Goal: Task Accomplishment & Management: Manage account settings

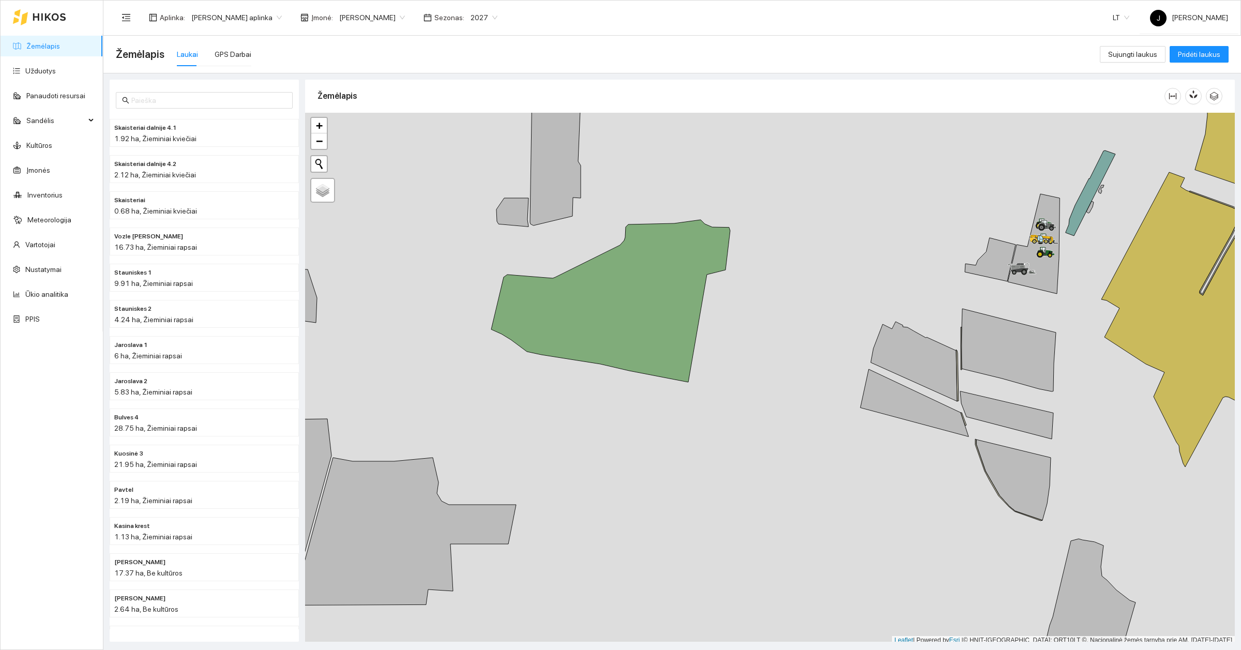
scroll to position [3, 0]
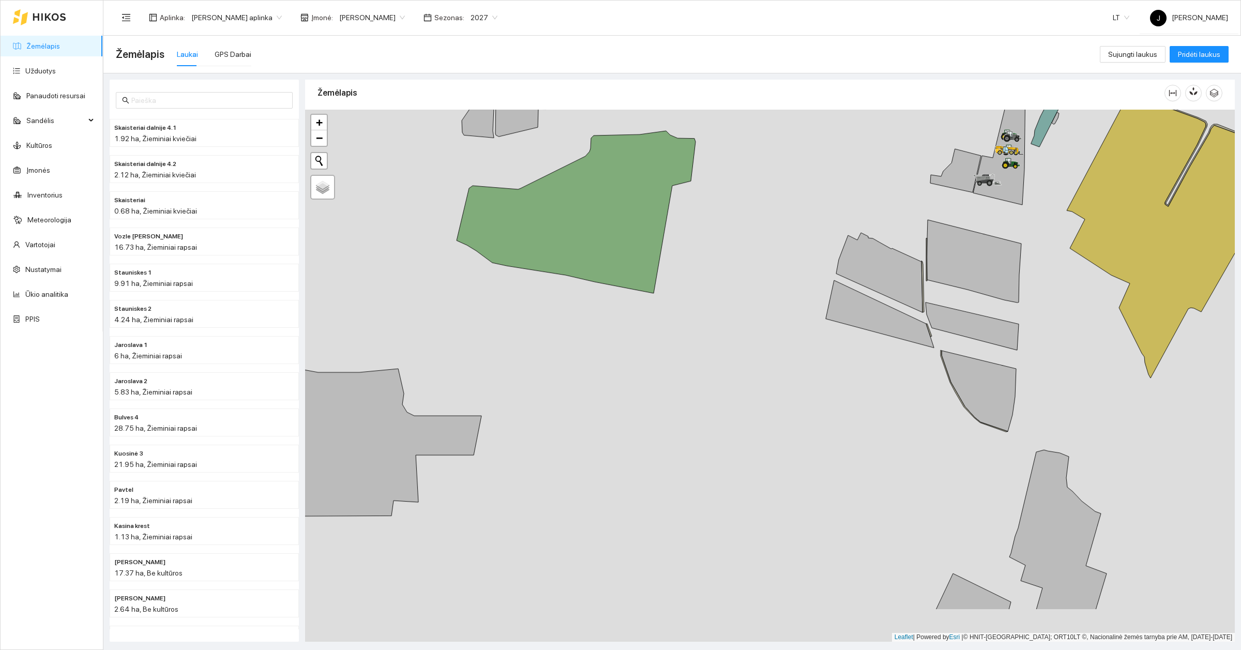
drag, startPoint x: 852, startPoint y: 453, endPoint x: 817, endPoint y: 368, distance: 92.6
click at [817, 368] on div at bounding box center [770, 376] width 930 height 532
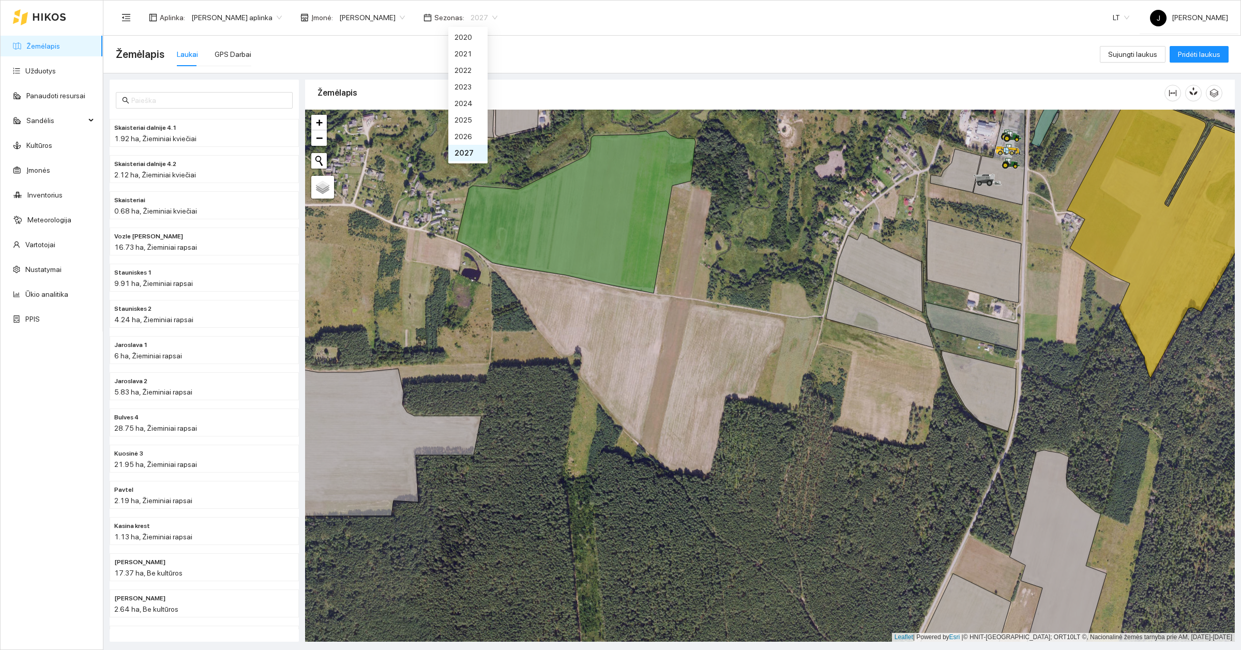
click at [479, 18] on span "2027" at bounding box center [483, 18] width 27 height 16
click at [458, 138] on div "2026" at bounding box center [467, 136] width 27 height 11
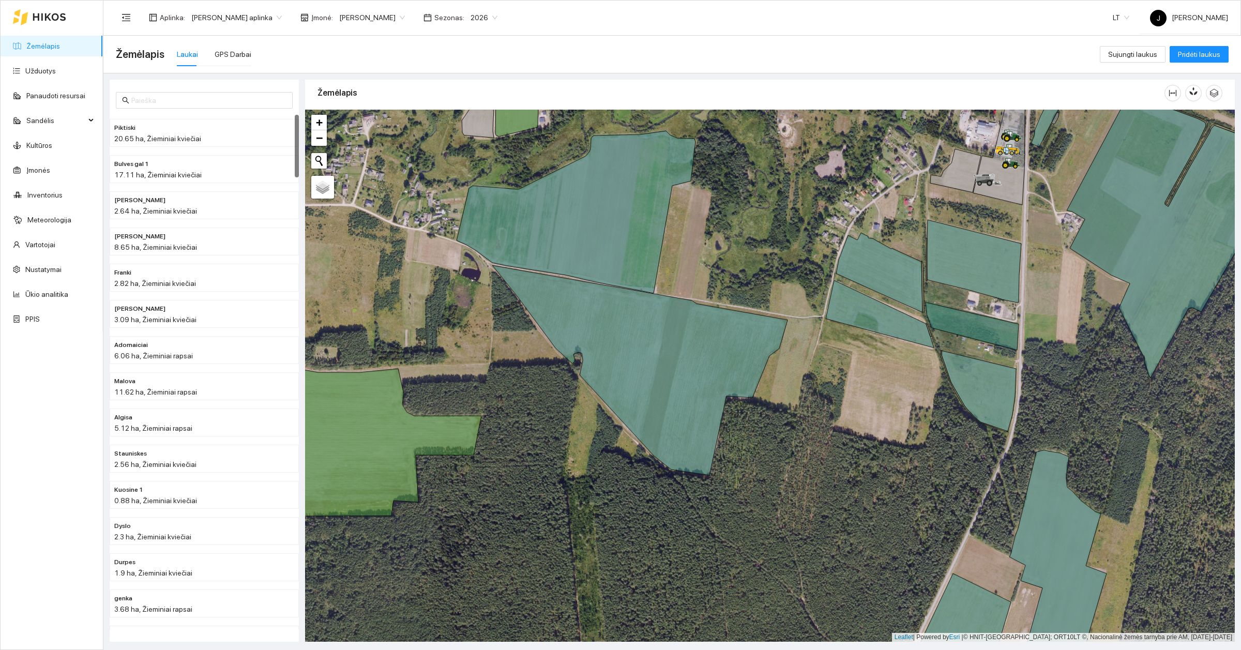
click at [470, 12] on span "2026" at bounding box center [483, 18] width 27 height 16
click at [464, 145] on div "2027" at bounding box center [467, 153] width 39 height 17
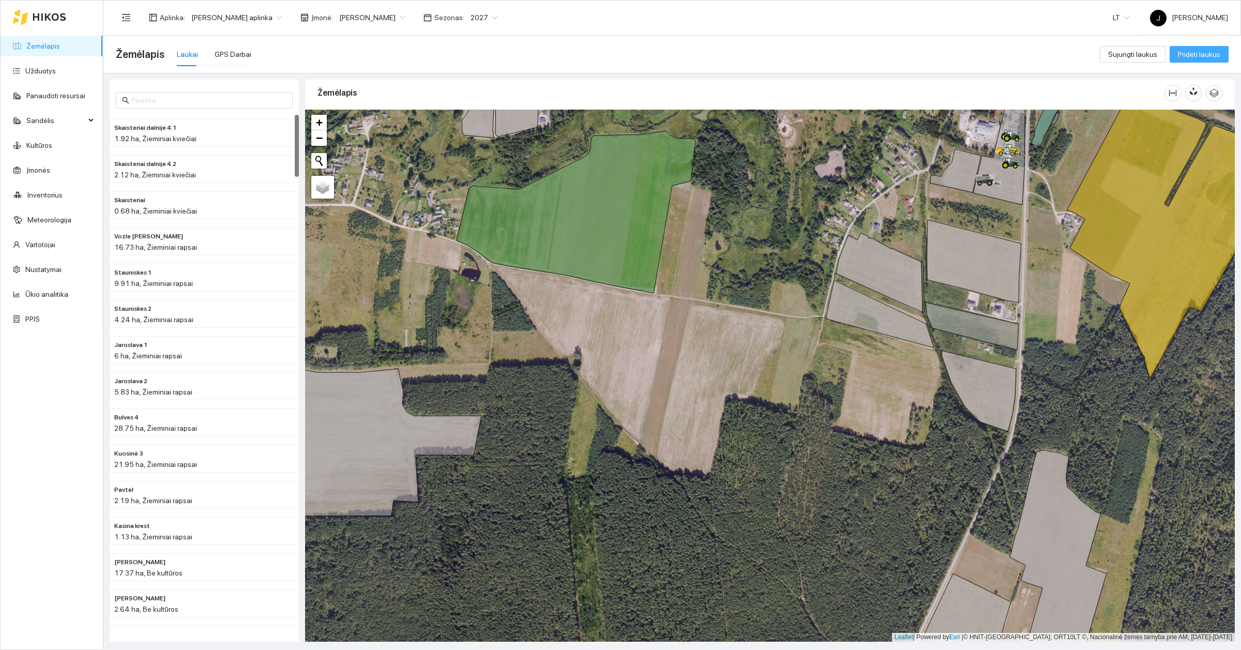
click at [1192, 58] on span "Pridėti laukus" at bounding box center [1199, 54] width 42 height 11
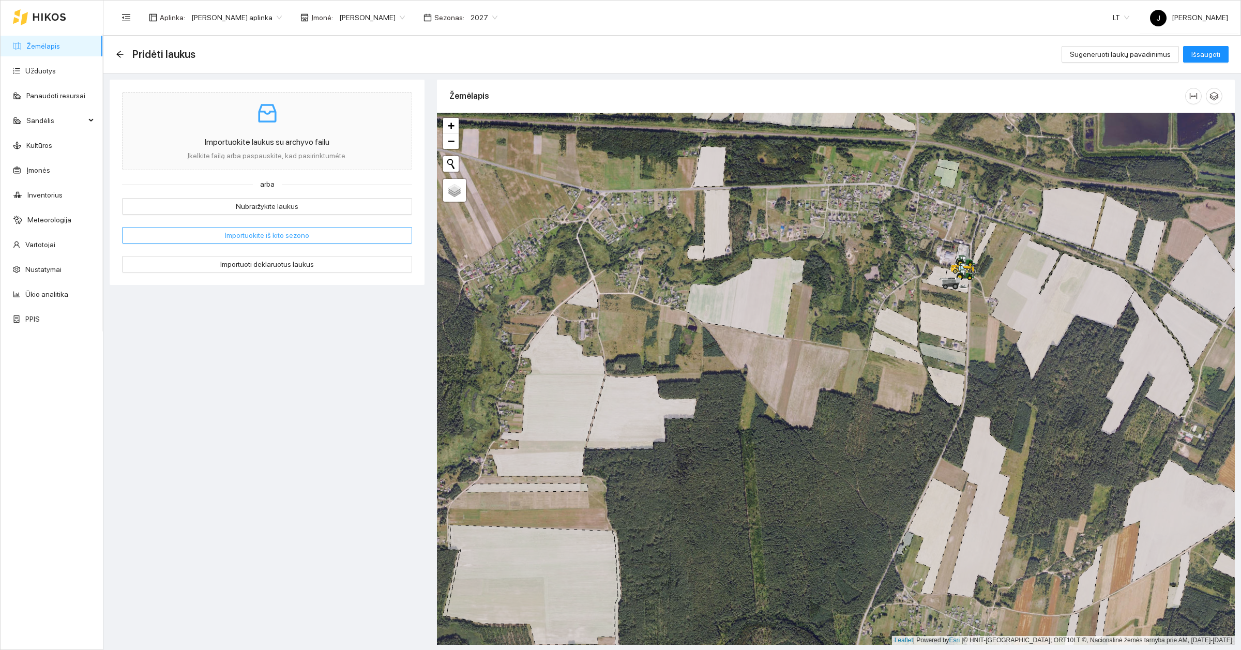
click at [245, 233] on span "Importuokite iš kito sezono" at bounding box center [267, 235] width 84 height 11
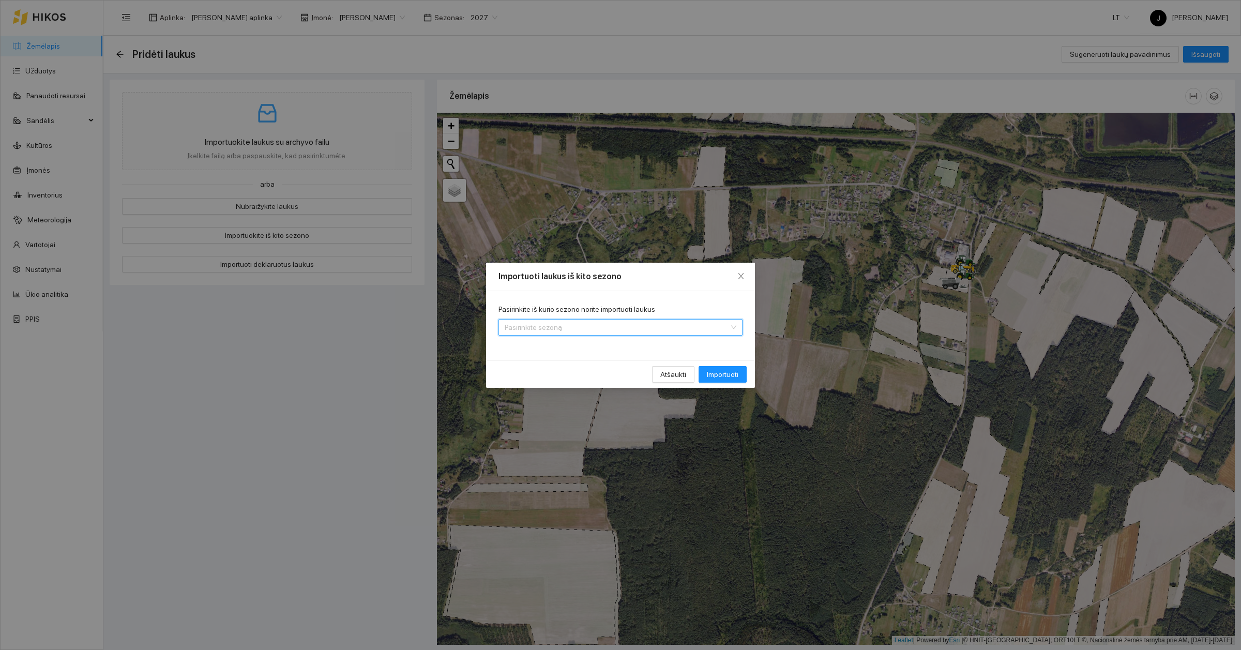
click at [555, 334] on input "Pasirinkite iš kurio sezono norite importuoti laukus" at bounding box center [617, 328] width 224 height 16
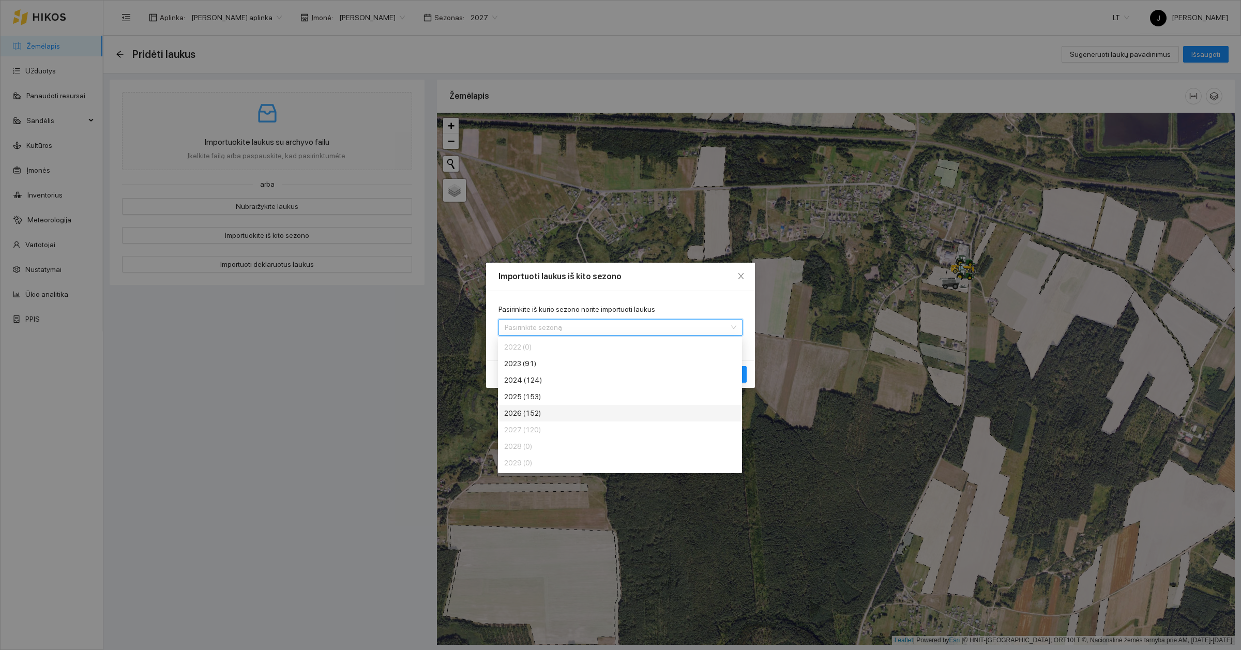
click at [551, 407] on div "2026 (152)" at bounding box center [581, 412] width 155 height 11
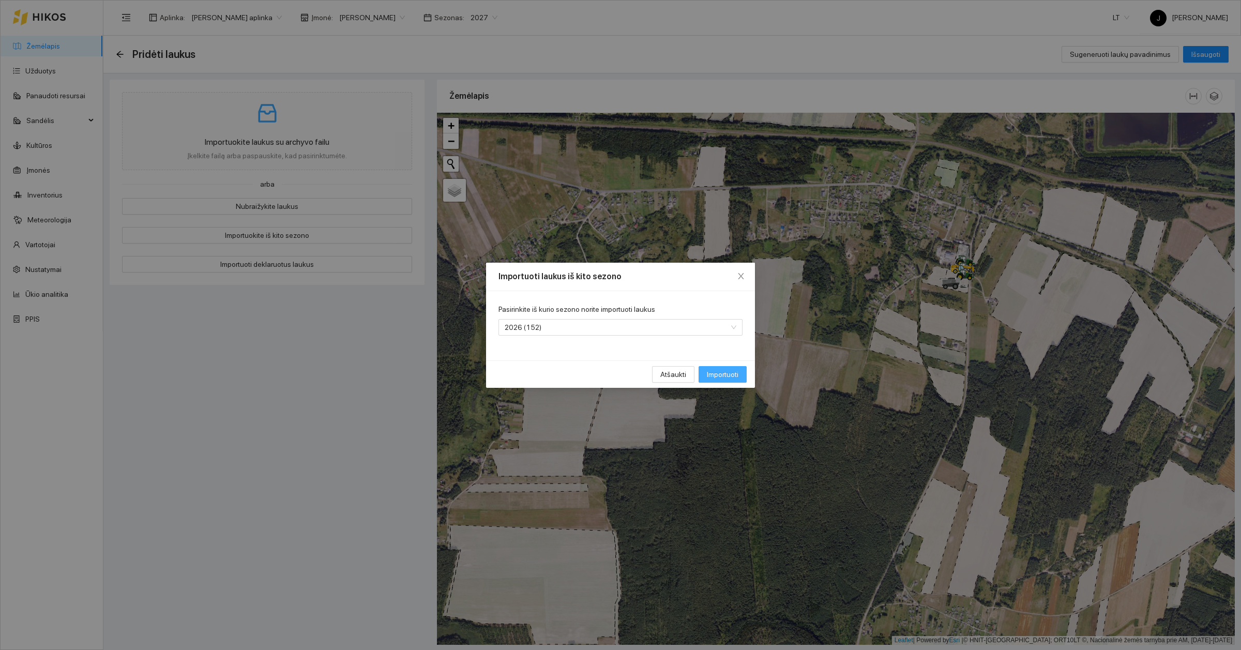
click at [719, 371] on span "Importuoti" at bounding box center [723, 374] width 32 height 11
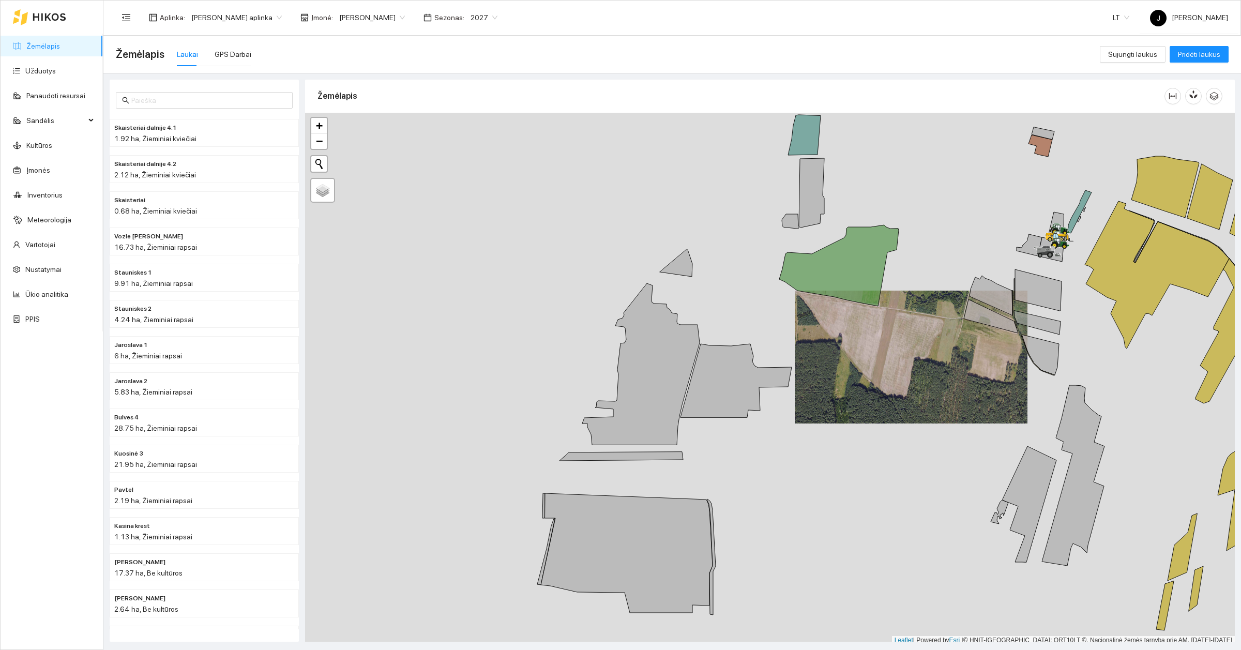
scroll to position [3, 0]
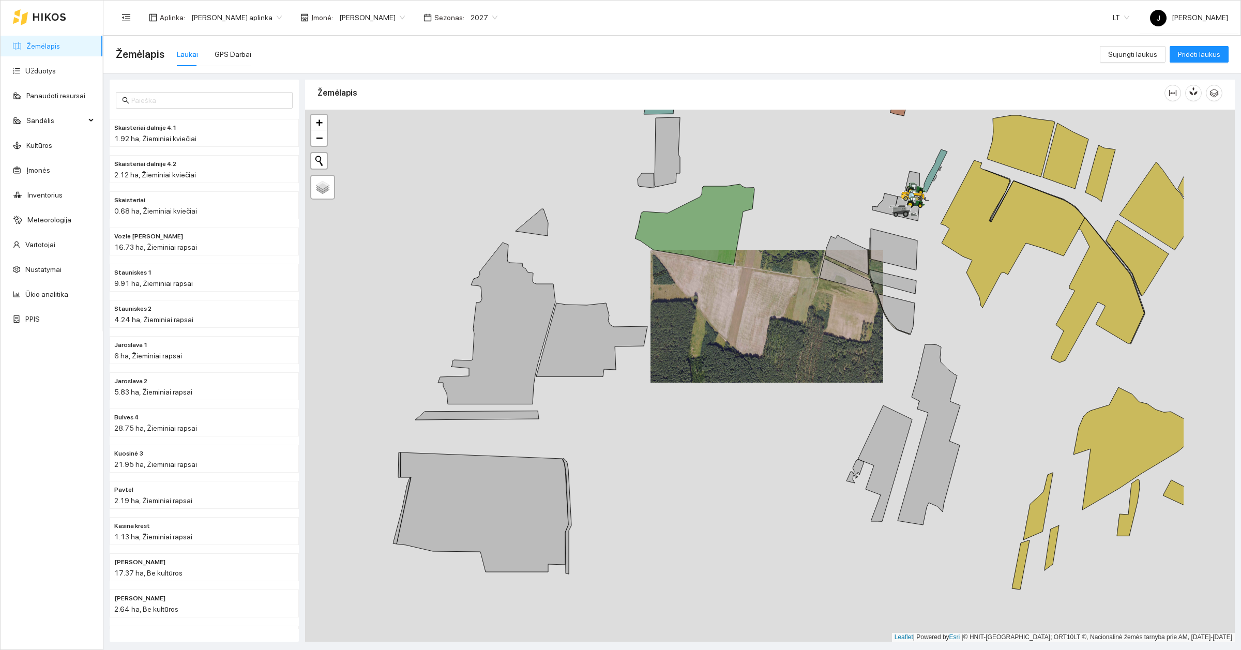
drag, startPoint x: 938, startPoint y: 347, endPoint x: 787, endPoint y: 322, distance: 153.6
click at [787, 321] on div at bounding box center [770, 376] width 930 height 532
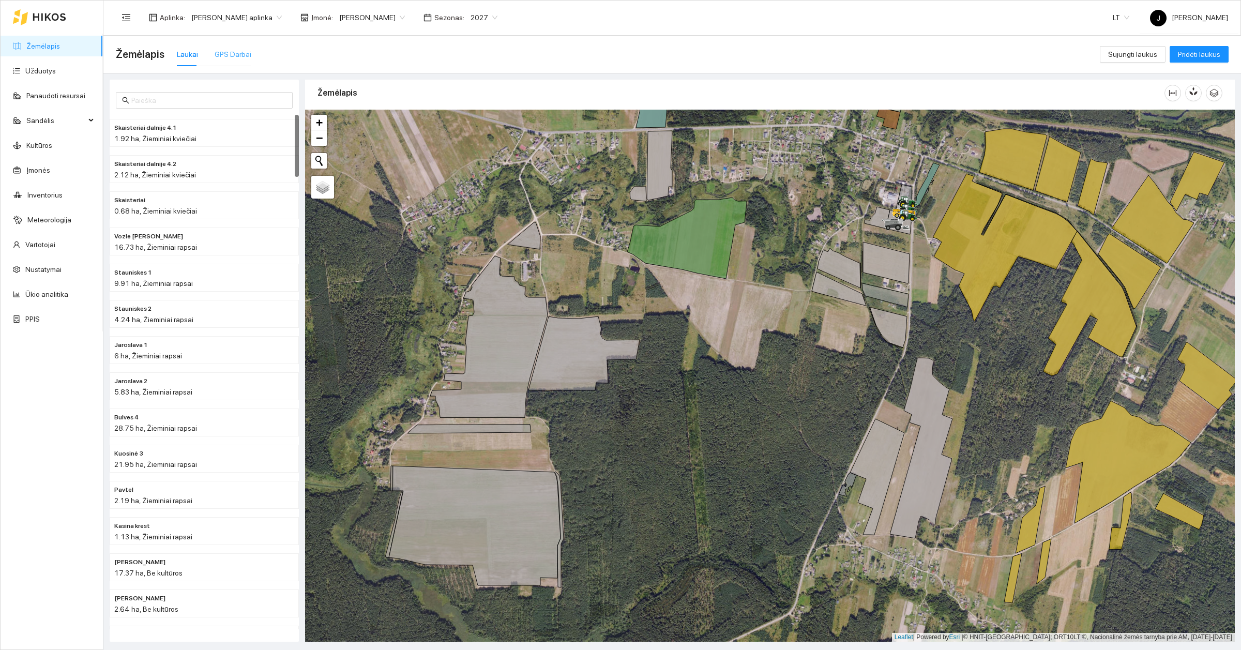
click at [225, 47] on div "GPS Darbai" at bounding box center [233, 54] width 37 height 24
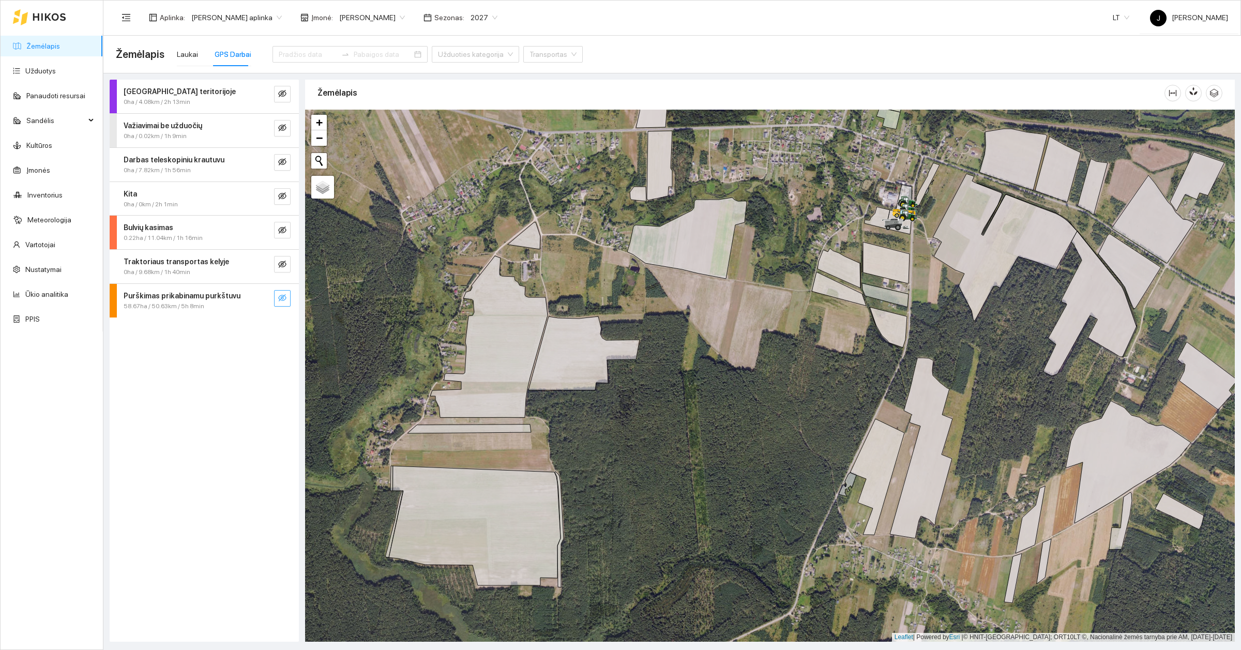
click at [275, 300] on button "button" at bounding box center [282, 298] width 17 height 17
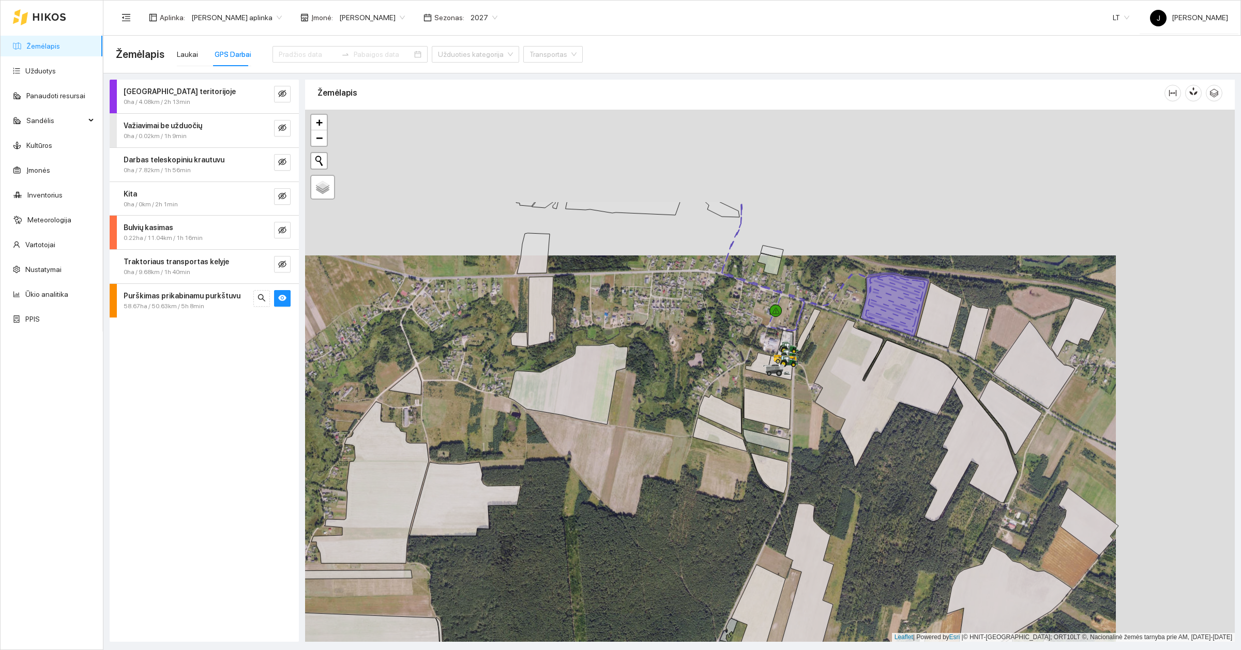
drag, startPoint x: 761, startPoint y: 393, endPoint x: 642, endPoint y: 539, distance: 188.1
click at [642, 539] on div at bounding box center [770, 376] width 930 height 532
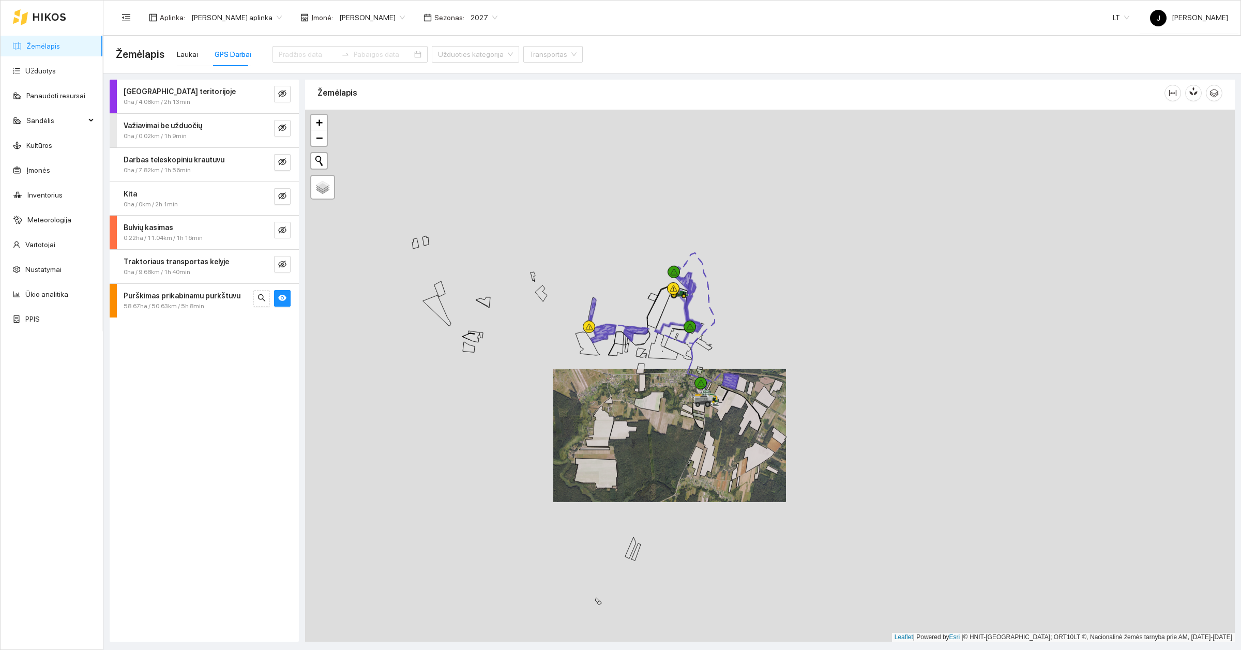
drag, startPoint x: 684, startPoint y: 341, endPoint x: 686, endPoint y: 384, distance: 42.9
click at [686, 384] on div at bounding box center [770, 376] width 930 height 532
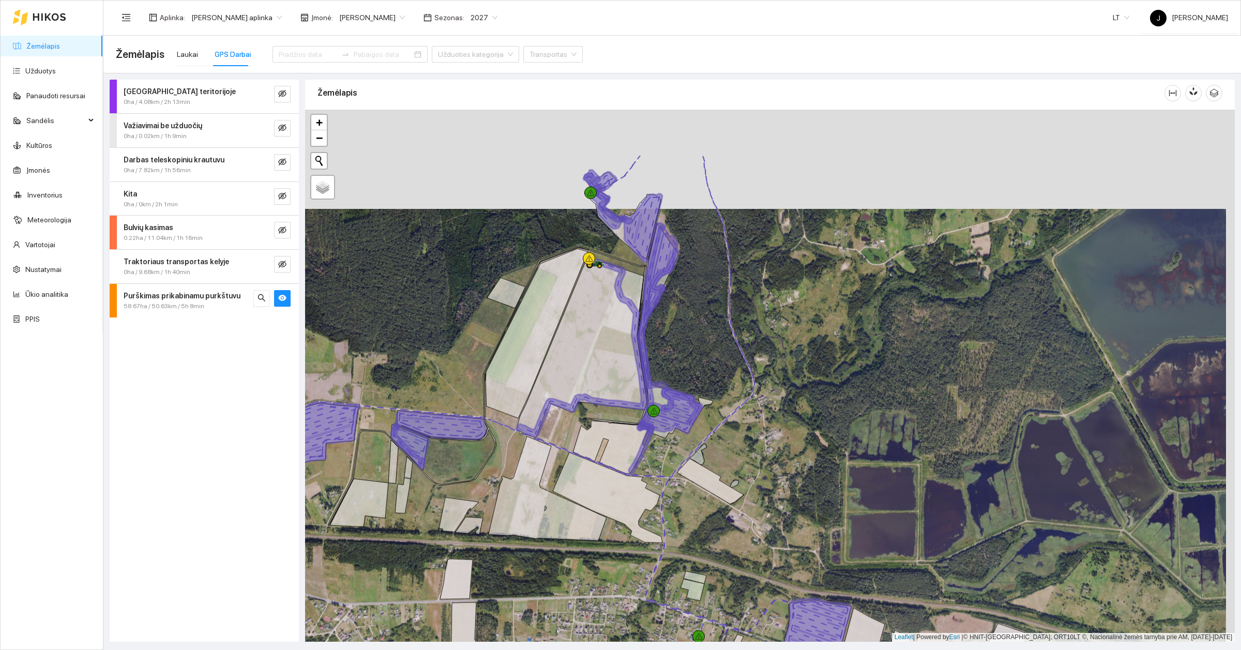
drag, startPoint x: 681, startPoint y: 219, endPoint x: 673, endPoint y: 322, distance: 103.8
click at [673, 322] on div at bounding box center [770, 376] width 930 height 532
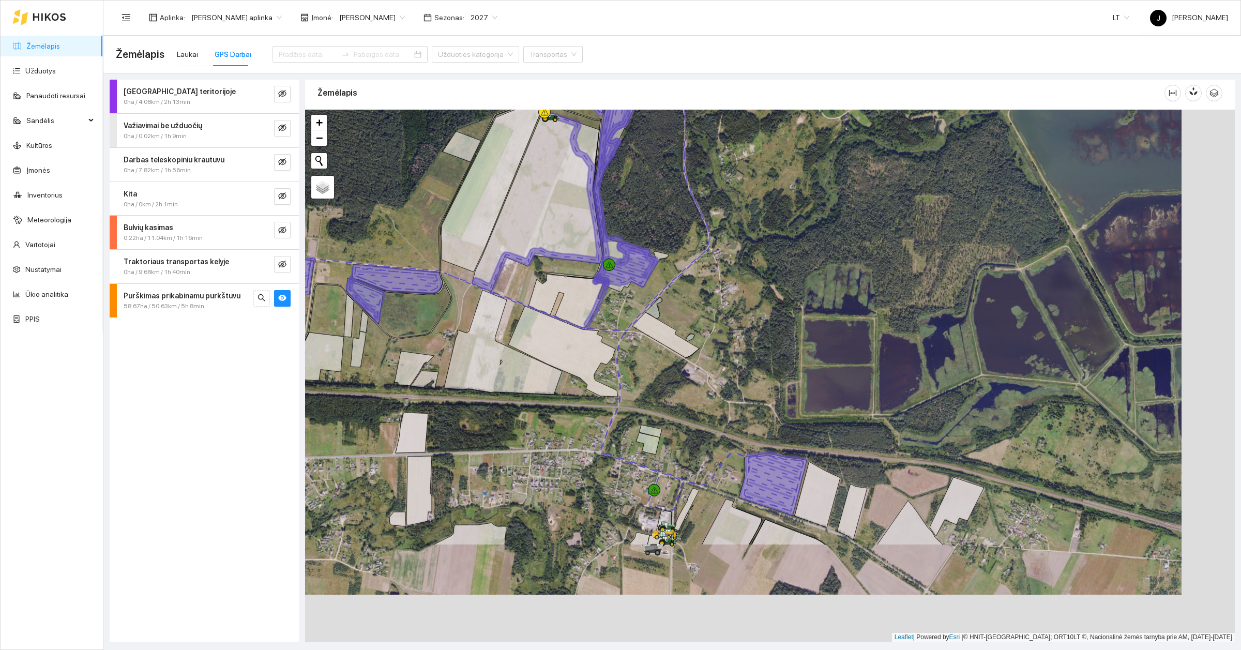
drag, startPoint x: 700, startPoint y: 461, endPoint x: 652, endPoint y: 301, distance: 167.0
click at [652, 301] on icon at bounding box center [653, 307] width 17 height 21
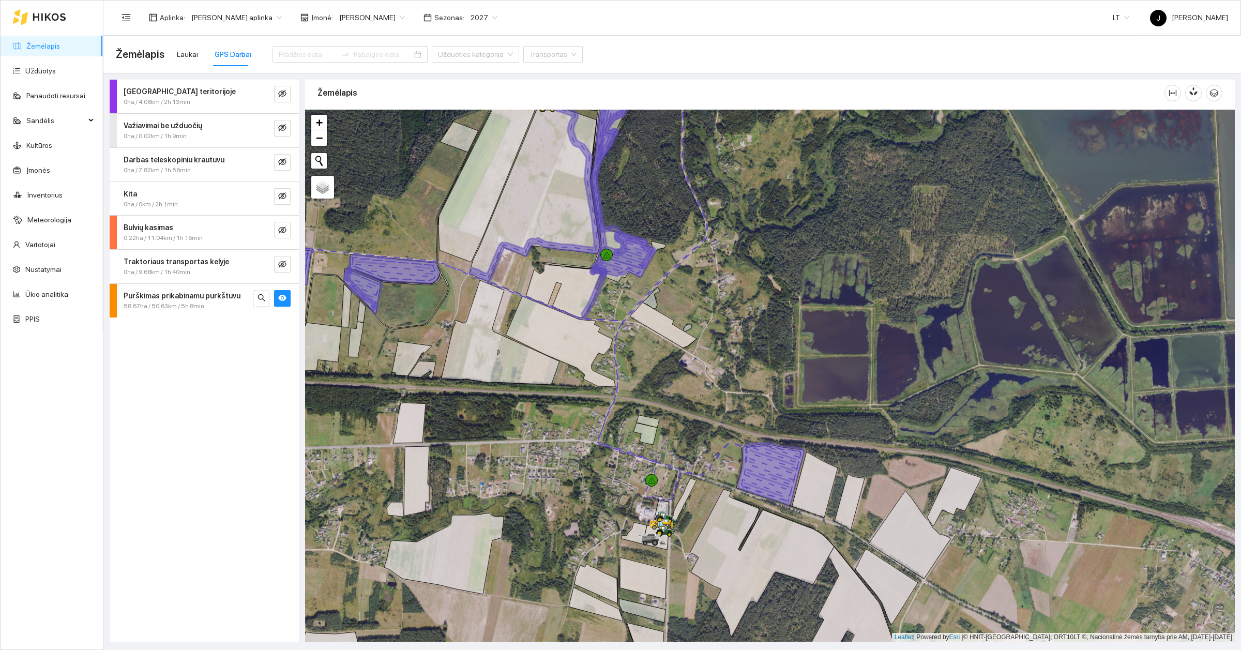
click at [770, 472] on icon at bounding box center [771, 474] width 67 height 63
click at [755, 484] on icon at bounding box center [771, 474] width 67 height 63
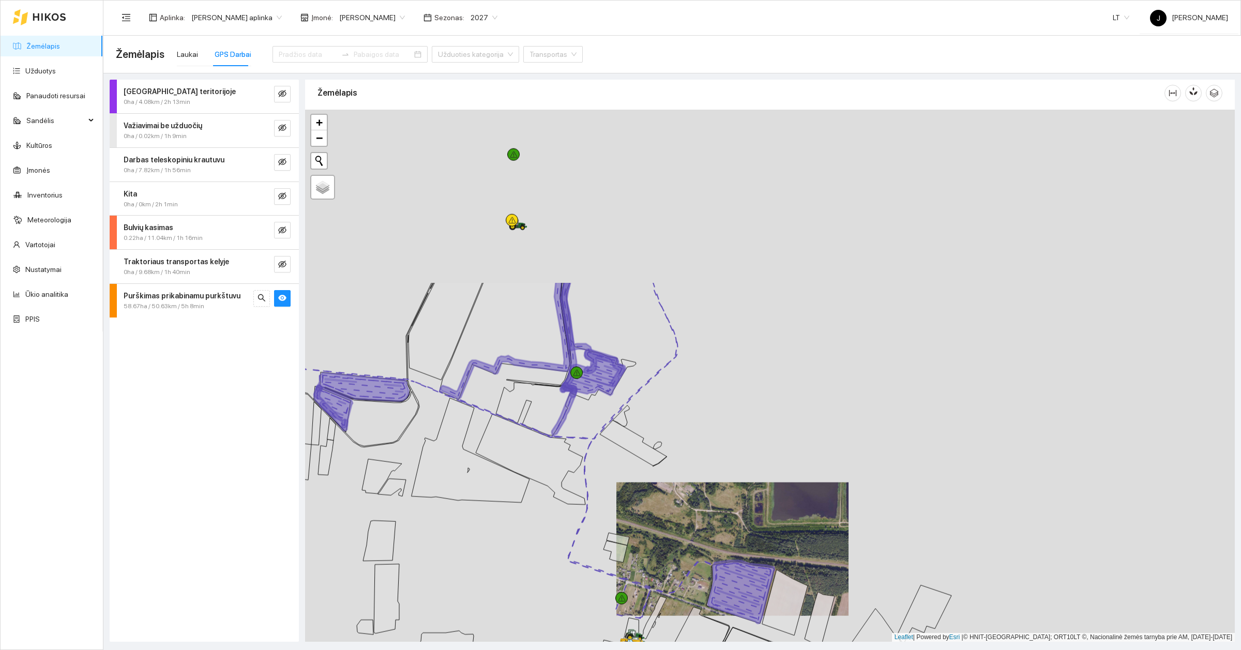
drag, startPoint x: 570, startPoint y: 296, endPoint x: 644, endPoint y: 570, distance: 283.7
click at [644, 573] on div at bounding box center [770, 376] width 930 height 532
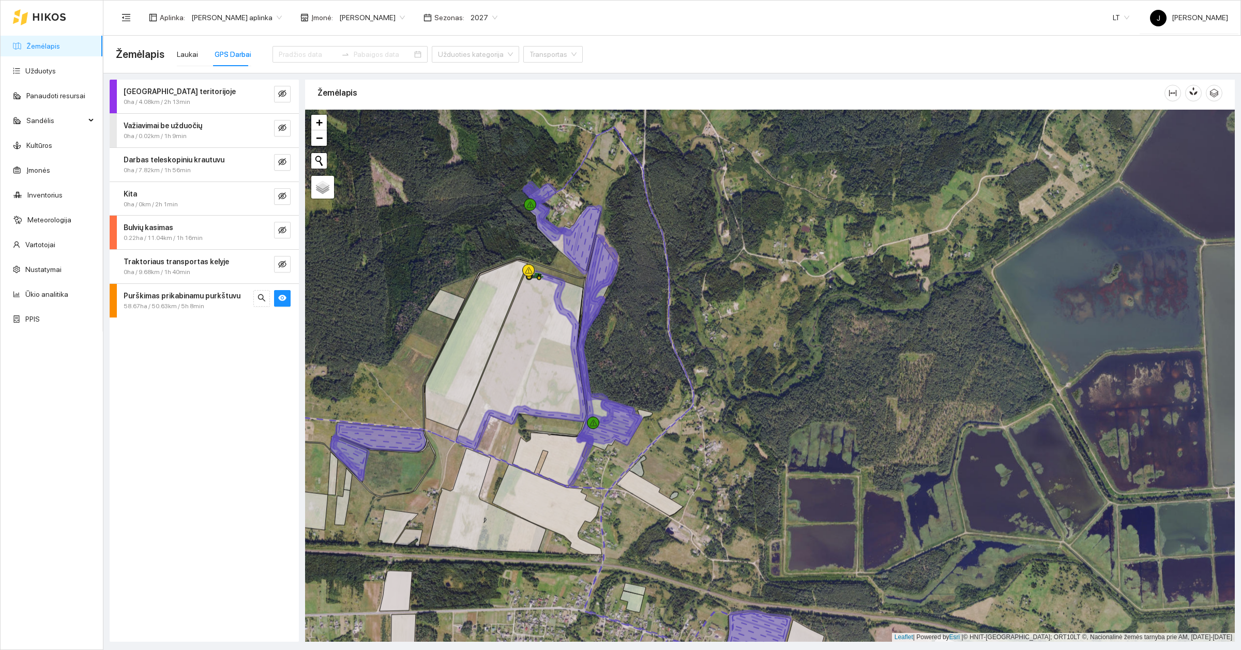
click at [45, 42] on link "Žemėlapis" at bounding box center [43, 46] width 34 height 8
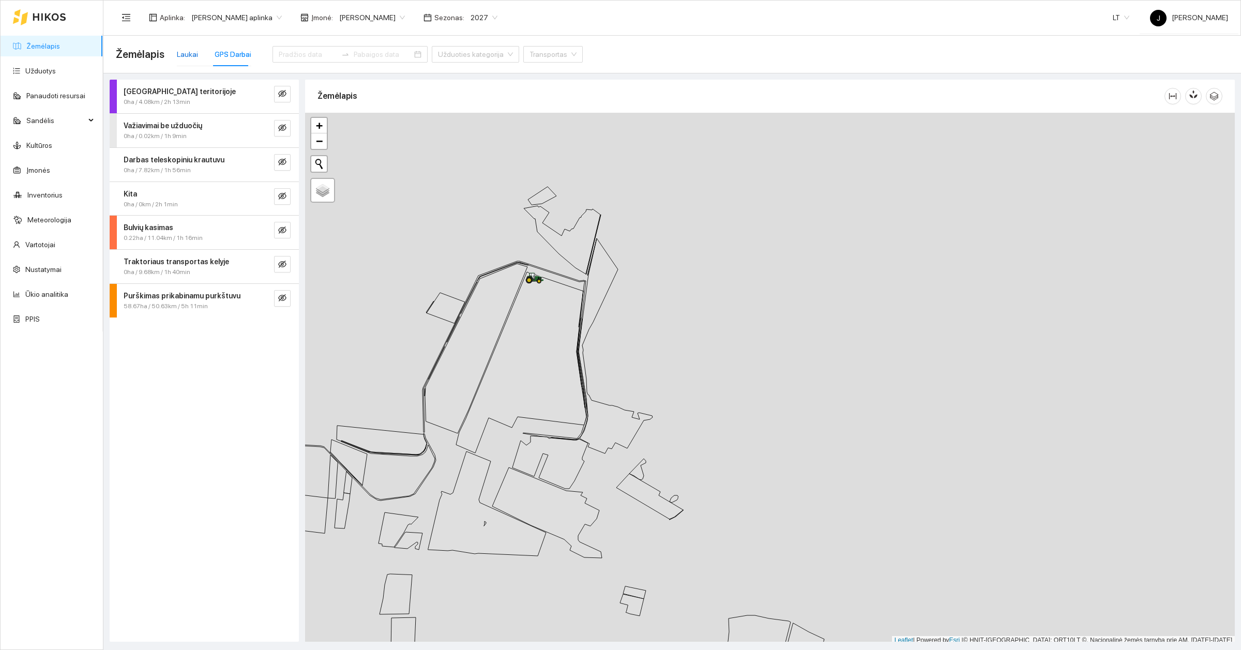
click at [190, 53] on div "Laukai" at bounding box center [187, 54] width 21 height 11
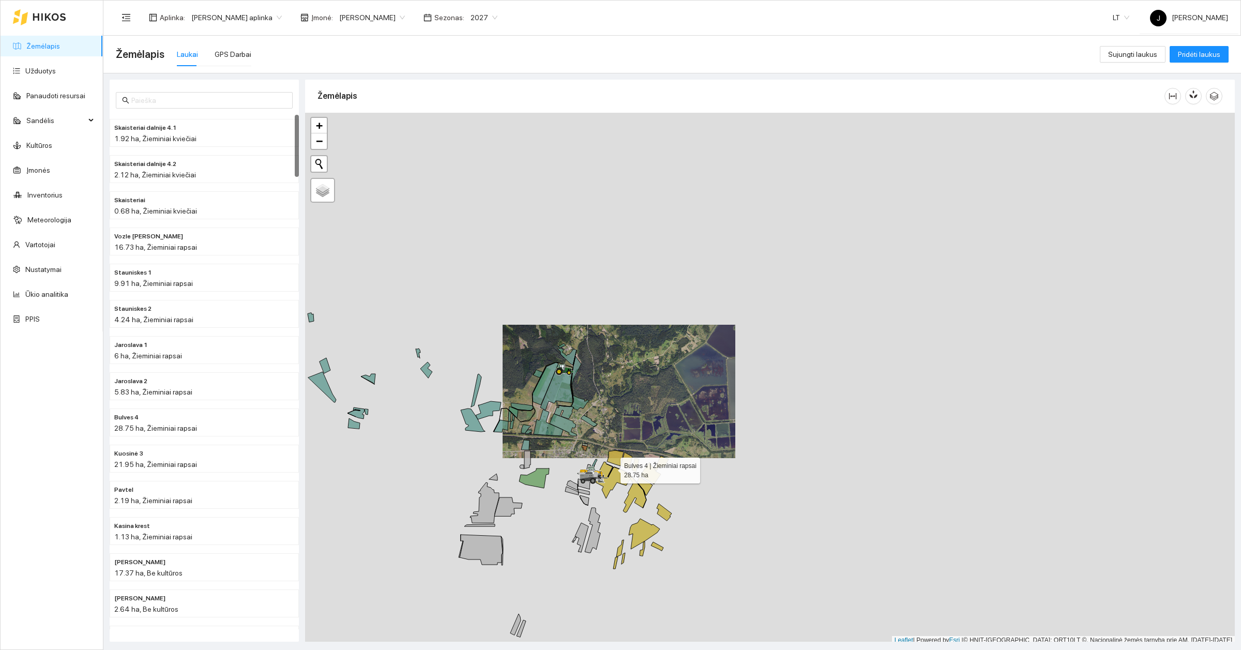
scroll to position [3, 0]
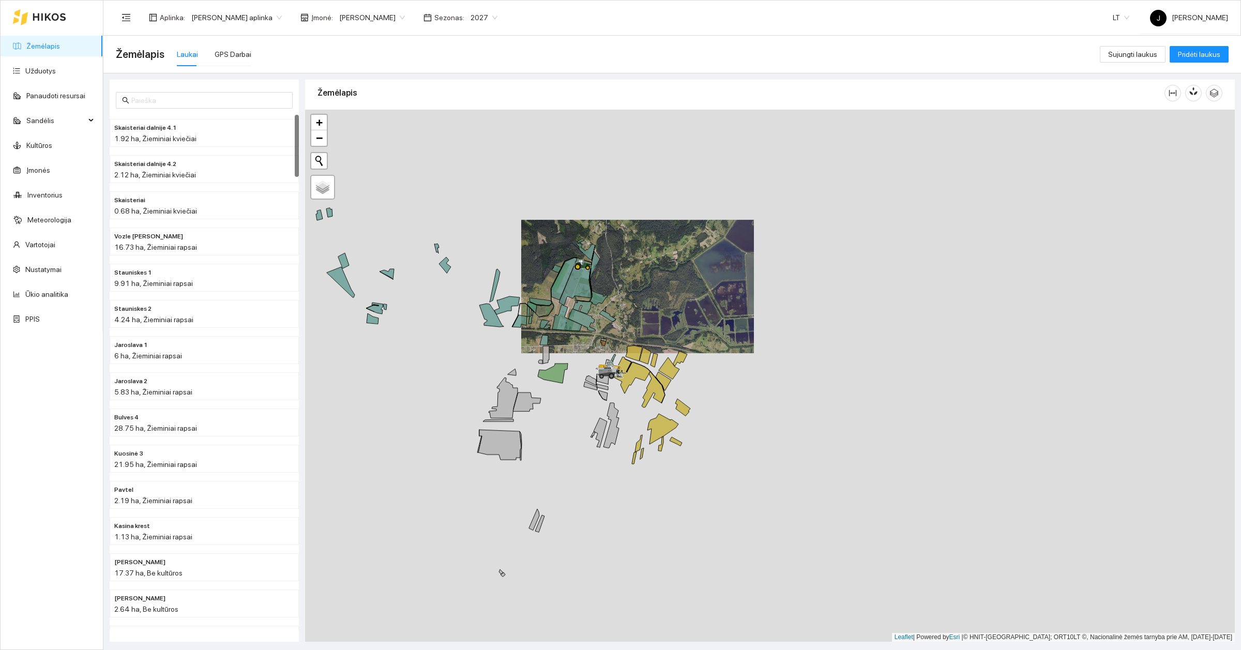
drag, startPoint x: 611, startPoint y: 467, endPoint x: 658, endPoint y: 269, distance: 202.9
click at [658, 269] on g at bounding box center [503, 292] width 374 height 569
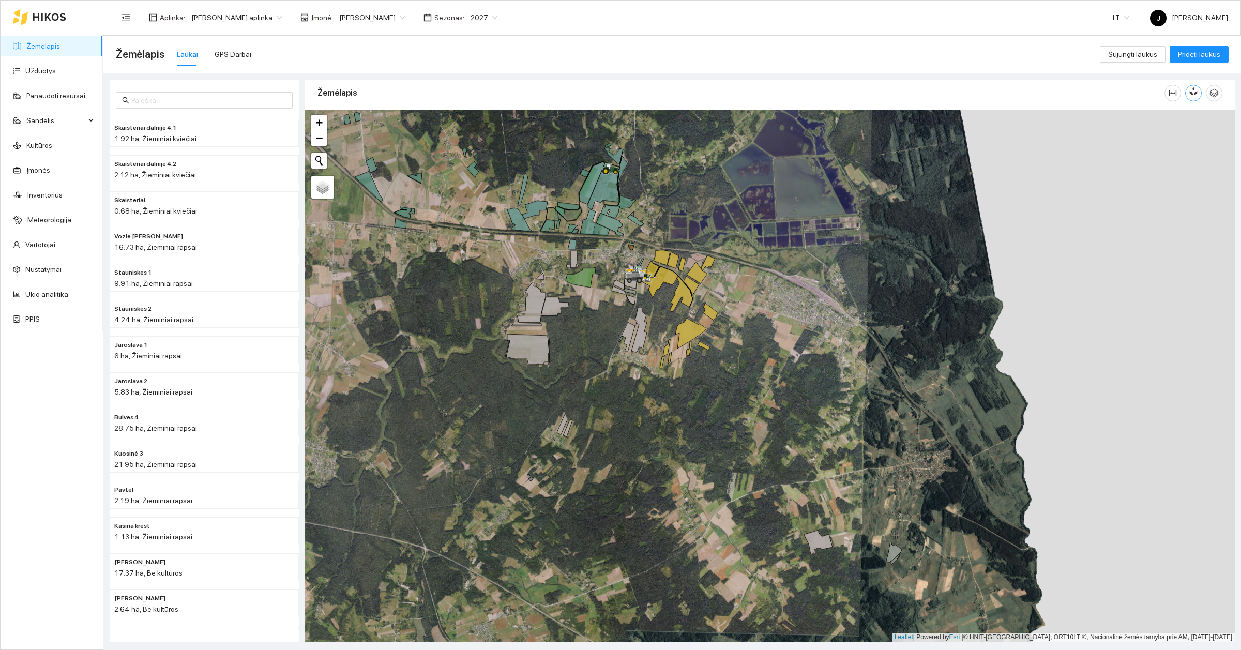
click at [1197, 89] on icon "button" at bounding box center [1193, 90] width 9 height 9
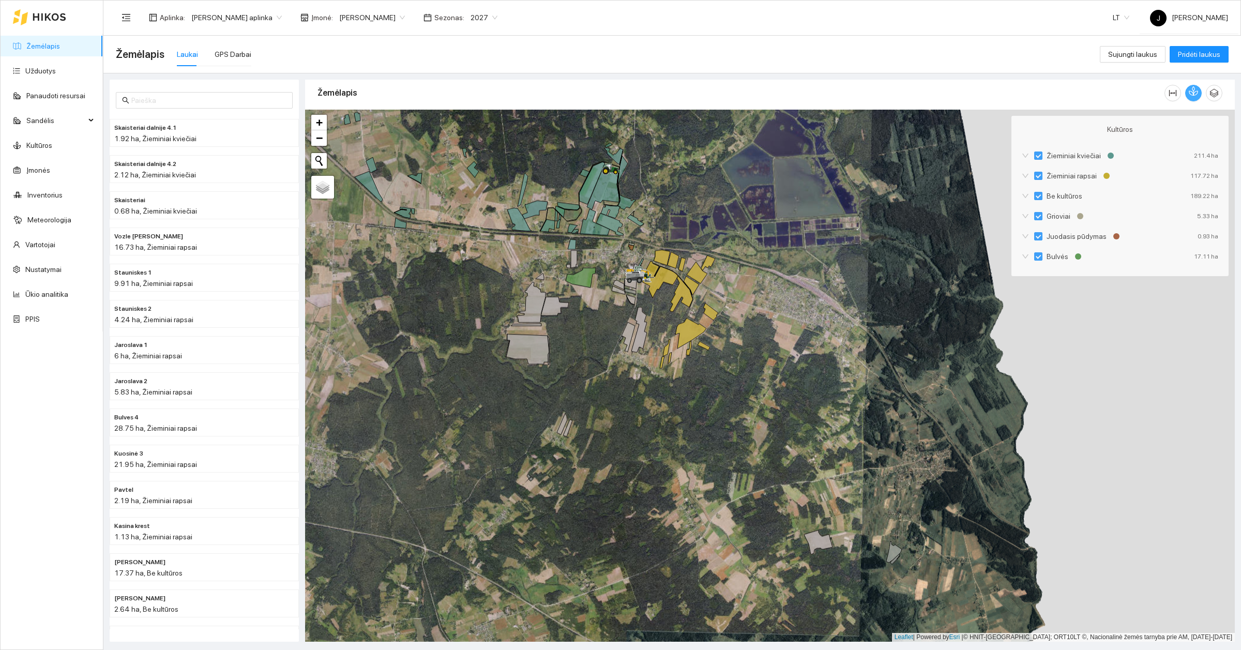
click at [1193, 90] on icon "button" at bounding box center [1193, 90] width 9 height 9
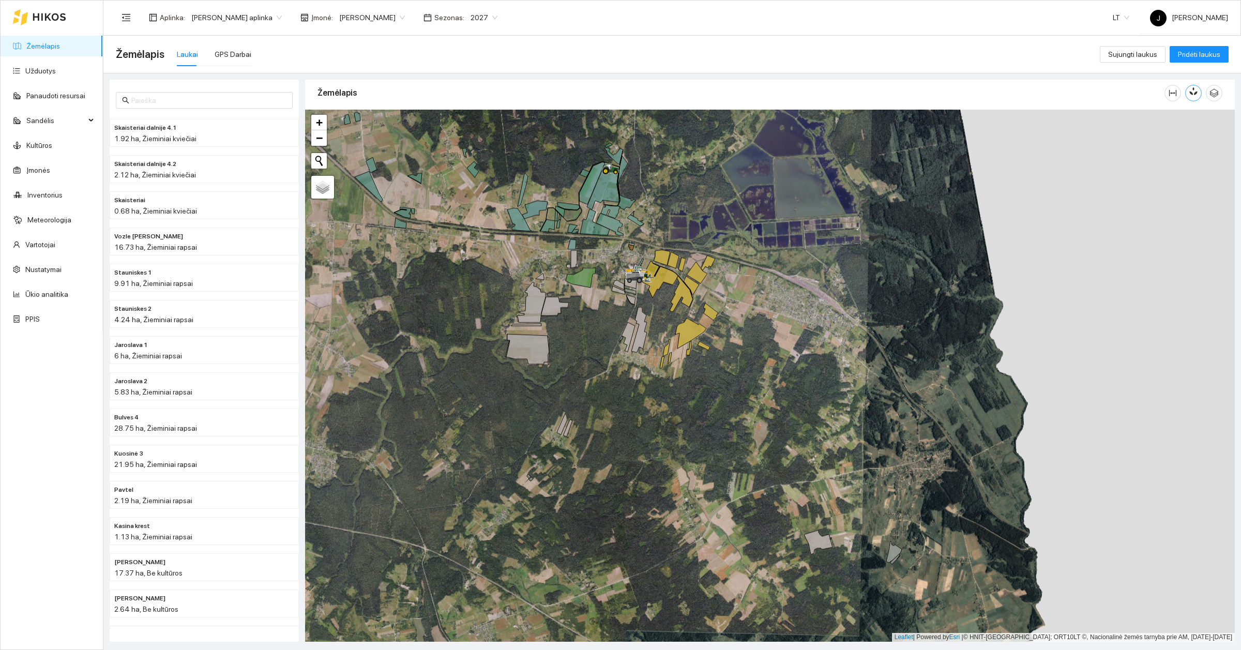
click at [1199, 96] on button "button" at bounding box center [1193, 93] width 17 height 17
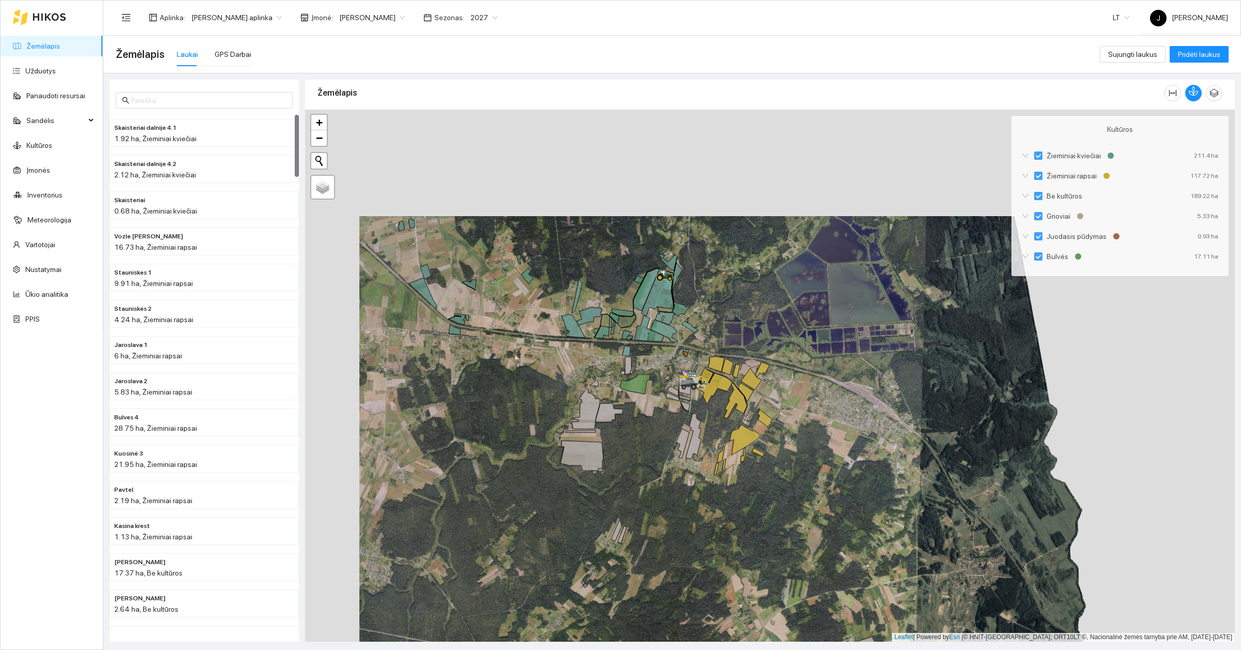
drag, startPoint x: 469, startPoint y: 218, endPoint x: 524, endPoint y: 326, distance: 121.2
click at [524, 326] on div at bounding box center [770, 376] width 930 height 532
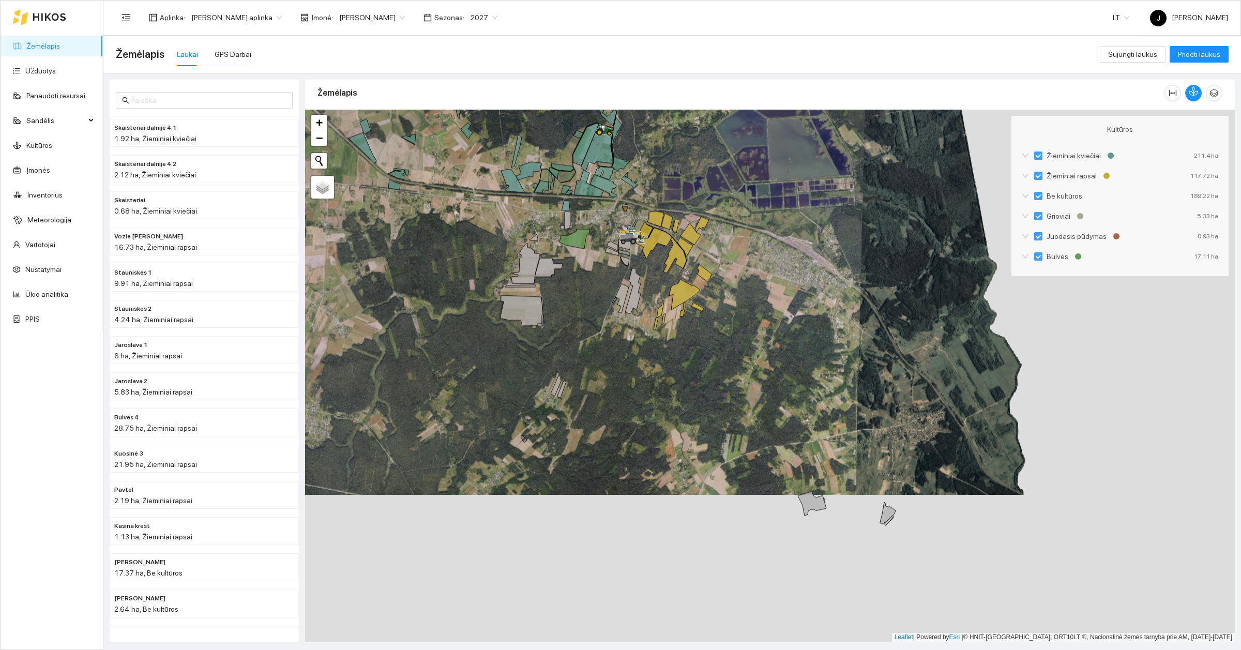
drag, startPoint x: 804, startPoint y: 508, endPoint x: 743, endPoint y: 361, distance: 159.0
click at [743, 361] on div at bounding box center [770, 376] width 930 height 532
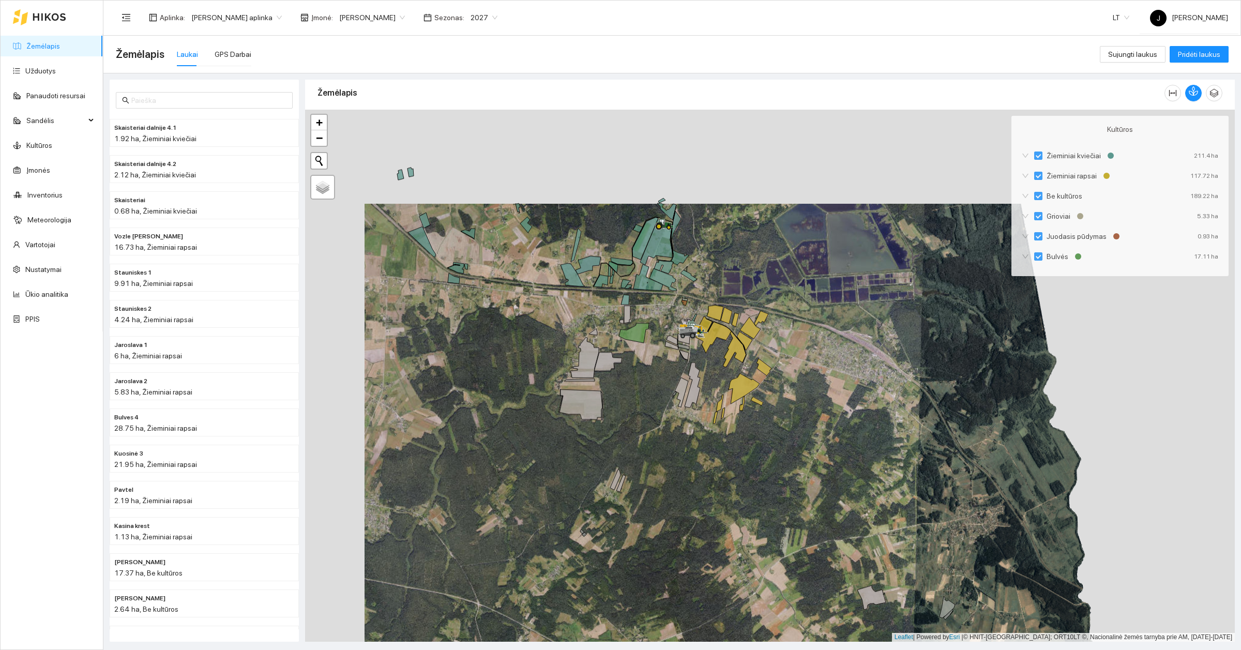
drag, startPoint x: 739, startPoint y: 269, endPoint x: 810, endPoint y: 386, distance: 136.4
click at [809, 385] on div at bounding box center [770, 376] width 930 height 532
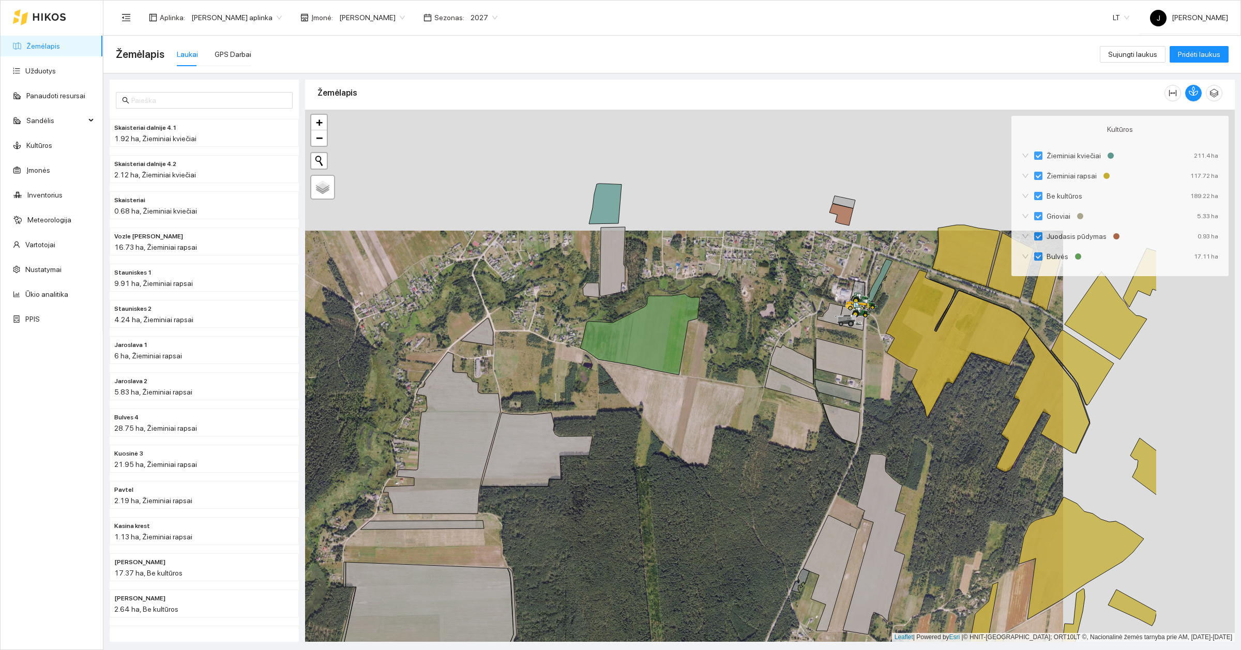
drag, startPoint x: 836, startPoint y: 367, endPoint x: 665, endPoint y: 499, distance: 216.3
click at [675, 489] on div at bounding box center [770, 376] width 930 height 532
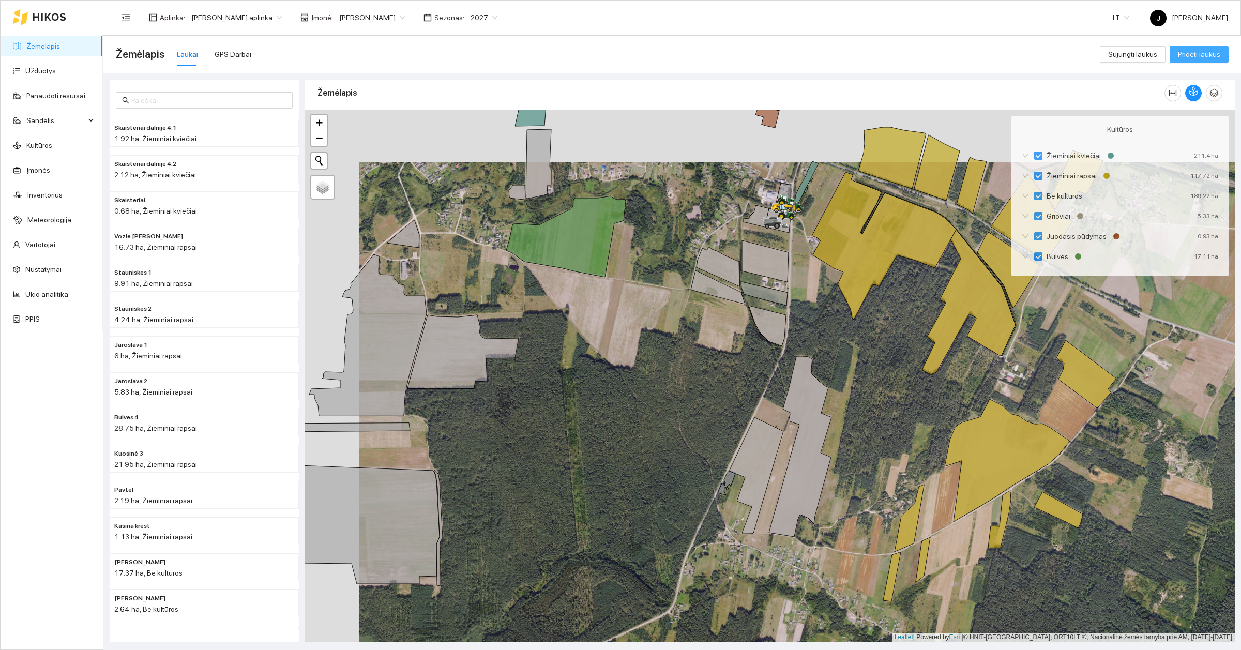
click at [1188, 57] on span "Pridėti laukus" at bounding box center [1199, 54] width 42 height 11
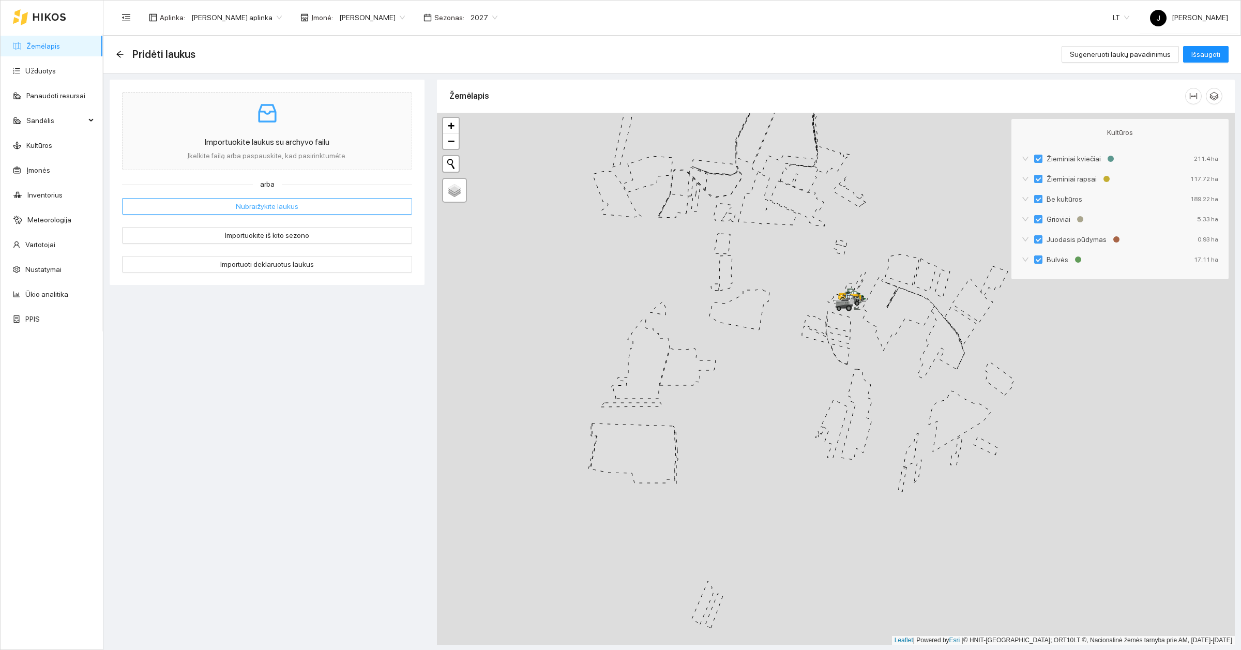
click at [269, 207] on span "Nubraižykite laukus" at bounding box center [267, 206] width 63 height 11
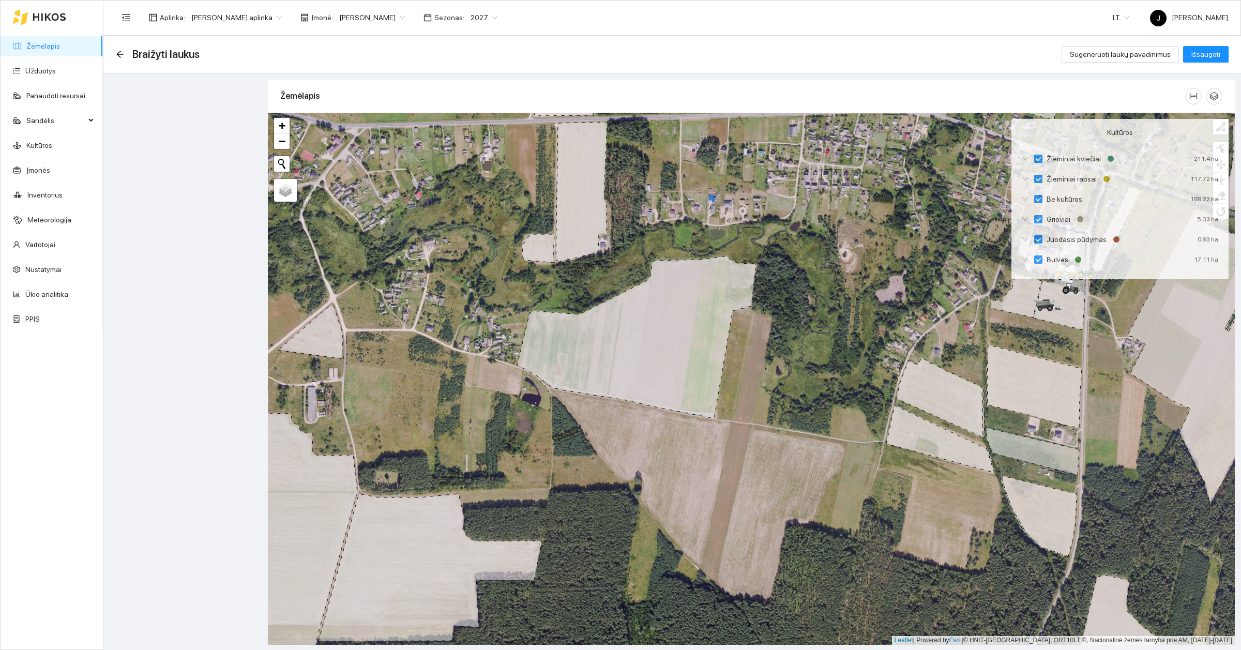
click at [611, 436] on div at bounding box center [751, 379] width 967 height 532
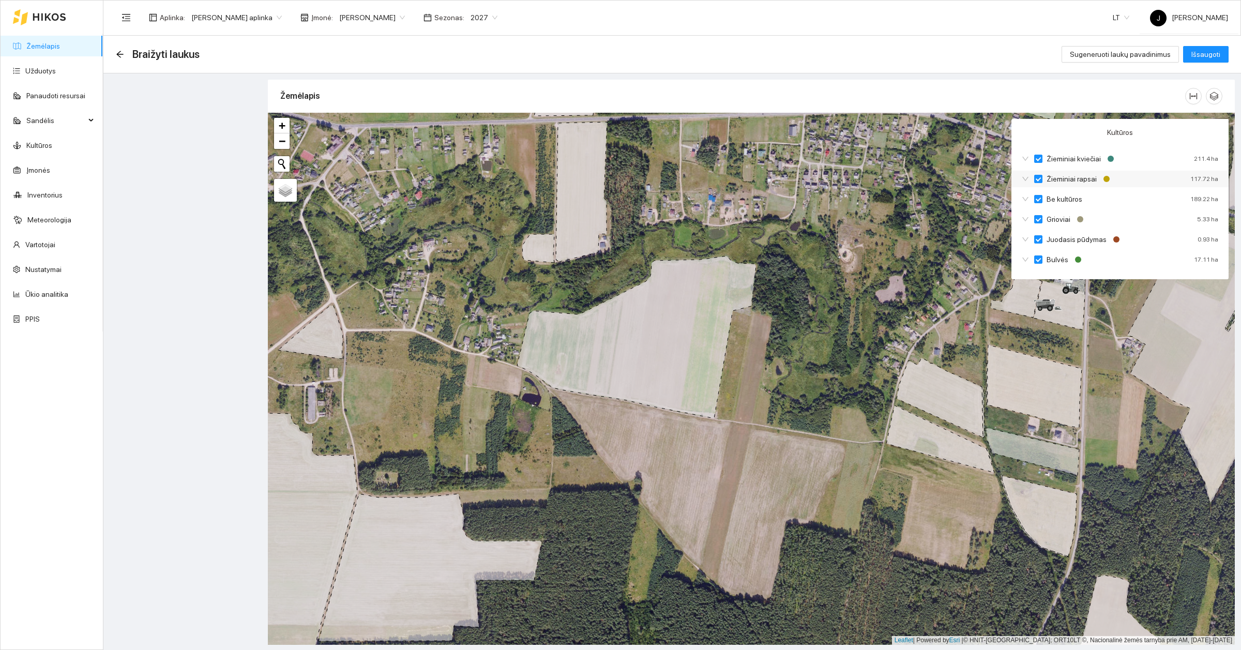
click at [1157, 187] on div "Žieminiai rapsai 117.72 ha" at bounding box center [1119, 179] width 217 height 17
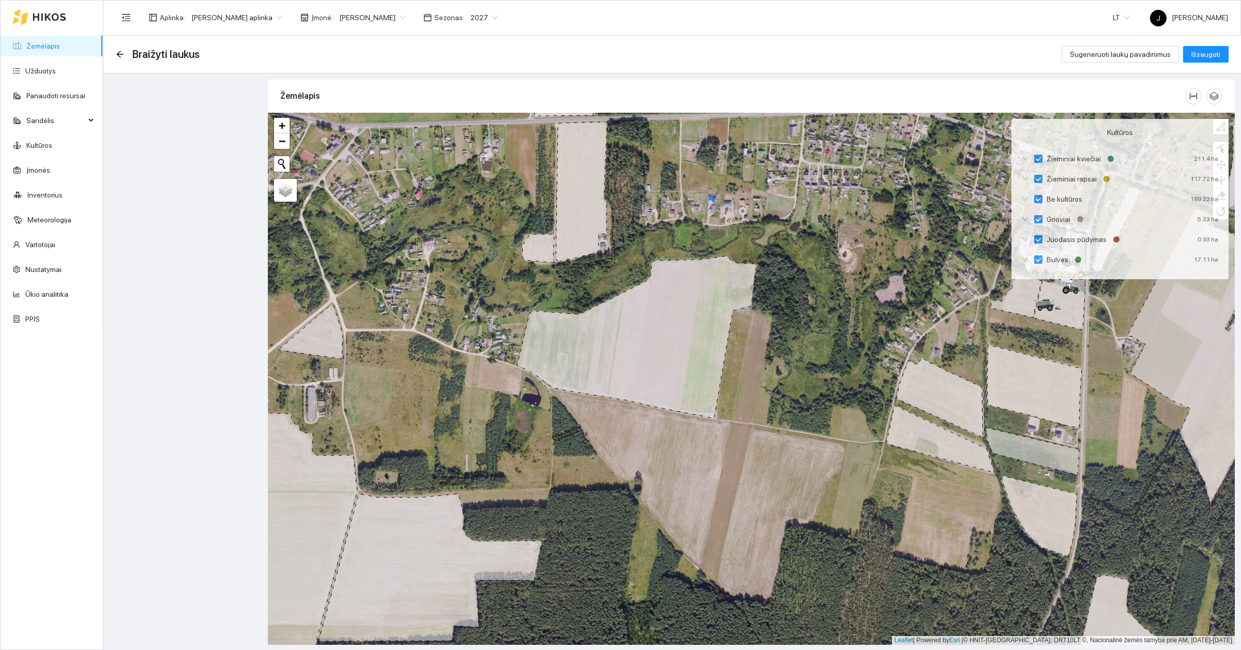
click at [1177, 101] on div "Žemėlapis" at bounding box center [732, 95] width 905 height 29
click at [1158, 92] on div "Žemėlapis" at bounding box center [732, 95] width 905 height 29
click at [1148, 108] on div "Žemėlapis" at bounding box center [732, 95] width 905 height 29
drag, startPoint x: 1151, startPoint y: 104, endPoint x: 1164, endPoint y: 104, distance: 13.4
click at [1161, 104] on div "Žemėlapis" at bounding box center [732, 95] width 905 height 29
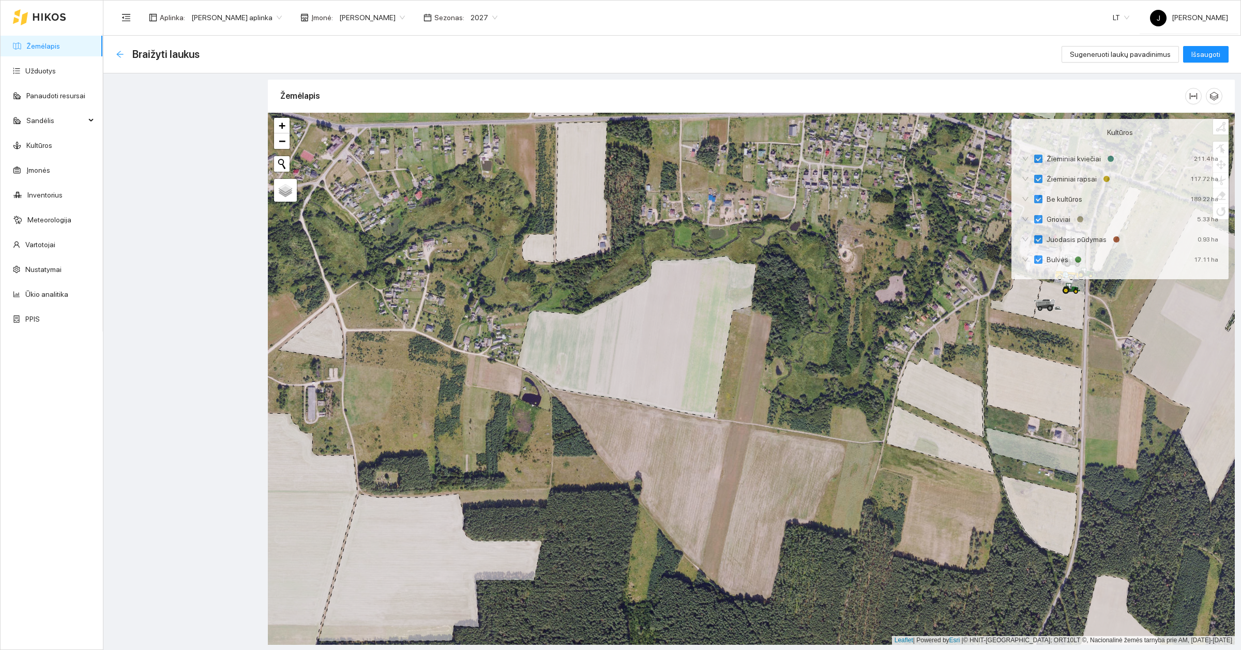
click at [117, 55] on icon "arrow-left" at bounding box center [120, 54] width 8 height 8
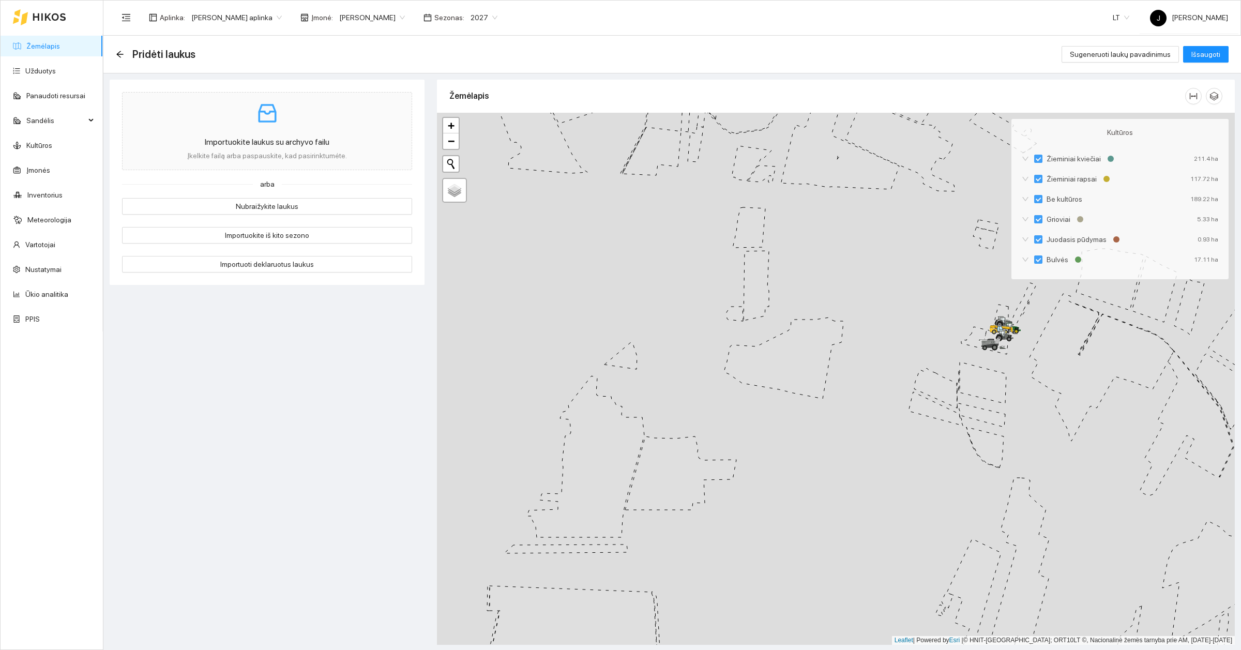
click at [115, 53] on div "Pridėti laukus Sugeneruoti laukų pavadinimus Išsaugoti" at bounding box center [671, 55] width 1137 height 38
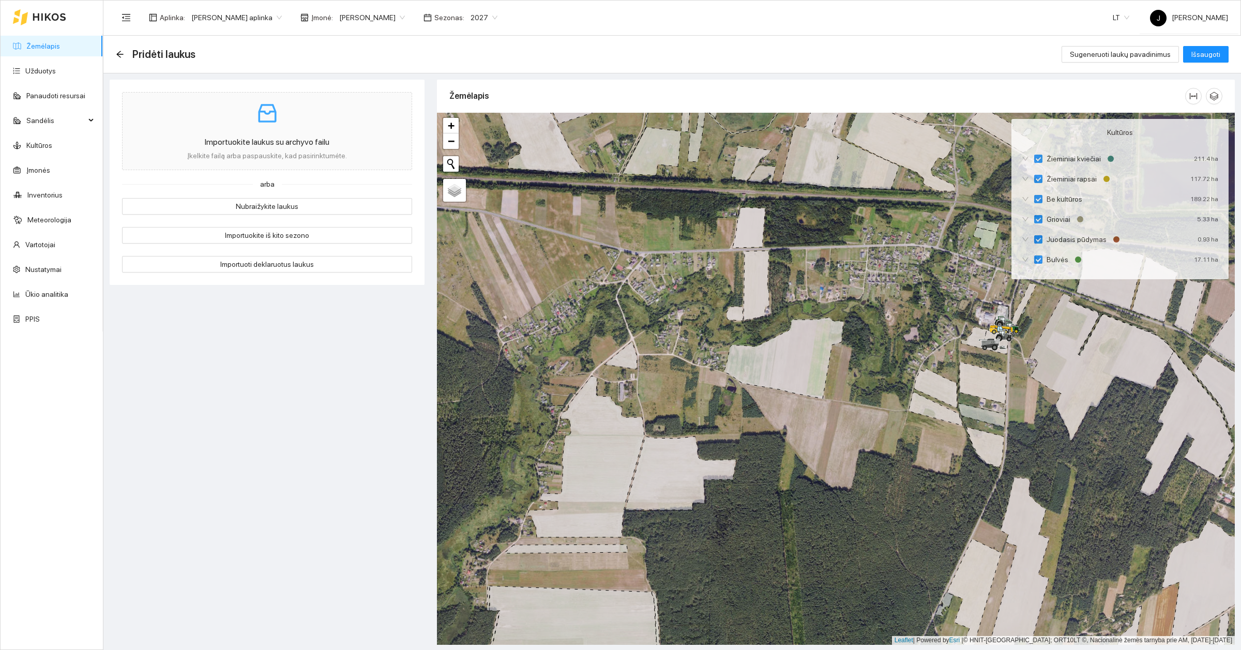
click at [1179, 100] on div "Žemėlapis" at bounding box center [817, 95] width 736 height 29
click at [57, 42] on link "Žemėlapis" at bounding box center [43, 46] width 34 height 8
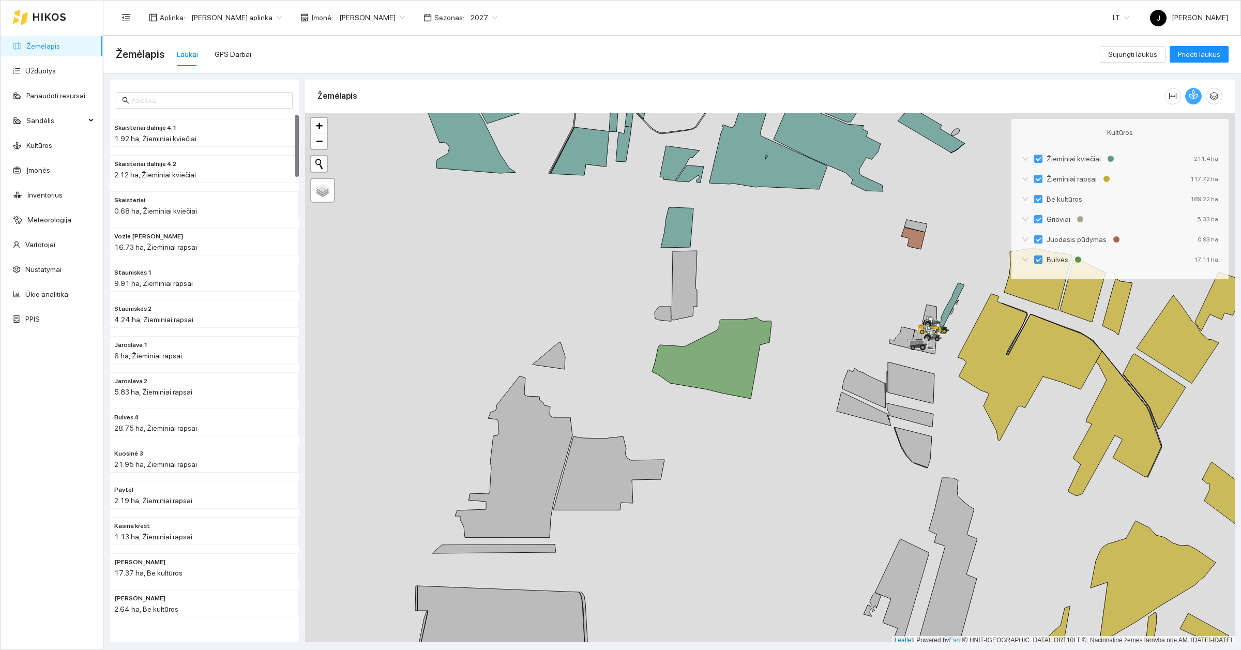
click at [1192, 92] on icon "button" at bounding box center [1193, 93] width 9 height 9
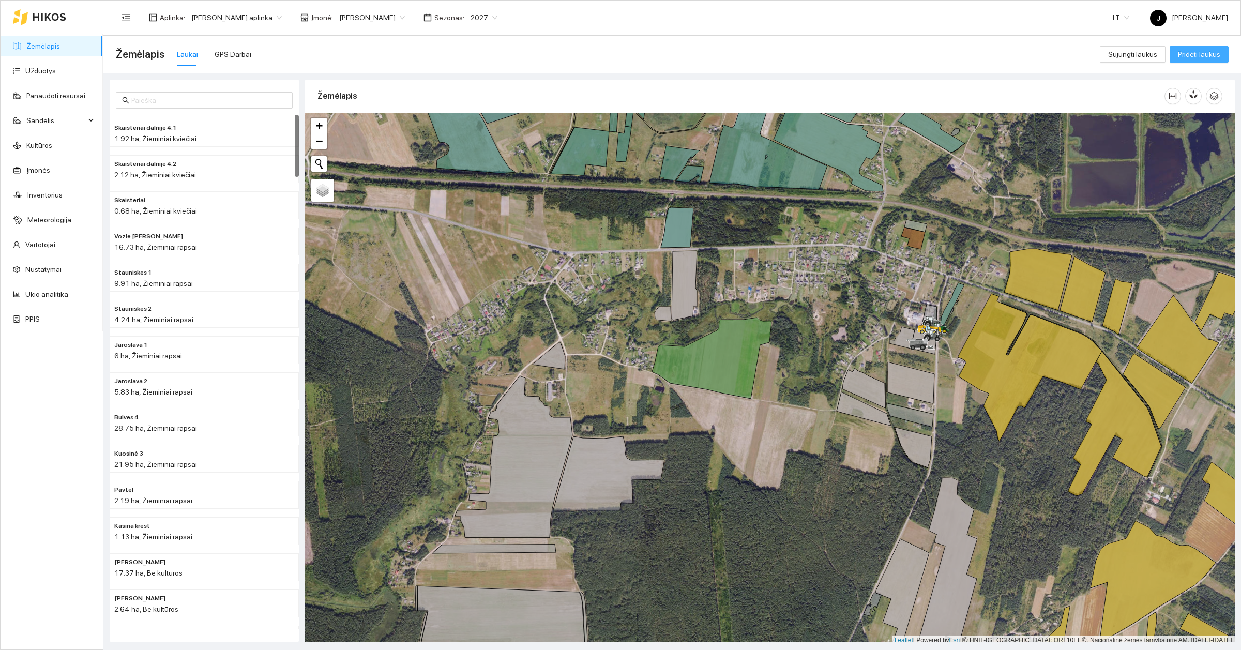
click at [1195, 52] on span "Pridėti laukus" at bounding box center [1199, 54] width 42 height 11
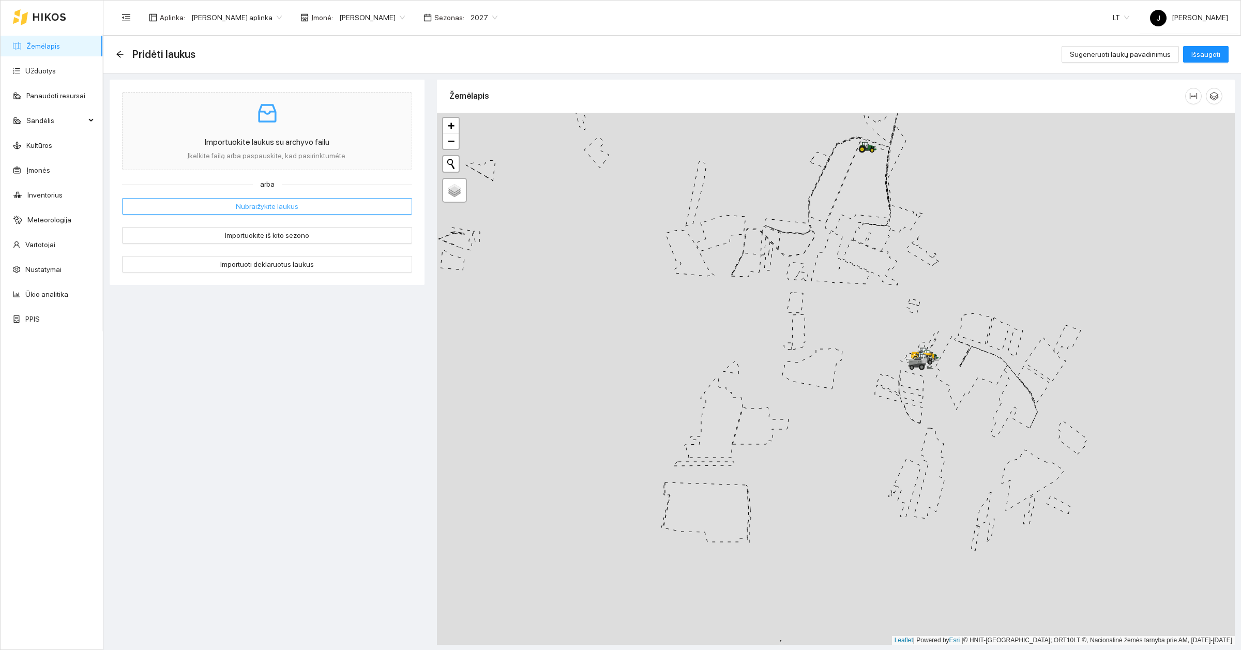
click at [275, 200] on button "Nubraižykite laukus" at bounding box center [267, 206] width 290 height 17
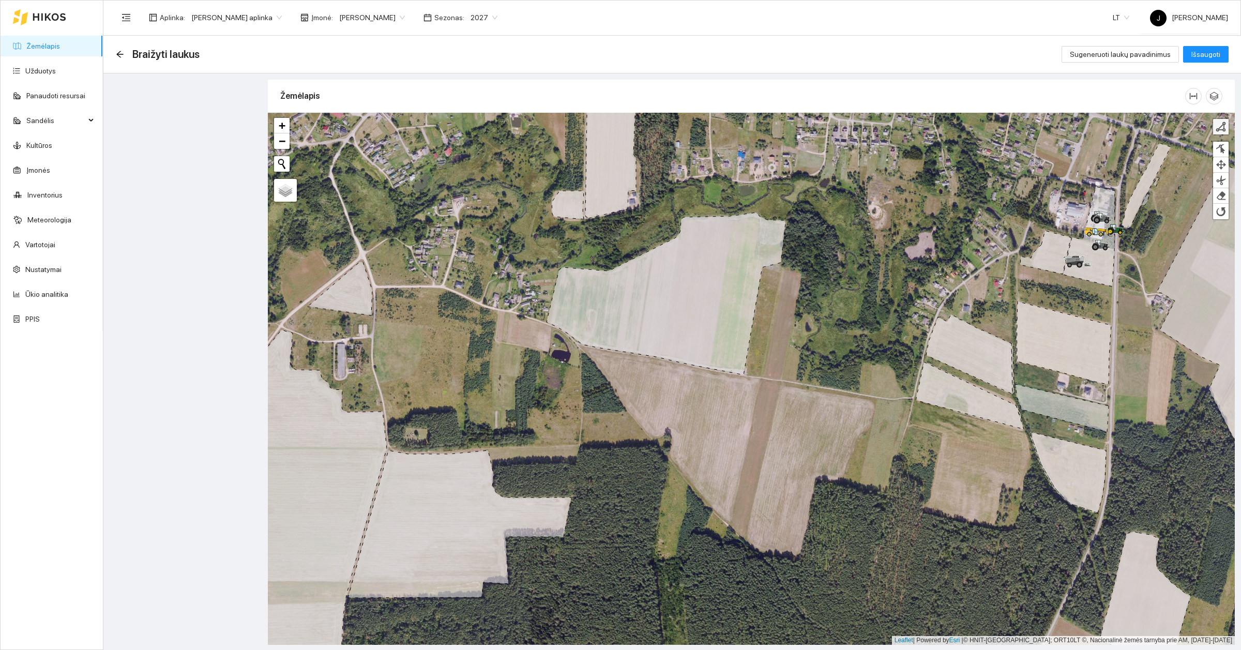
click at [1221, 126] on div at bounding box center [1221, 127] width 10 height 10
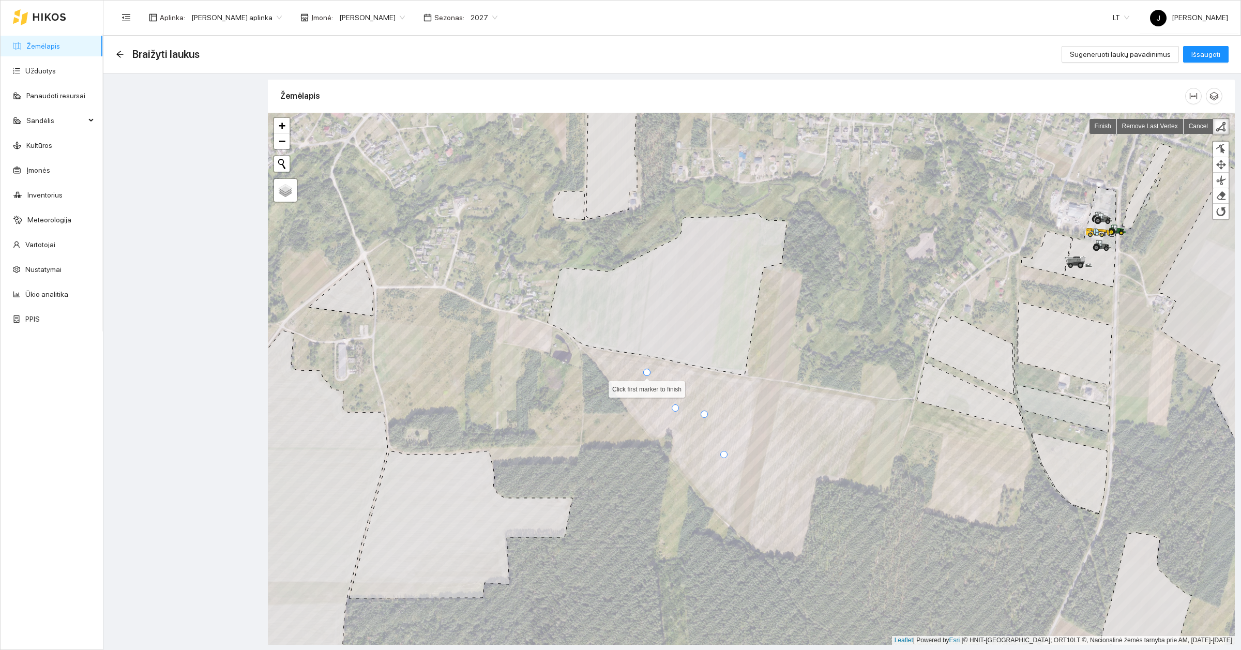
click at [645, 371] on div at bounding box center [646, 372] width 7 height 7
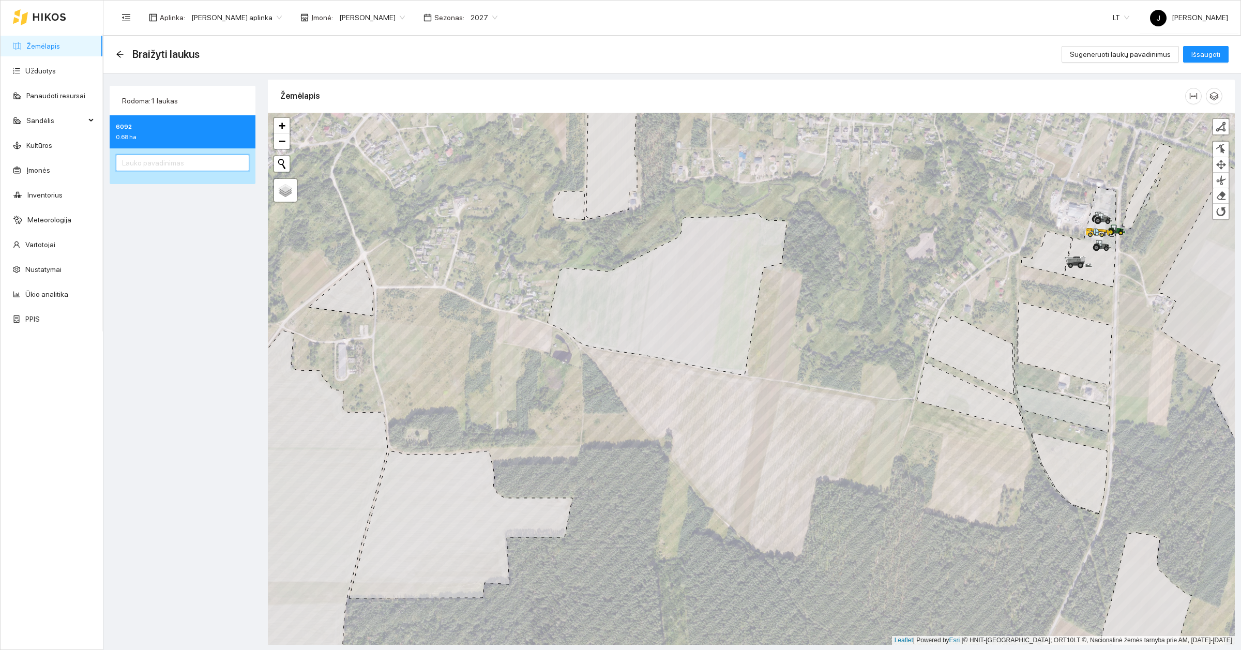
click at [127, 169] on input "text" at bounding box center [182, 163] width 133 height 17
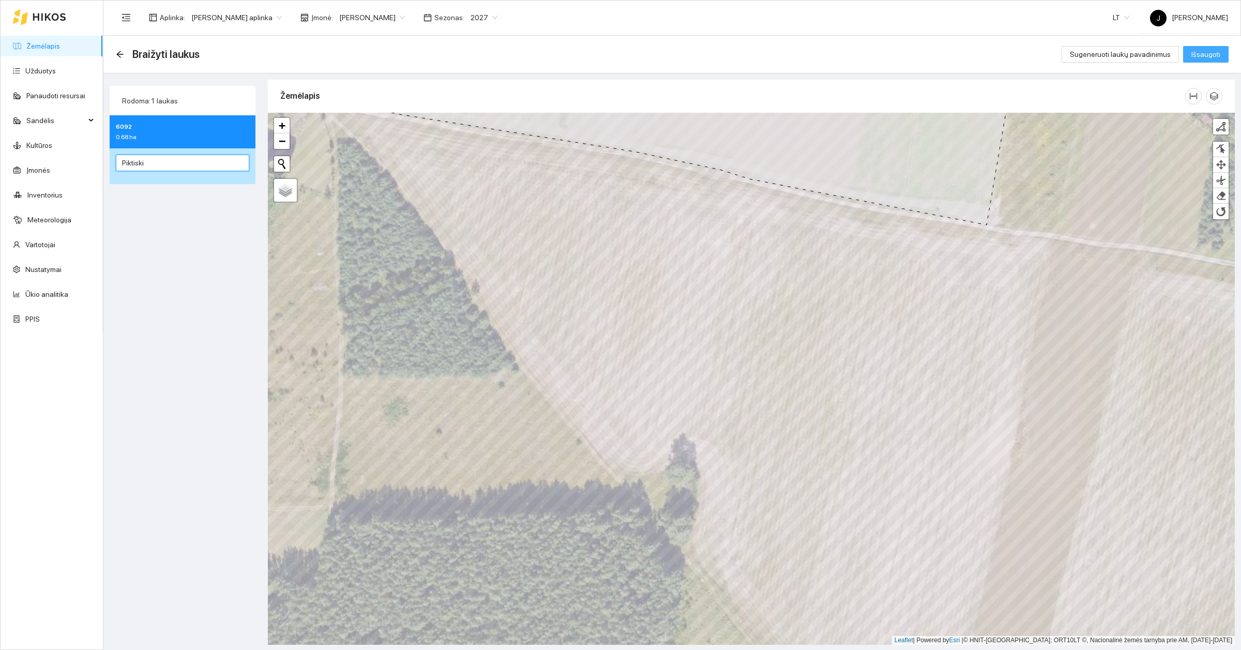
type input "Piktiski"
click at [1206, 47] on button "Išsaugoti" at bounding box center [1205, 54] width 45 height 17
click at [1216, 614] on icon "close" at bounding box center [1213, 612] width 7 height 7
click at [32, 44] on link "Žemėlapis" at bounding box center [43, 46] width 34 height 8
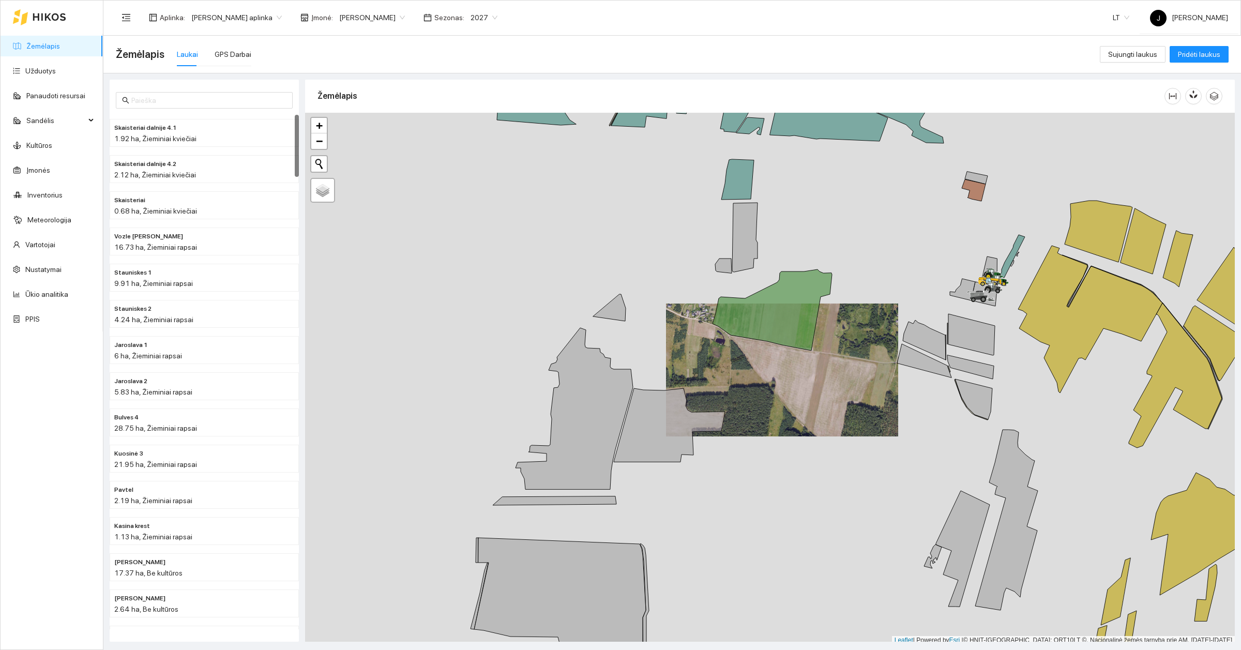
scroll to position [3, 0]
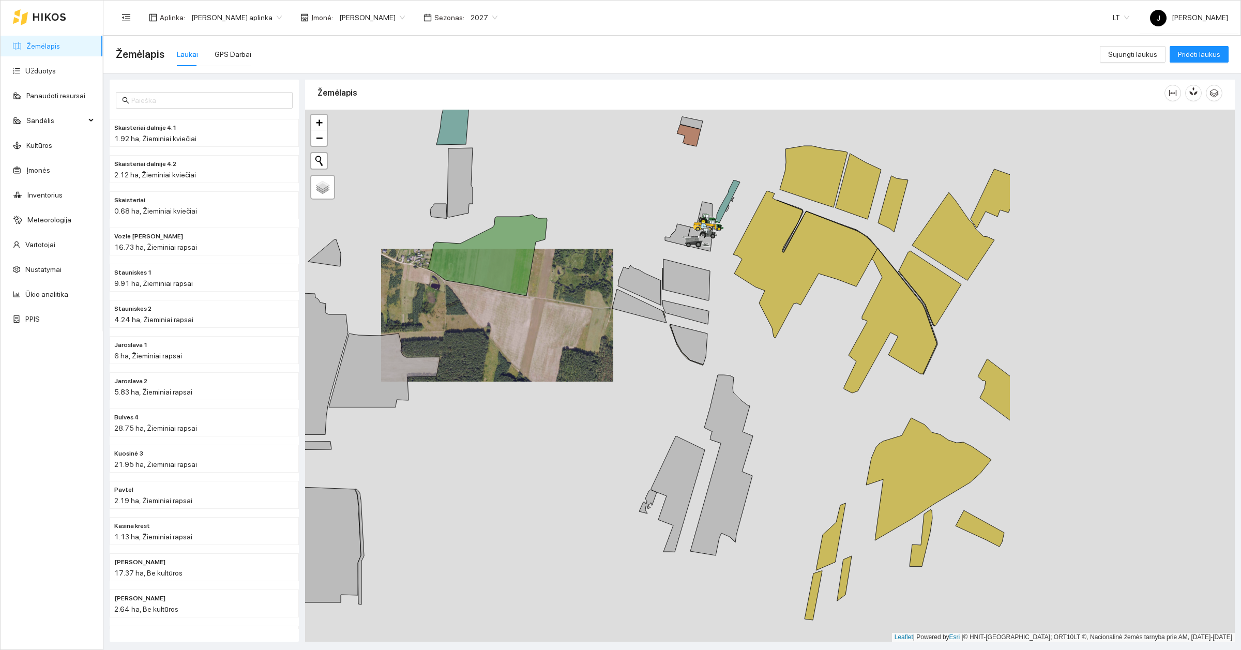
drag, startPoint x: 877, startPoint y: 396, endPoint x: 592, endPoint y: 344, distance: 289.5
click at [592, 344] on div at bounding box center [770, 376] width 930 height 532
click at [1190, 91] on icon "button" at bounding box center [1191, 93] width 4 height 4
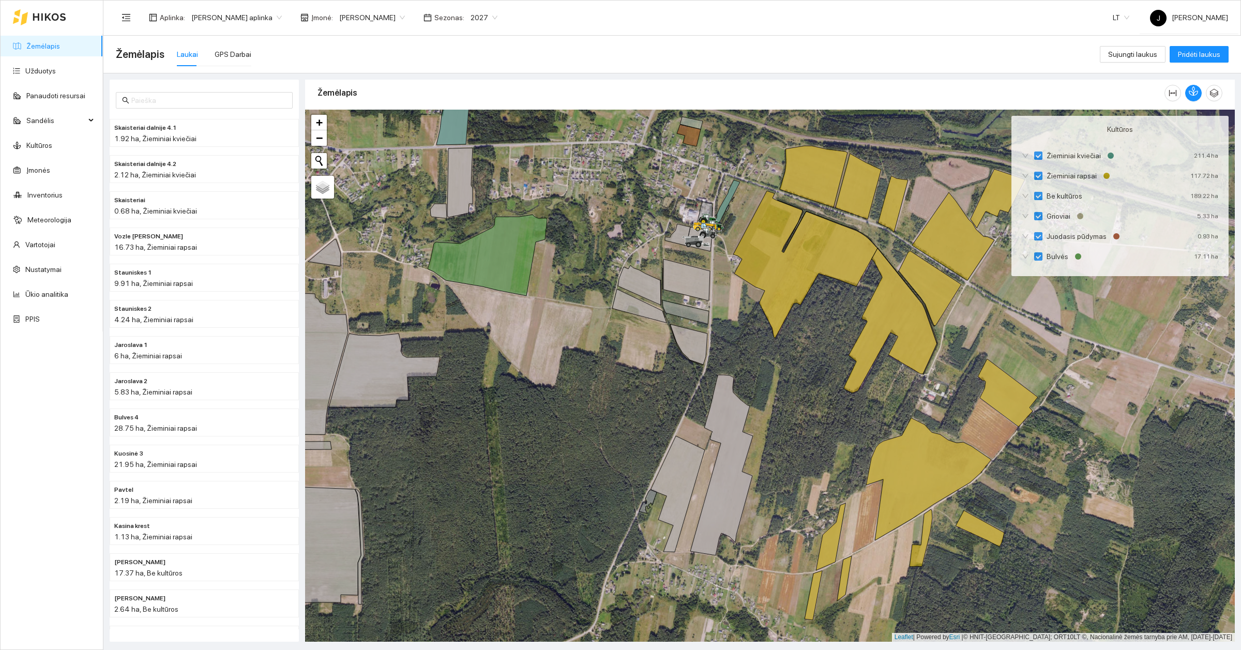
click at [615, 453] on div at bounding box center [770, 376] width 930 height 532
click at [1193, 96] on button "button" at bounding box center [1193, 93] width 17 height 17
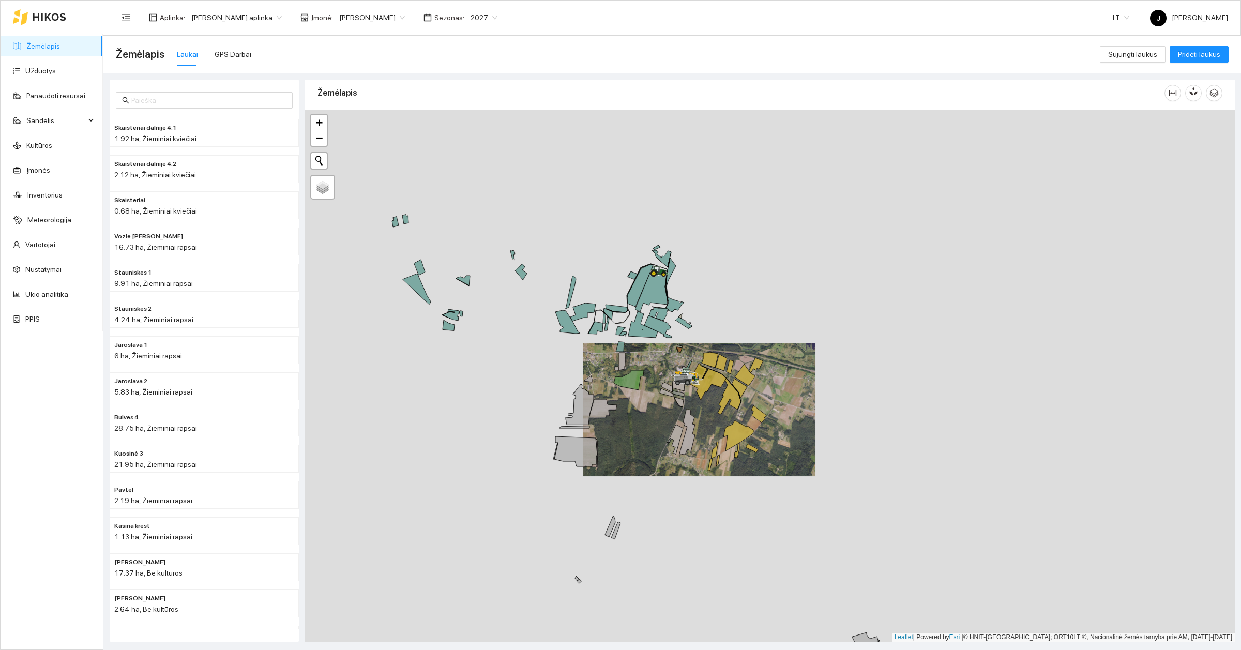
drag, startPoint x: 484, startPoint y: 335, endPoint x: 600, endPoint y: 351, distance: 116.9
click at [600, 351] on div at bounding box center [770, 376] width 930 height 532
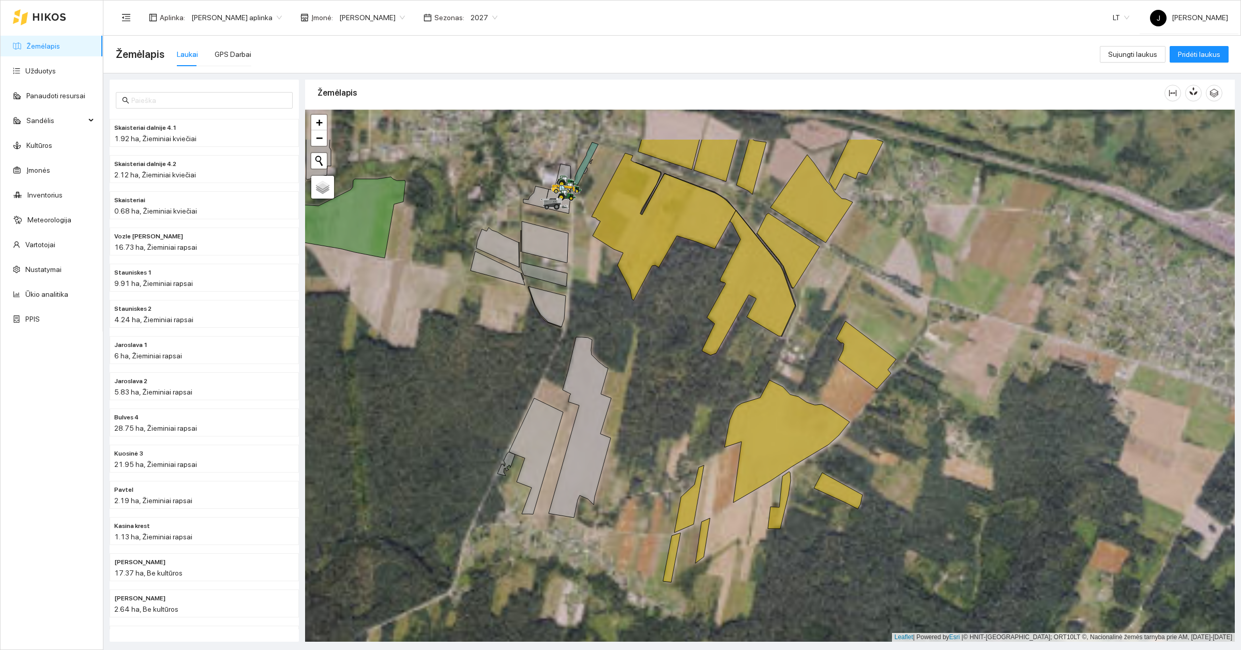
drag, startPoint x: 639, startPoint y: 331, endPoint x: 700, endPoint y: 431, distance: 117.0
click at [700, 431] on div at bounding box center [770, 376] width 930 height 532
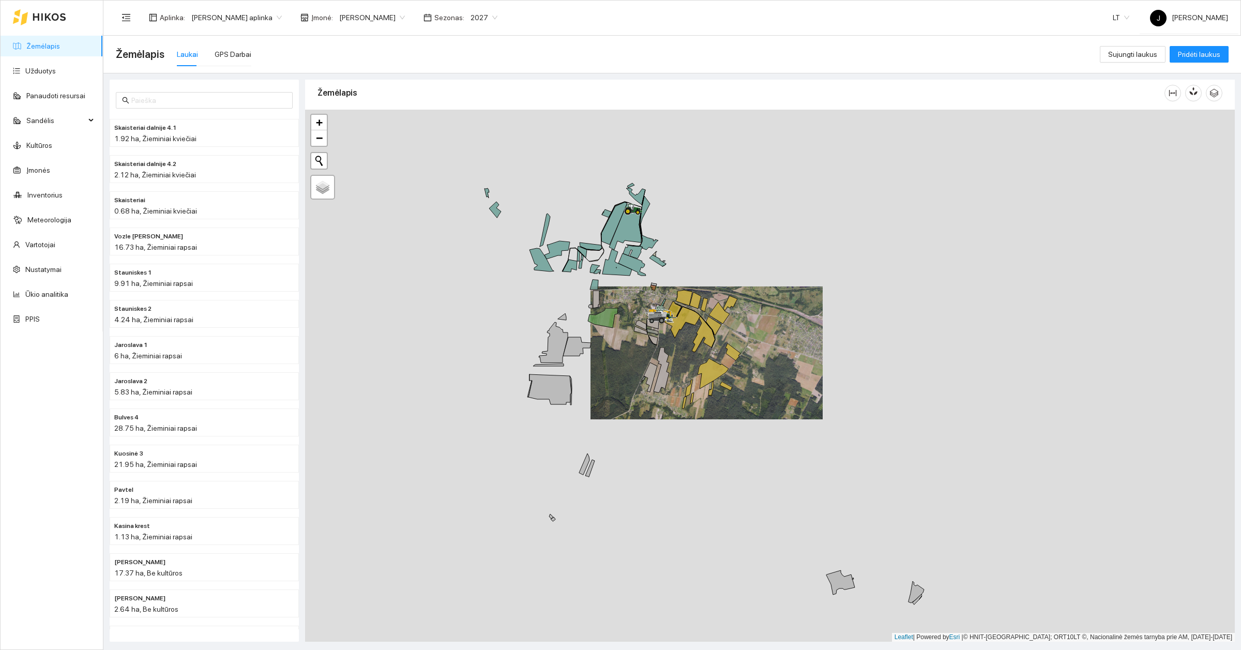
drag, startPoint x: 360, startPoint y: 396, endPoint x: 616, endPoint y: 366, distance: 257.7
click at [616, 366] on div at bounding box center [770, 376] width 930 height 532
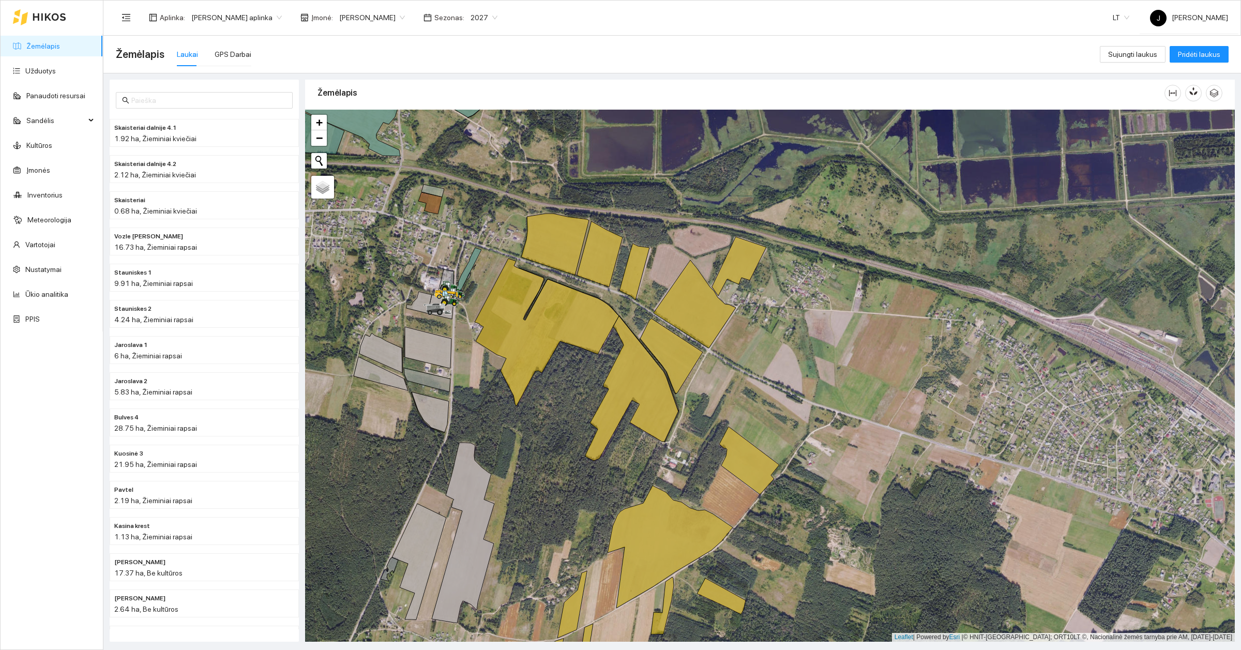
click at [470, 13] on span "2027" at bounding box center [483, 18] width 27 height 16
click at [467, 56] on div "2024" at bounding box center [467, 54] width 27 height 11
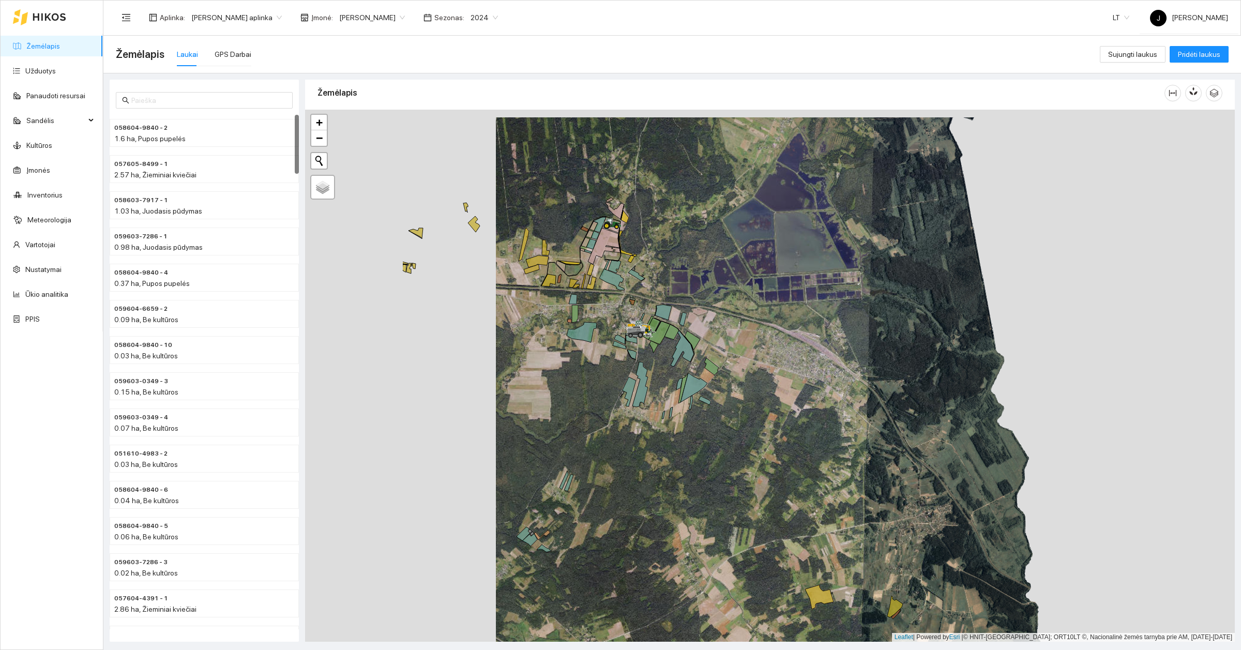
drag, startPoint x: 407, startPoint y: 350, endPoint x: 614, endPoint y: 357, distance: 207.5
click at [614, 357] on div at bounding box center [770, 376] width 930 height 532
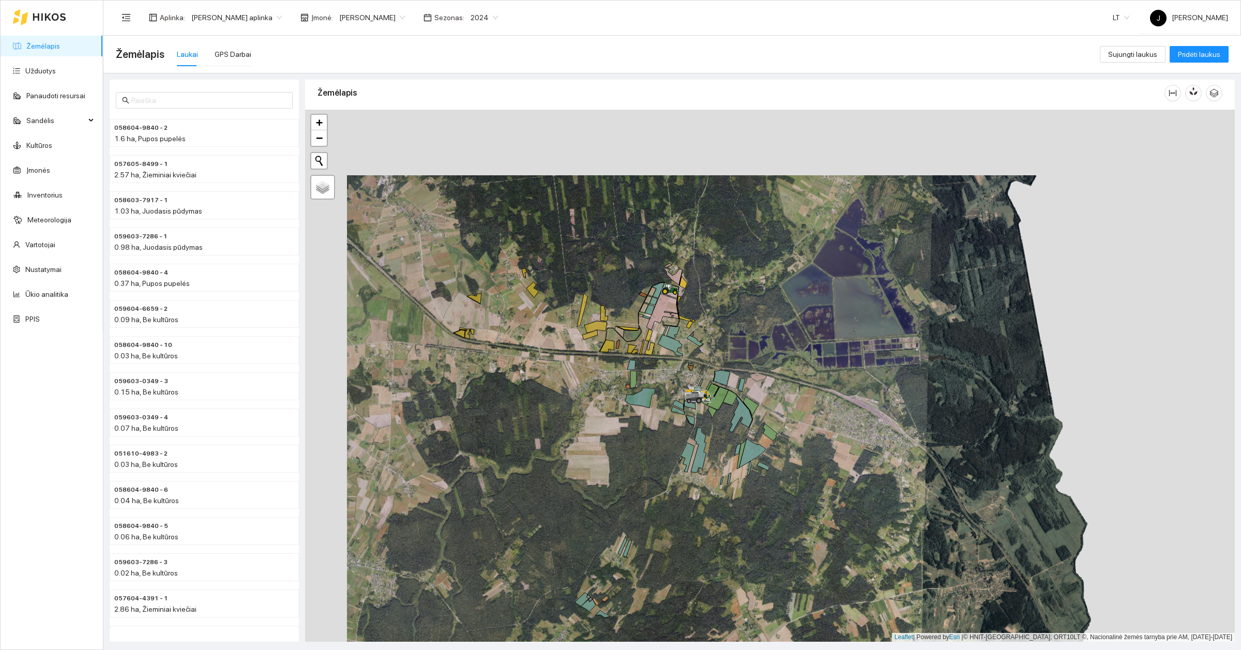
drag, startPoint x: 528, startPoint y: 317, endPoint x: 576, endPoint y: 386, distance: 83.9
click at [576, 386] on div at bounding box center [770, 376] width 930 height 532
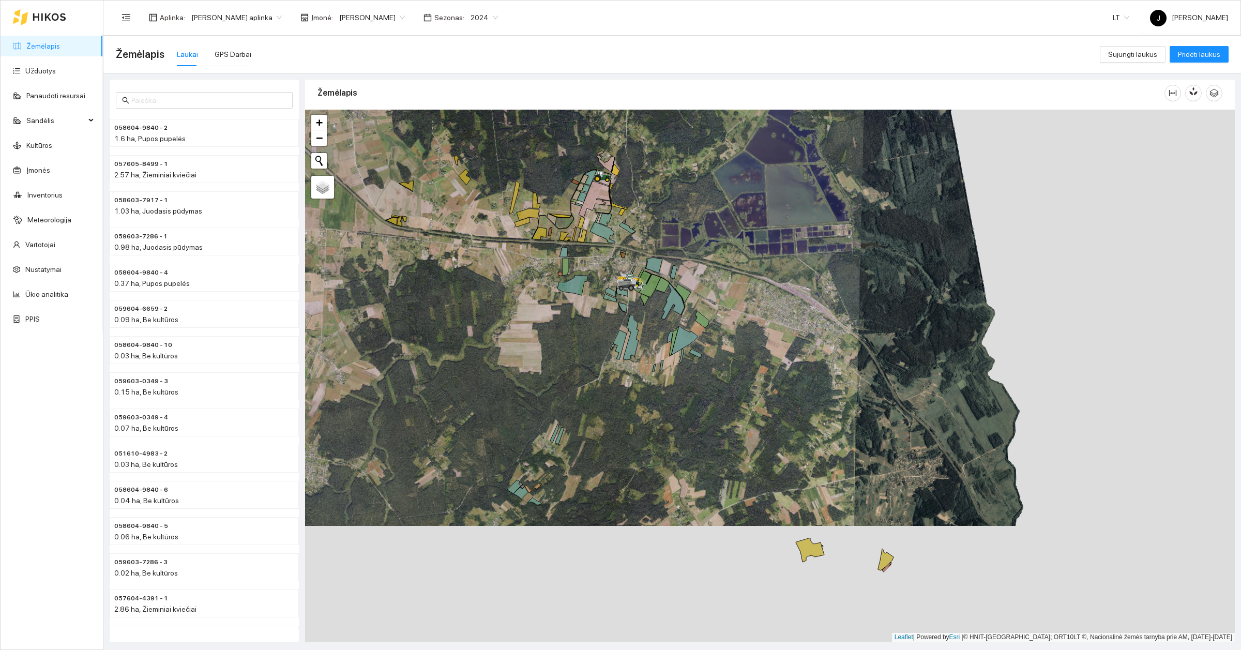
drag, startPoint x: 649, startPoint y: 458, endPoint x: 575, endPoint y: 342, distance: 137.4
click at [575, 342] on div at bounding box center [770, 376] width 930 height 532
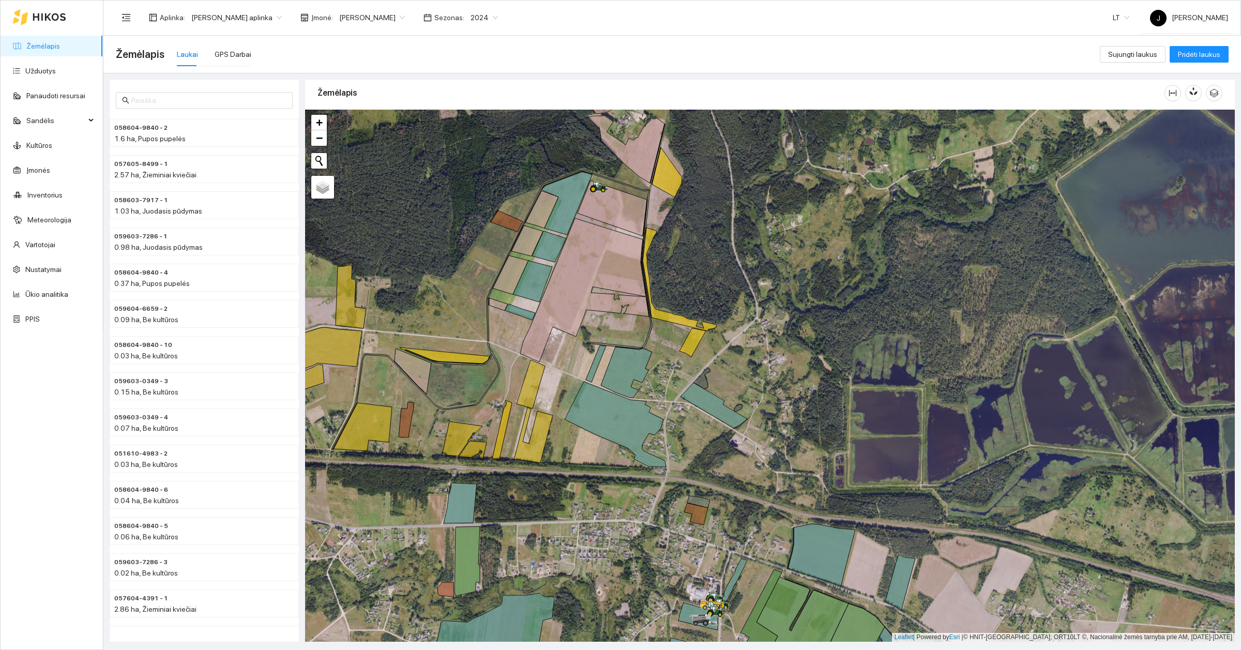
click at [470, 19] on span "2024" at bounding box center [483, 18] width 27 height 16
click at [463, 68] on div "2025" at bounding box center [467, 70] width 27 height 11
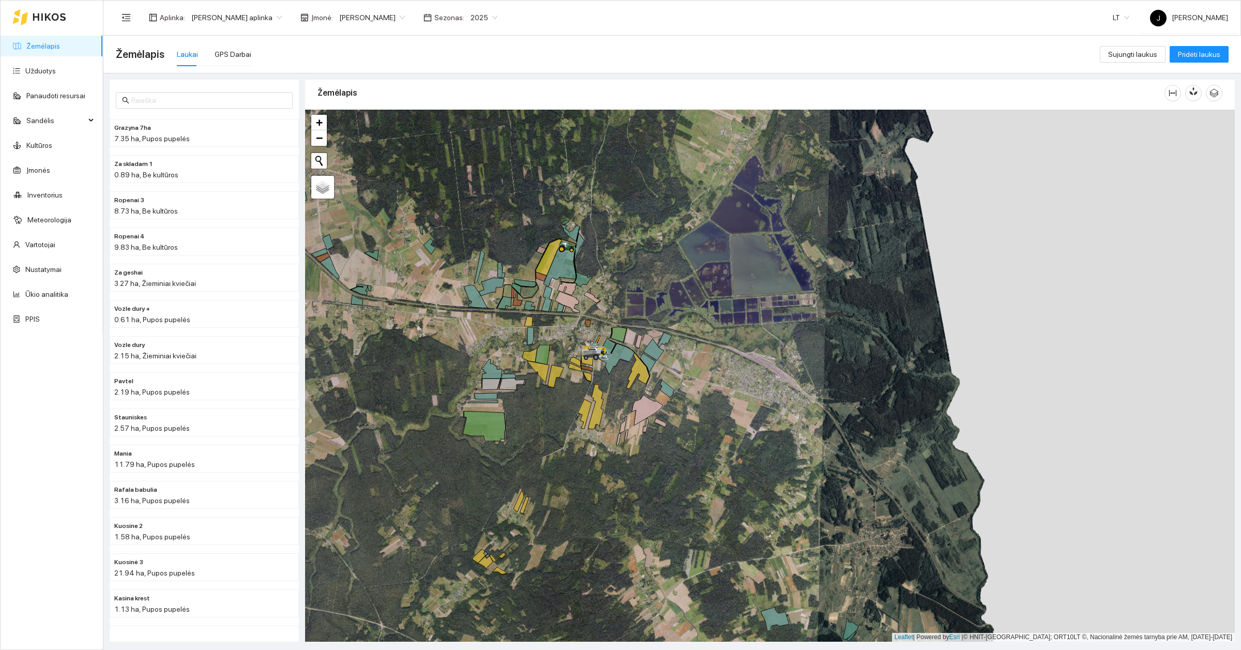
click at [476, 14] on span "2025" at bounding box center [483, 18] width 27 height 16
click at [468, 88] on div "2026" at bounding box center [467, 87] width 27 height 11
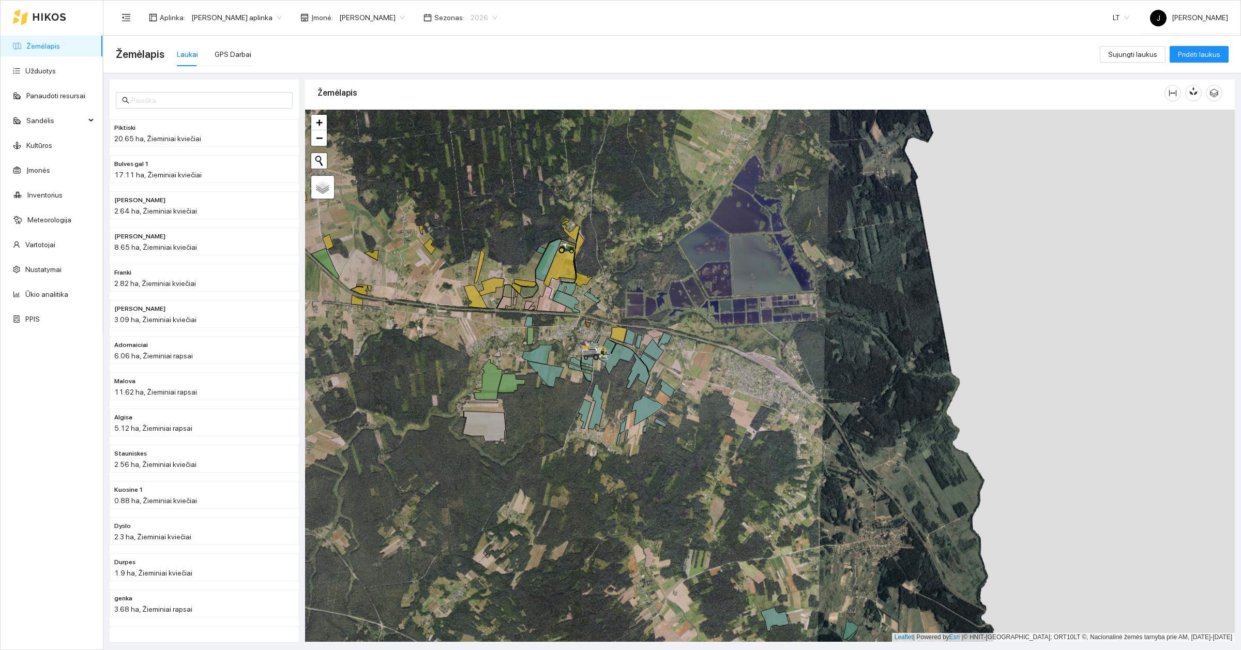
click at [470, 13] on span "2026" at bounding box center [483, 18] width 27 height 16
click at [469, 107] on div "2027" at bounding box center [467, 103] width 27 height 11
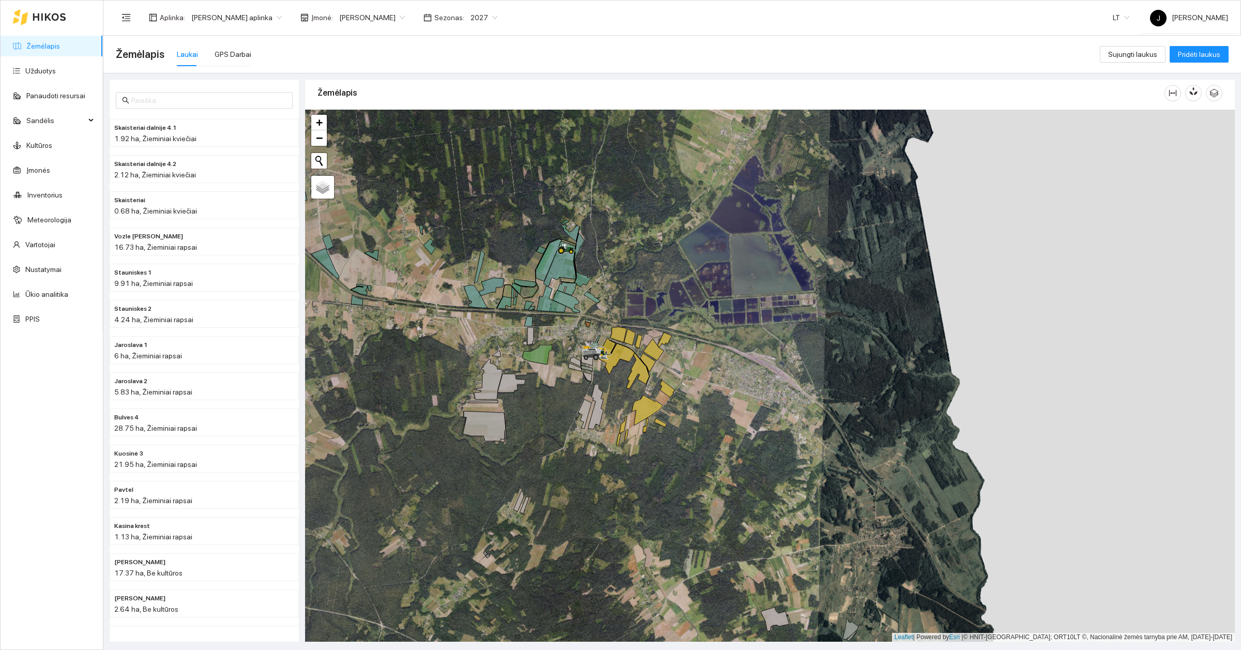
click at [472, 8] on div "Aplinka : [PERSON_NAME] aplinka Įmonė : [PERSON_NAME] Sezonas : 2027 2027" at bounding box center [310, 17] width 388 height 21
click at [471, 20] on span "2027" at bounding box center [483, 18] width 27 height 16
click at [469, 120] on div "2028" at bounding box center [467, 120] width 27 height 11
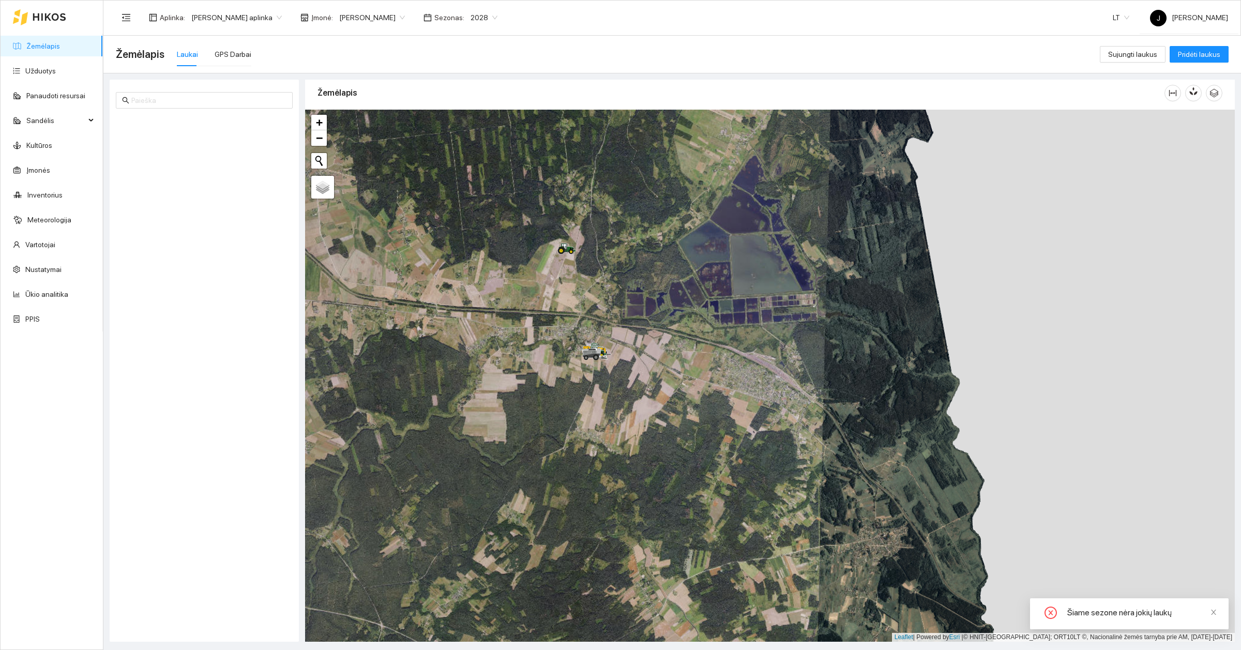
click at [472, 17] on span "2028" at bounding box center [483, 18] width 27 height 16
click at [471, 104] on div "2027" at bounding box center [467, 103] width 27 height 11
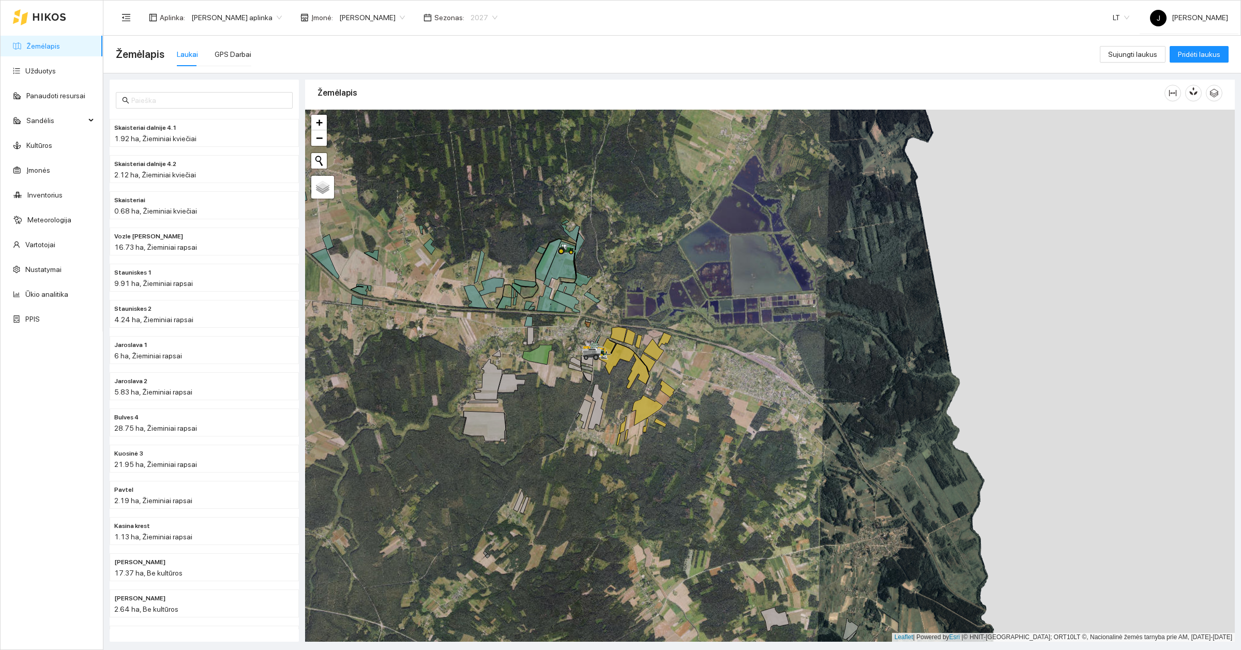
click at [480, 14] on span "2027" at bounding box center [483, 18] width 27 height 16
click at [467, 84] on div "2026" at bounding box center [467, 87] width 27 height 11
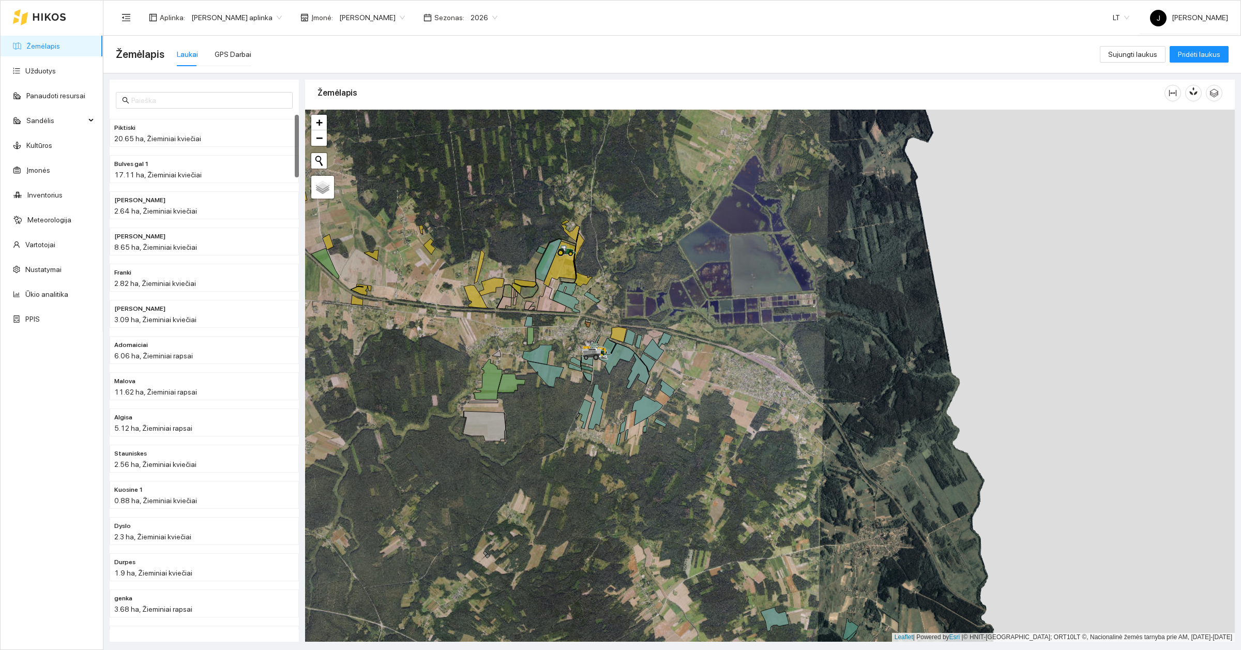
click at [471, 19] on span "2026" at bounding box center [483, 18] width 27 height 16
click at [463, 122] on div "2028" at bounding box center [467, 120] width 27 height 11
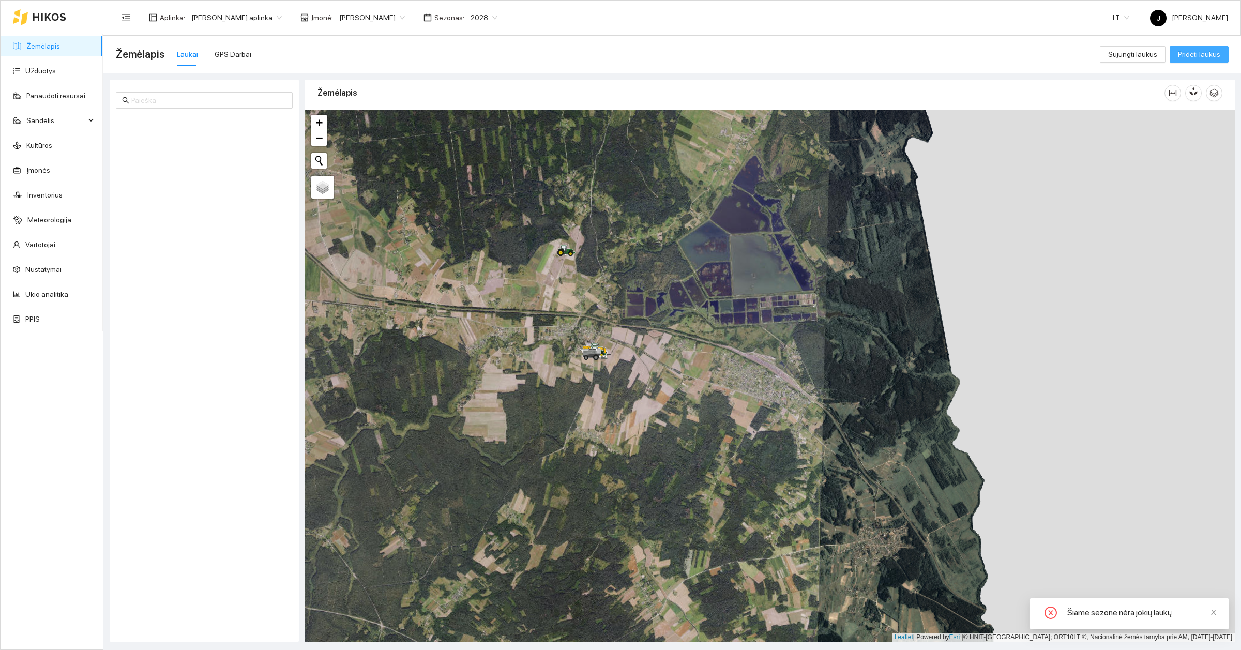
click at [1177, 56] on button "Pridėti laukus" at bounding box center [1199, 54] width 59 height 17
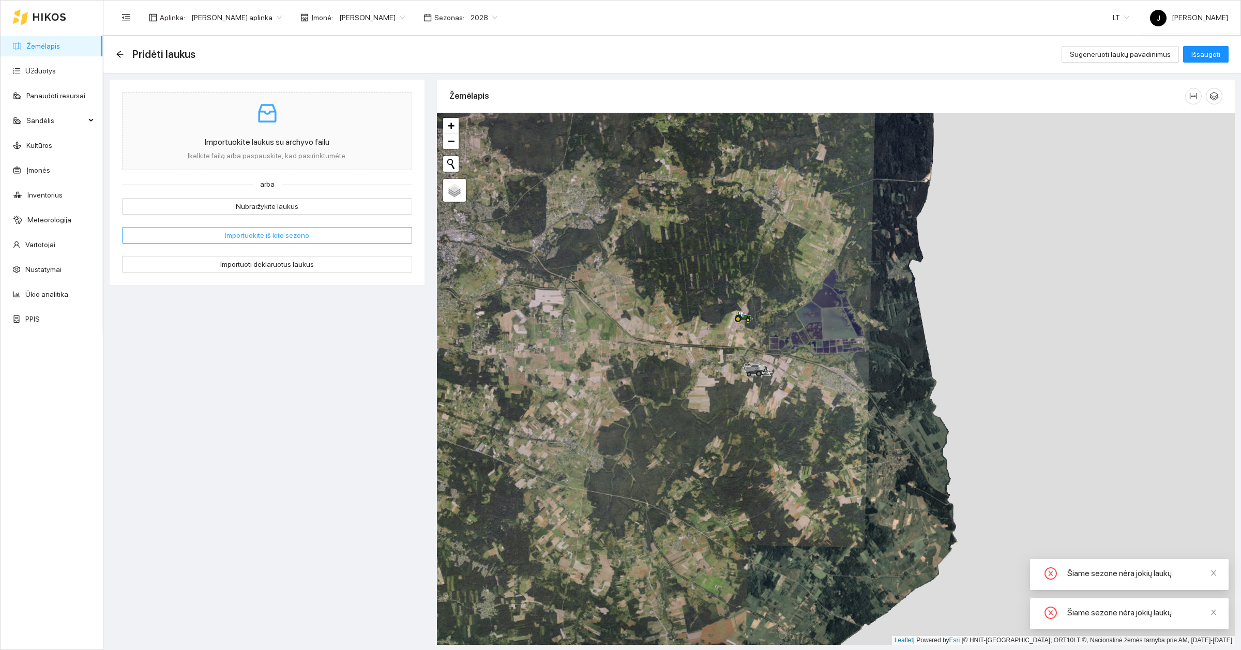
click at [296, 234] on span "Importuokite iš kito sezono" at bounding box center [267, 235] width 84 height 11
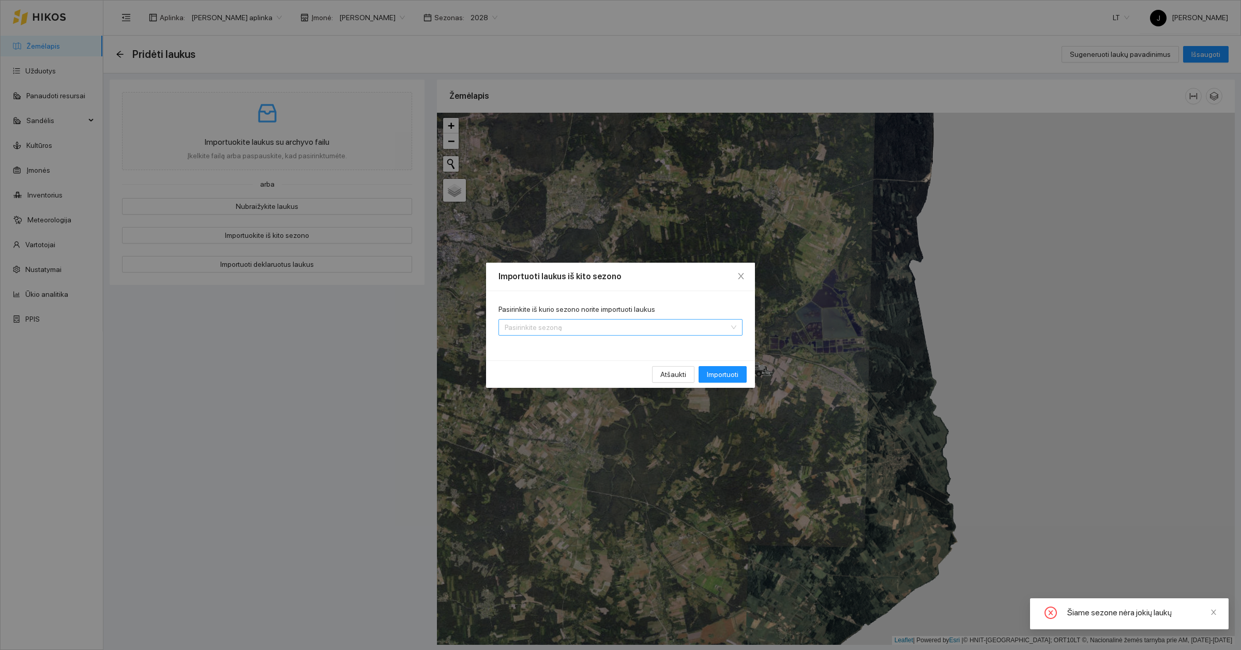
click at [604, 333] on input "Pasirinkite iš kurio sezono norite importuoti laukus" at bounding box center [617, 328] width 224 height 16
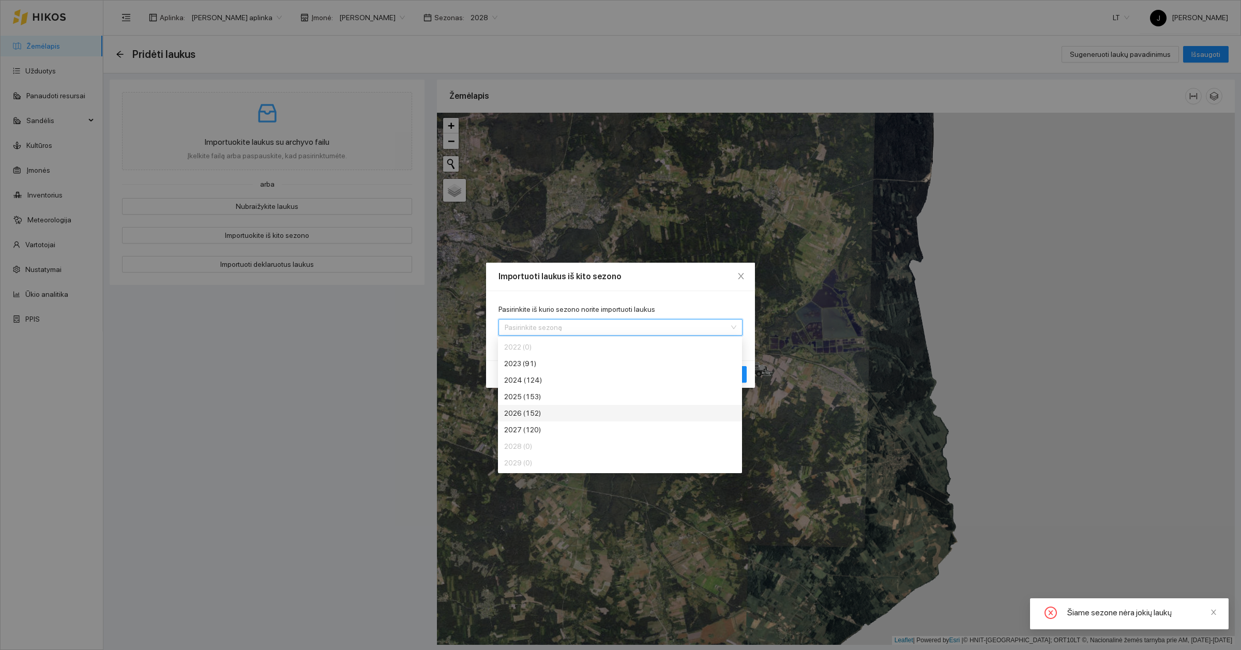
click at [567, 408] on div "2026 (152)" at bounding box center [581, 412] width 155 height 11
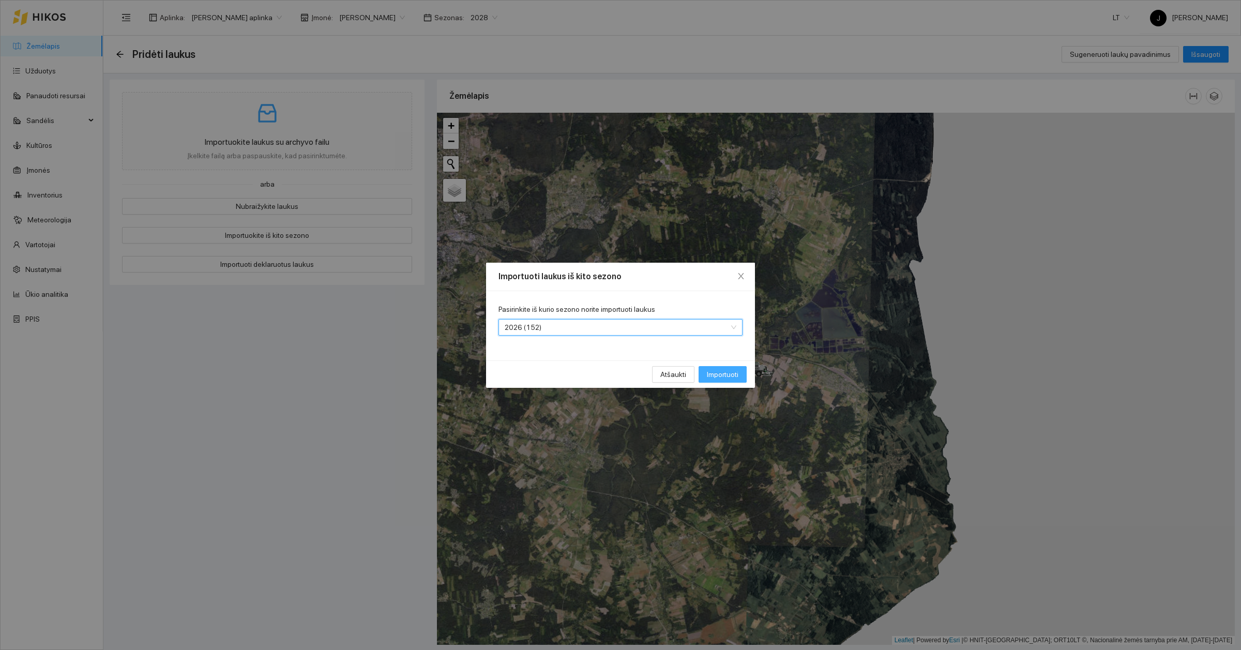
click at [722, 375] on span "Importuoti" at bounding box center [723, 374] width 32 height 11
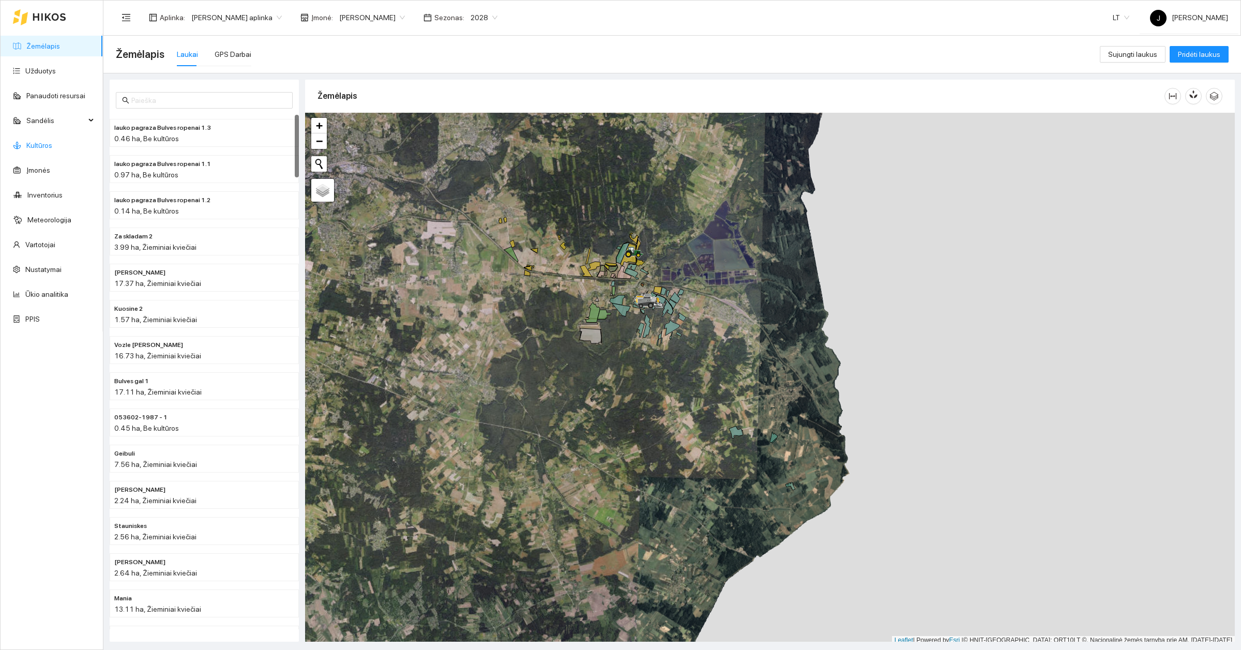
click at [42, 141] on link "Kultūros" at bounding box center [39, 145] width 26 height 8
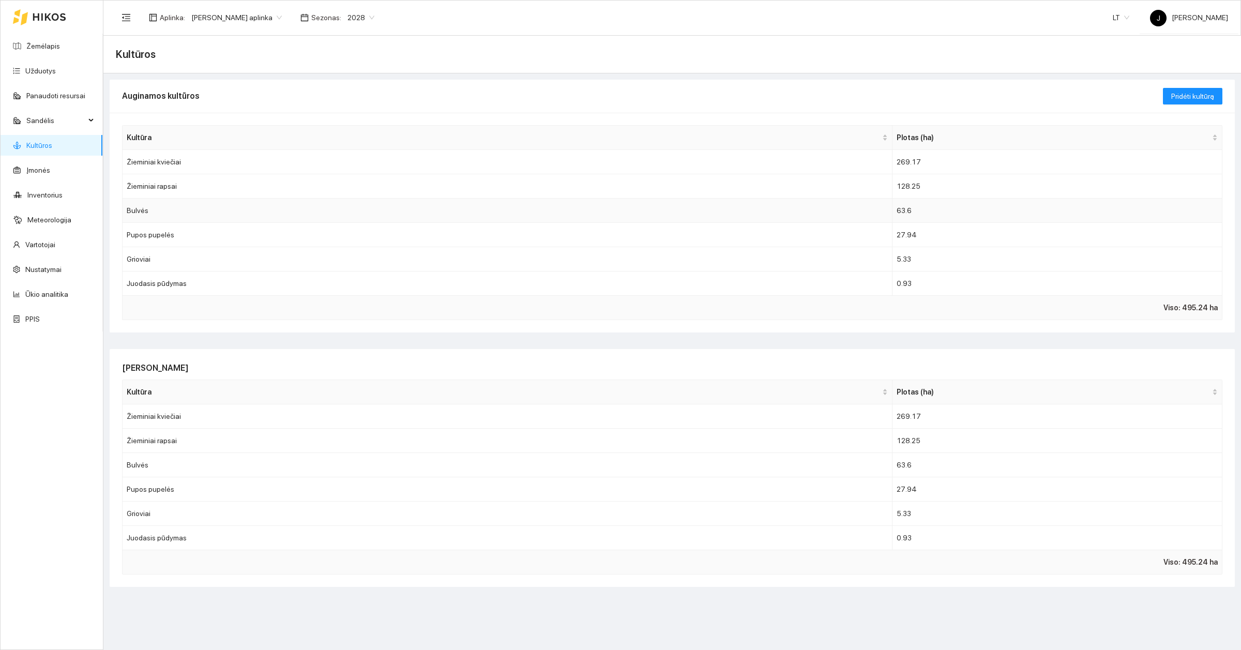
click at [140, 209] on td "Bulvės" at bounding box center [508, 211] width 770 height 24
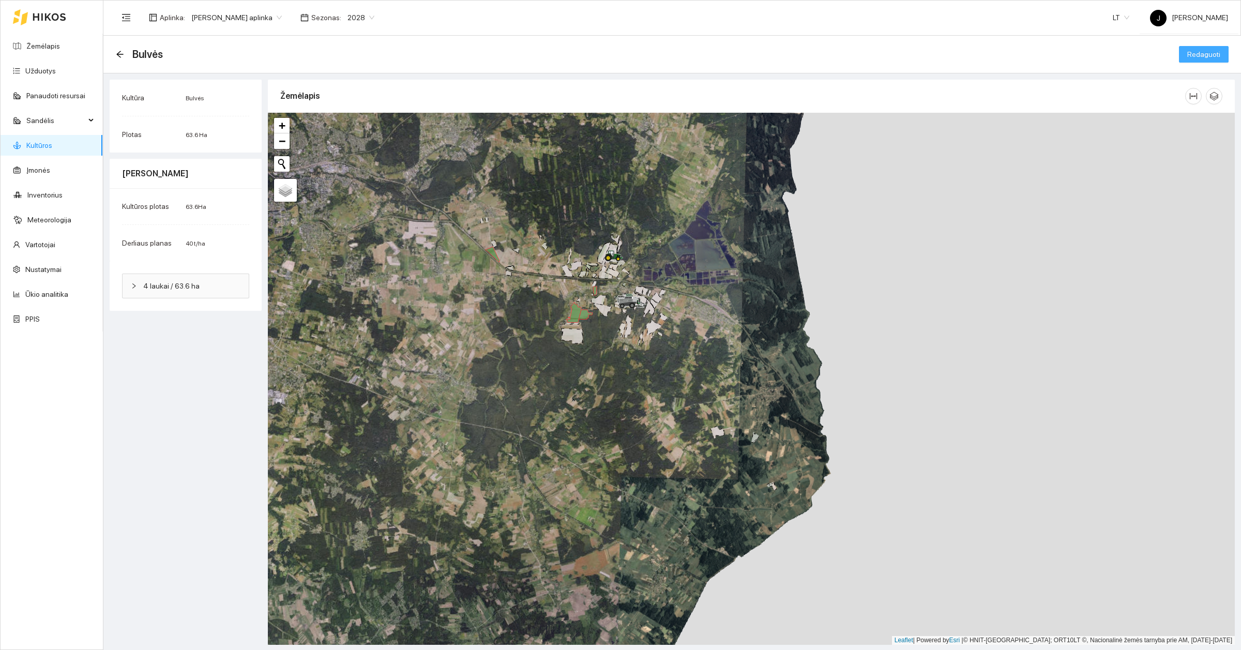
click at [1194, 47] on button "Redaguoti" at bounding box center [1204, 54] width 50 height 17
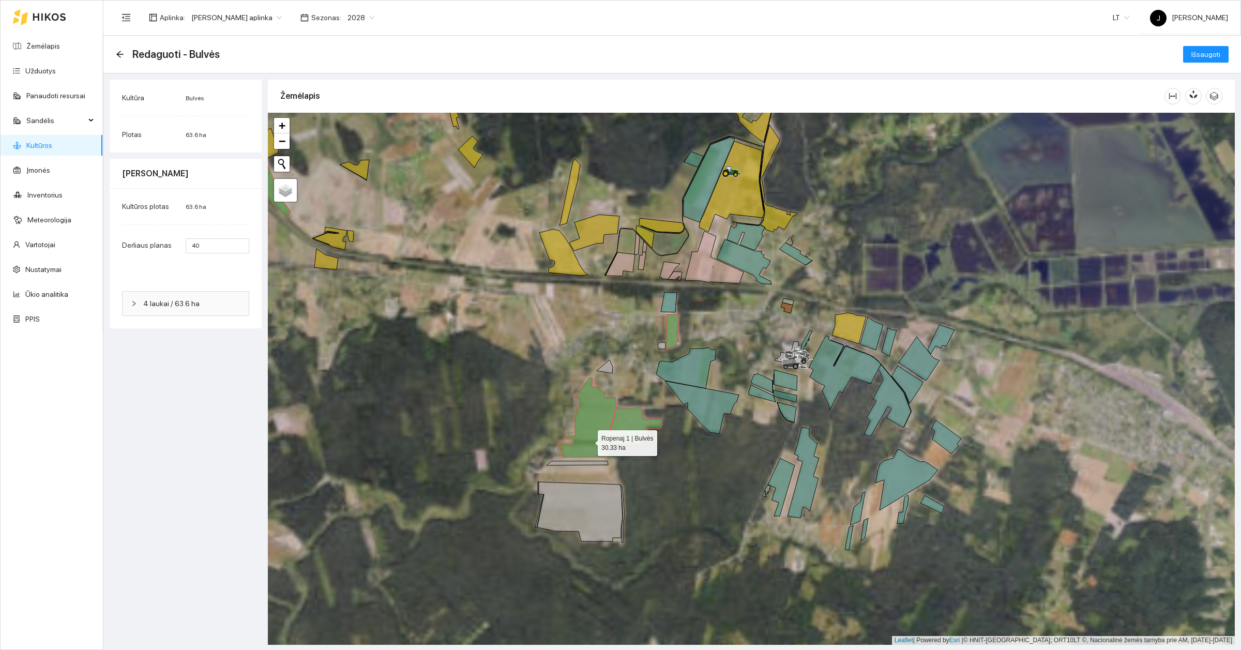
click at [588, 435] on icon at bounding box center [586, 417] width 59 height 80
click at [633, 419] on icon at bounding box center [634, 425] width 56 height 37
click at [671, 324] on icon at bounding box center [672, 331] width 13 height 35
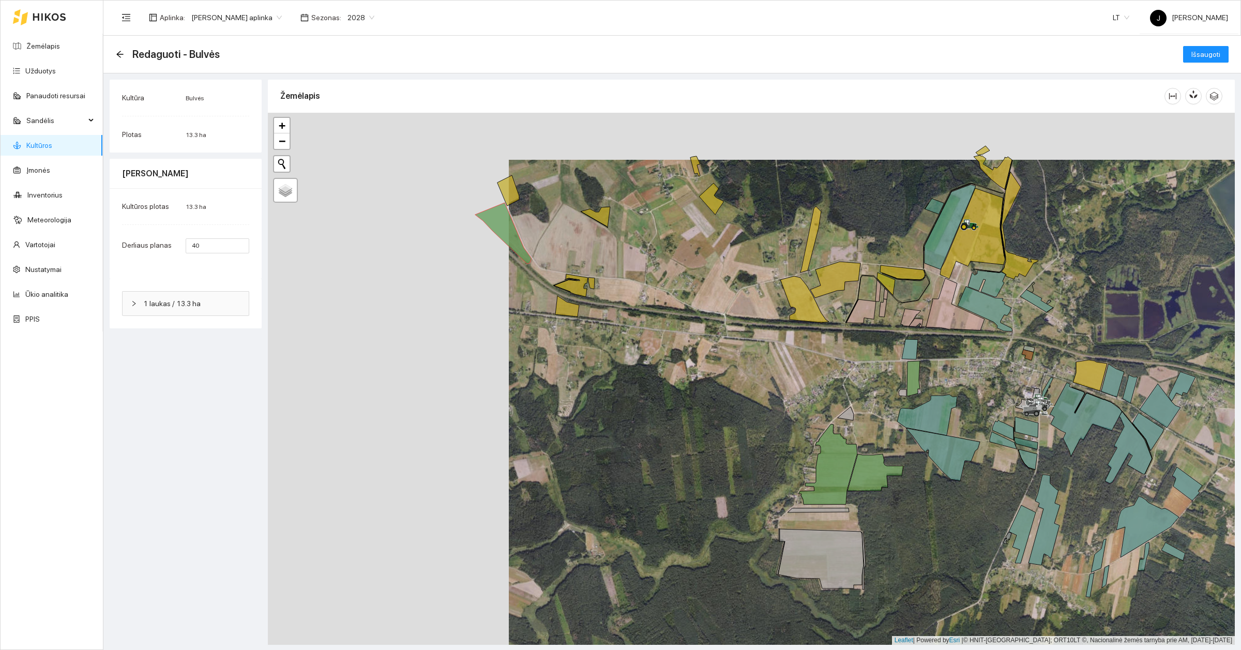
drag, startPoint x: 515, startPoint y: 270, endPoint x: 756, endPoint y: 317, distance: 245.5
click at [756, 317] on div at bounding box center [751, 379] width 967 height 532
click at [518, 241] on icon at bounding box center [503, 233] width 56 height 61
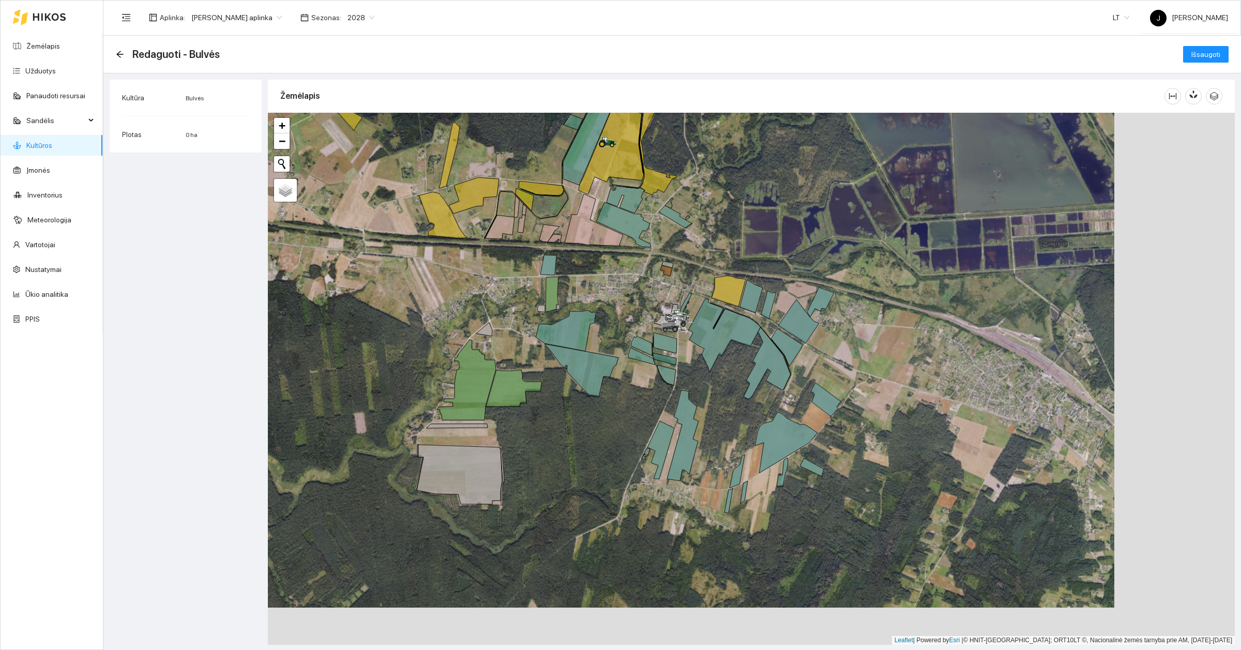
drag, startPoint x: 808, startPoint y: 388, endPoint x: 446, endPoint y: 304, distance: 371.1
click at [446, 304] on div at bounding box center [751, 379] width 967 height 532
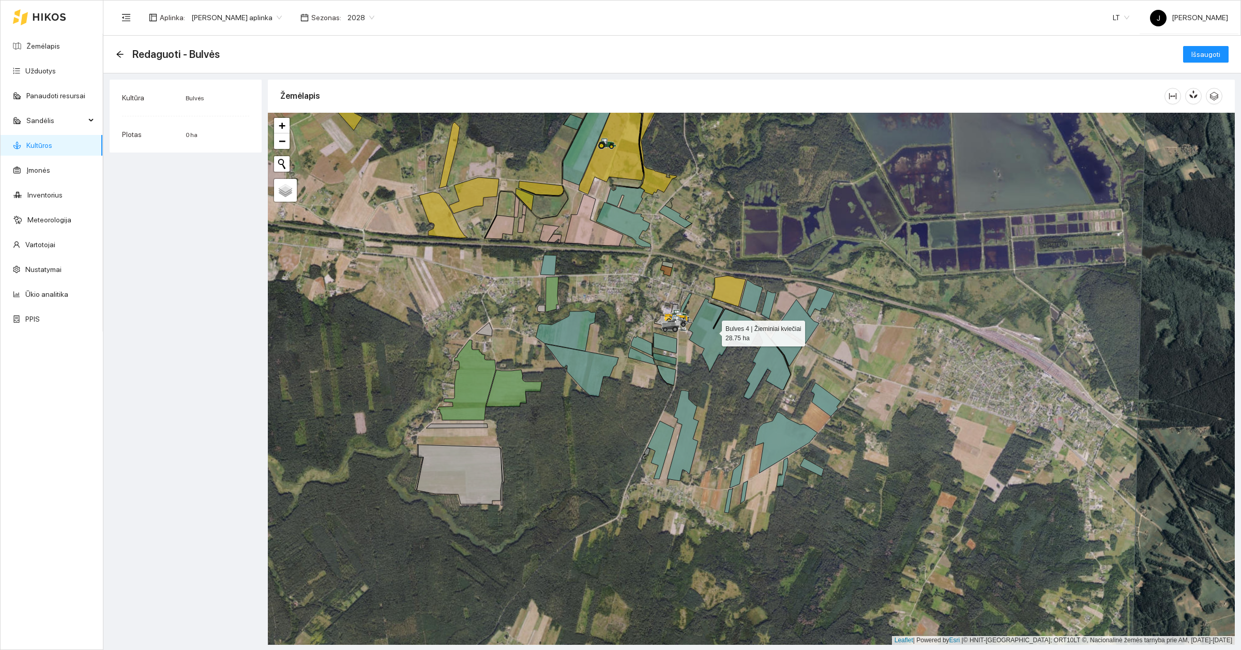
click at [712, 331] on icon at bounding box center [724, 335] width 72 height 74
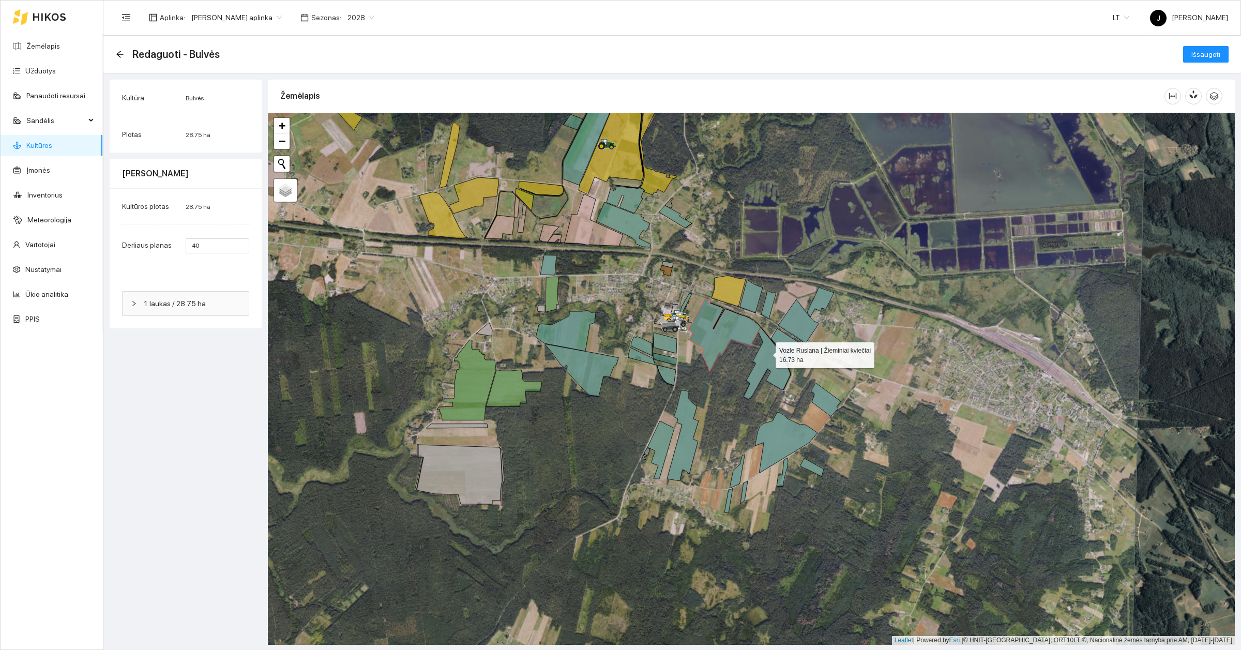
click at [766, 353] on icon at bounding box center [766, 363] width 47 height 72
click at [735, 293] on icon at bounding box center [728, 291] width 34 height 31
click at [748, 294] on icon at bounding box center [751, 296] width 23 height 33
click at [1204, 55] on span "Išsaugoti" at bounding box center [1205, 54] width 29 height 11
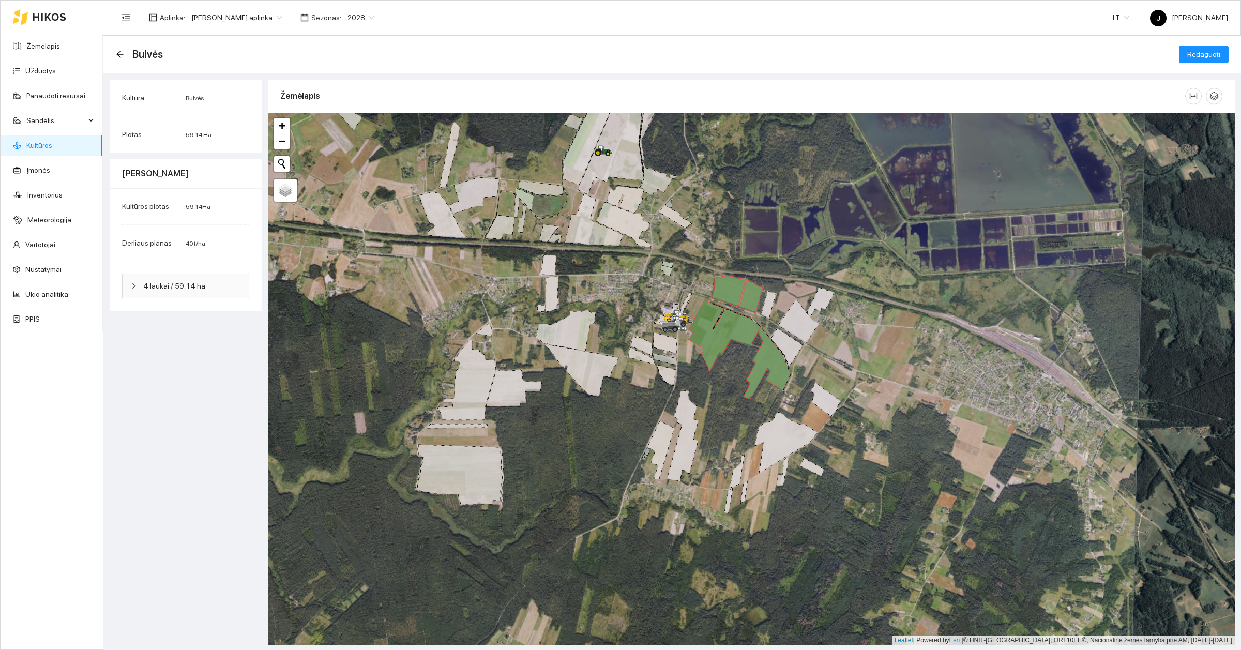
click at [356, 18] on span "2028" at bounding box center [360, 18] width 27 height 16
click at [349, 68] on div "2025" at bounding box center [352, 70] width 27 height 11
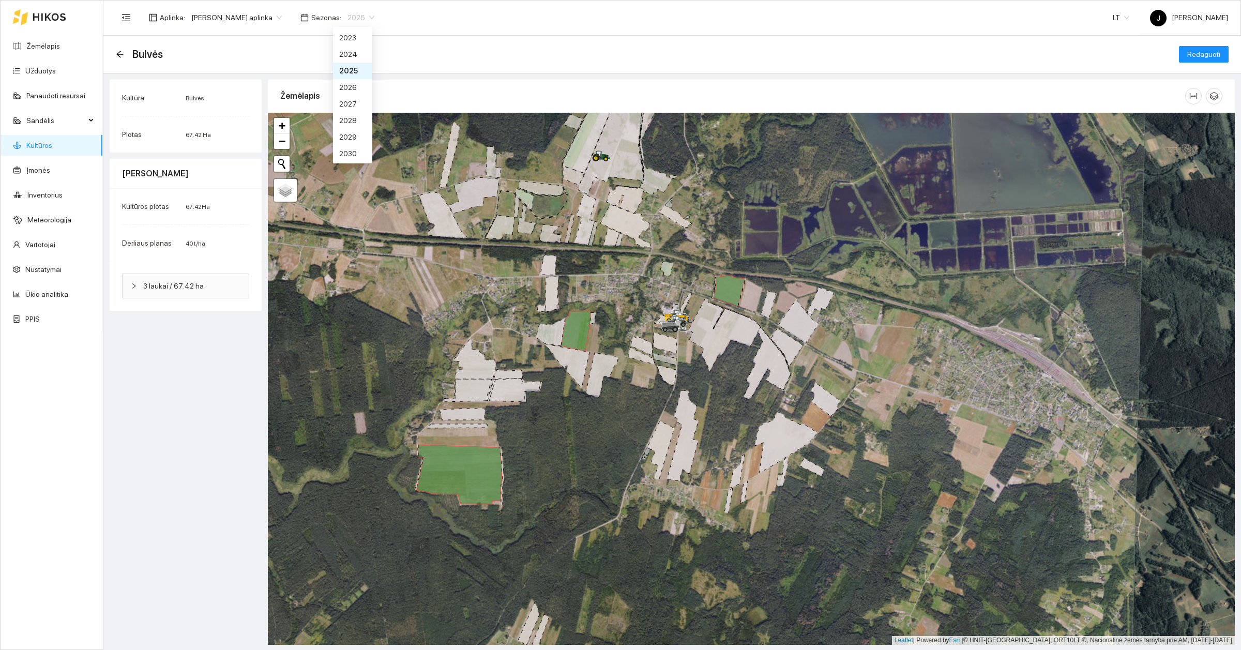
click at [365, 17] on span "2025" at bounding box center [360, 18] width 27 height 16
click at [345, 87] on div "2026" at bounding box center [352, 87] width 27 height 11
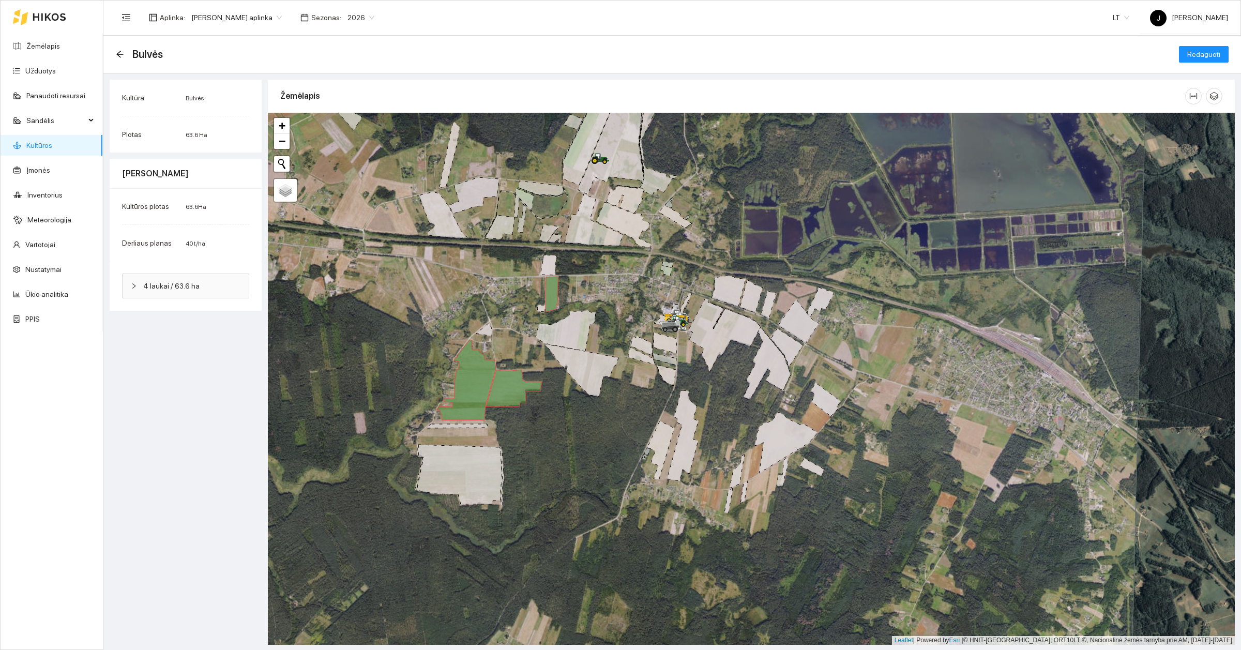
click at [358, 16] on span "2026" at bounding box center [360, 18] width 27 height 16
click at [354, 109] on div "2027" at bounding box center [352, 103] width 27 height 11
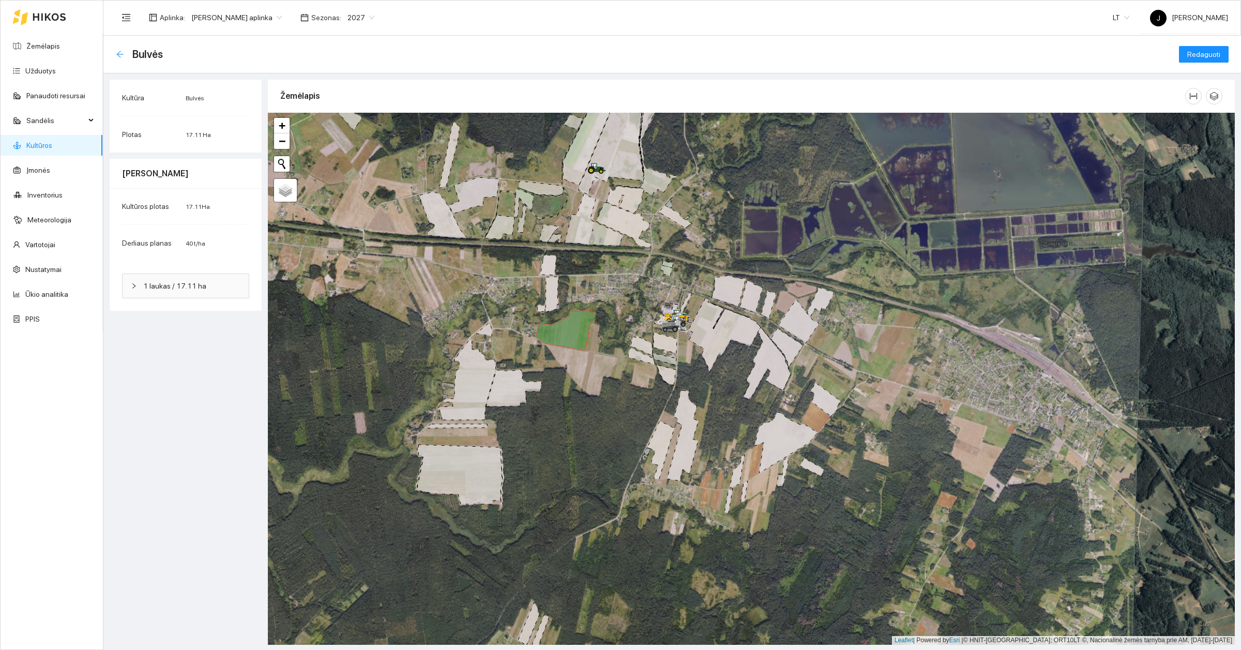
click at [123, 55] on icon "arrow-left" at bounding box center [120, 54] width 8 height 8
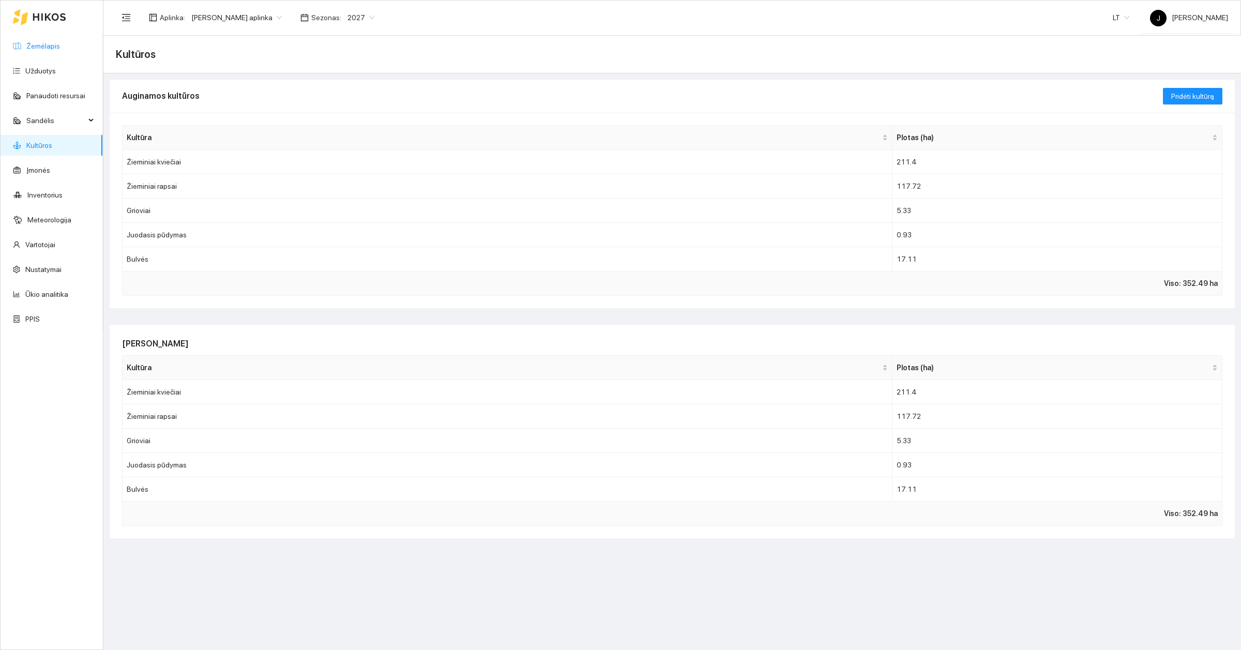
click at [47, 47] on link "Žemėlapis" at bounding box center [43, 46] width 34 height 8
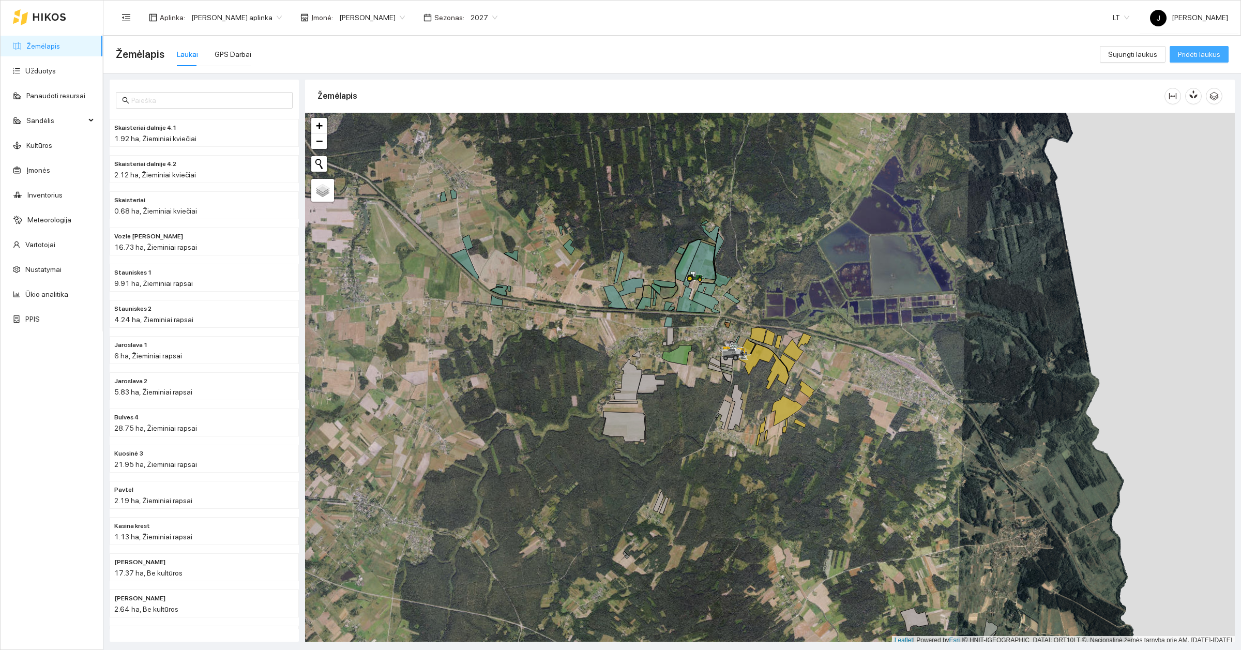
click at [1203, 50] on span "Pridėti laukus" at bounding box center [1199, 54] width 42 height 11
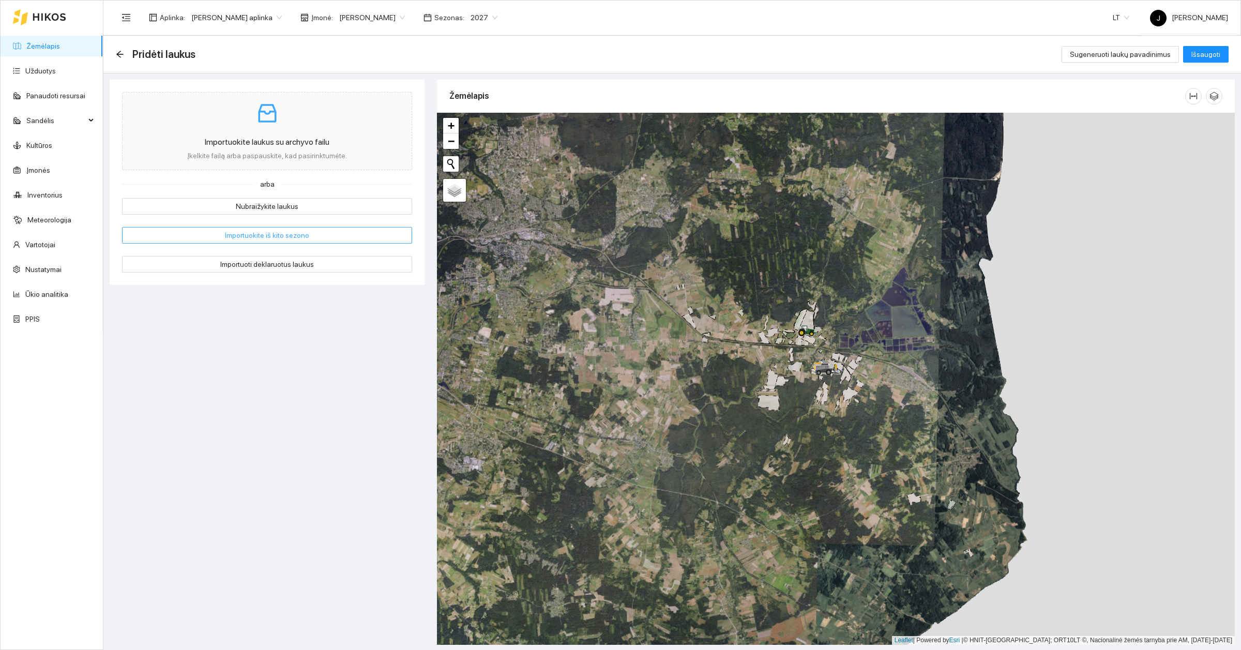
click at [321, 240] on button "Importuokite iš kito sezono" at bounding box center [267, 235] width 290 height 17
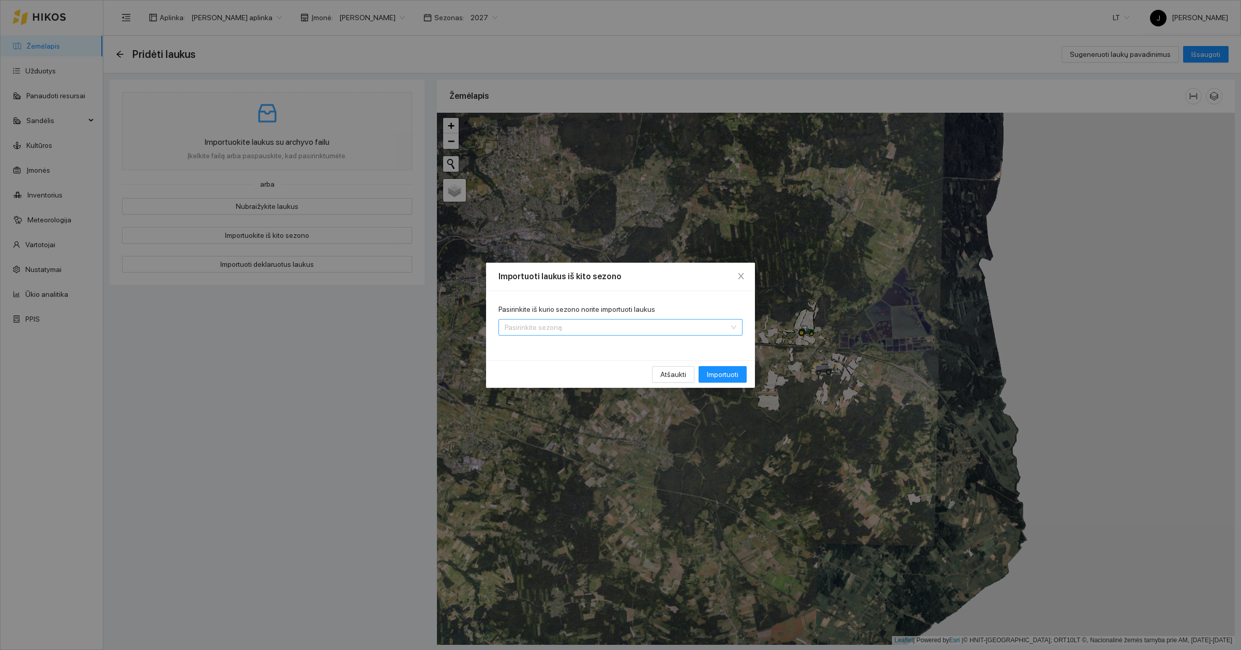
click at [707, 319] on div "Pasirinkite sezoną" at bounding box center [620, 327] width 244 height 17
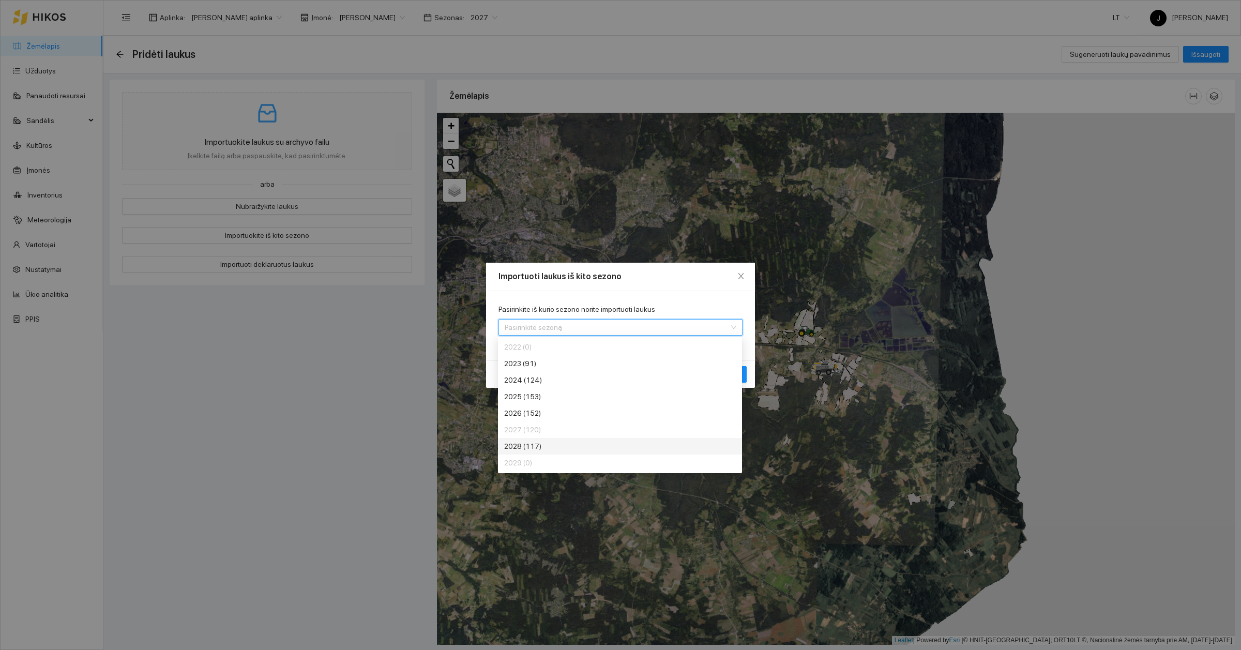
click at [540, 449] on div "2028 (117)" at bounding box center [581, 446] width 155 height 11
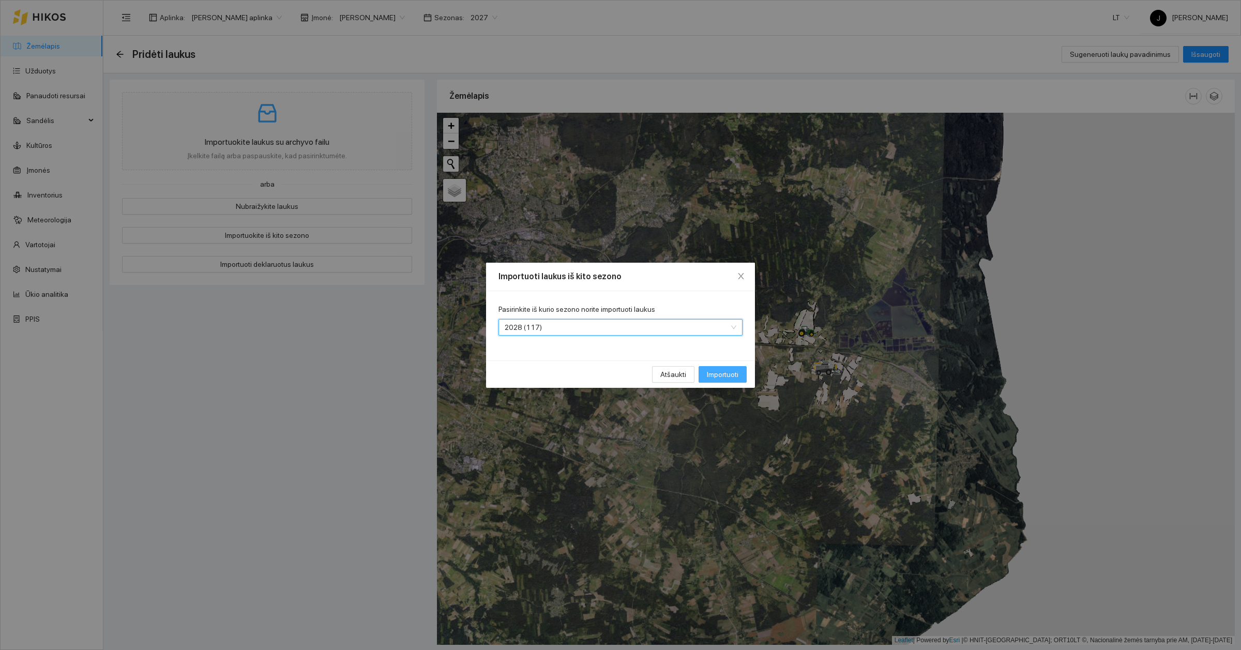
click at [722, 380] on span "Importuoti" at bounding box center [723, 374] width 32 height 11
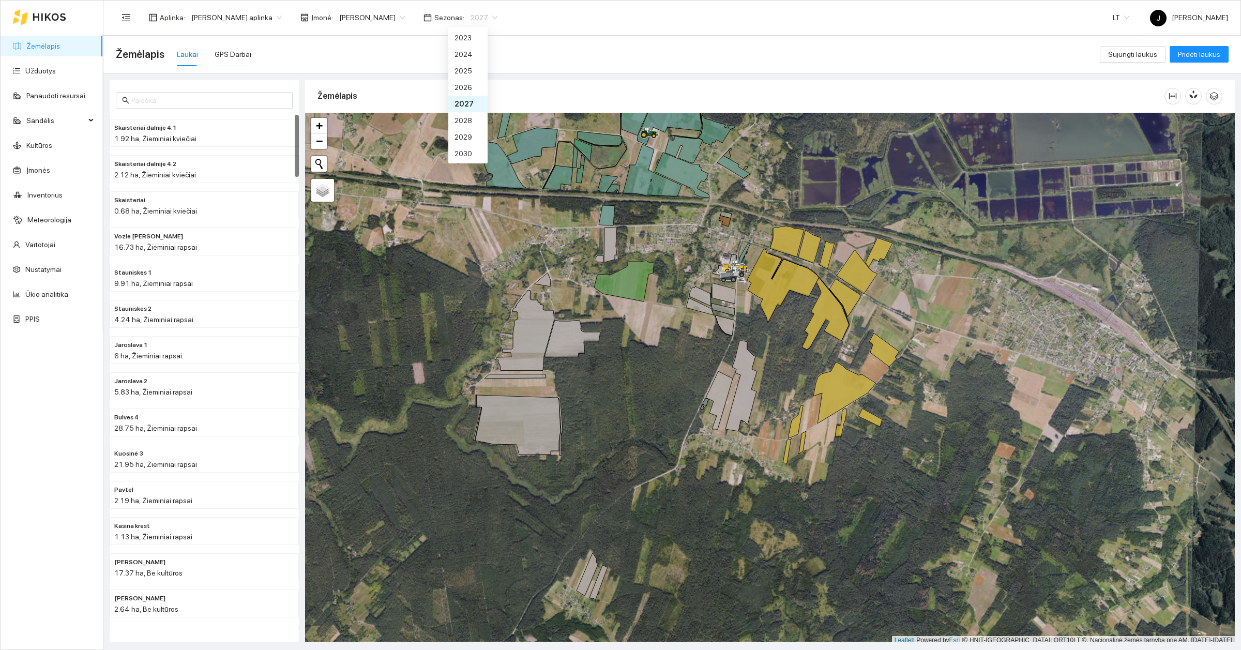
click at [477, 17] on span "2027" at bounding box center [483, 18] width 27 height 16
click at [473, 115] on div "2028" at bounding box center [467, 120] width 39 height 17
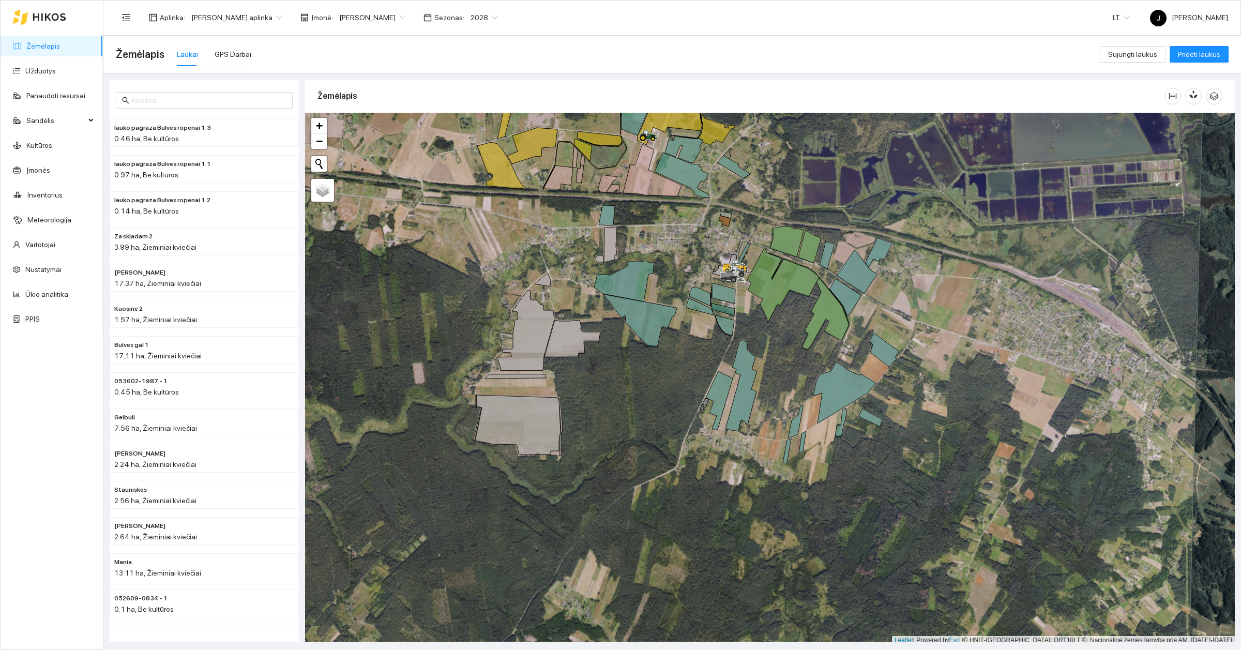
click at [471, 10] on span "2028" at bounding box center [483, 18] width 27 height 16
click at [466, 73] on div "2025" at bounding box center [467, 70] width 27 height 11
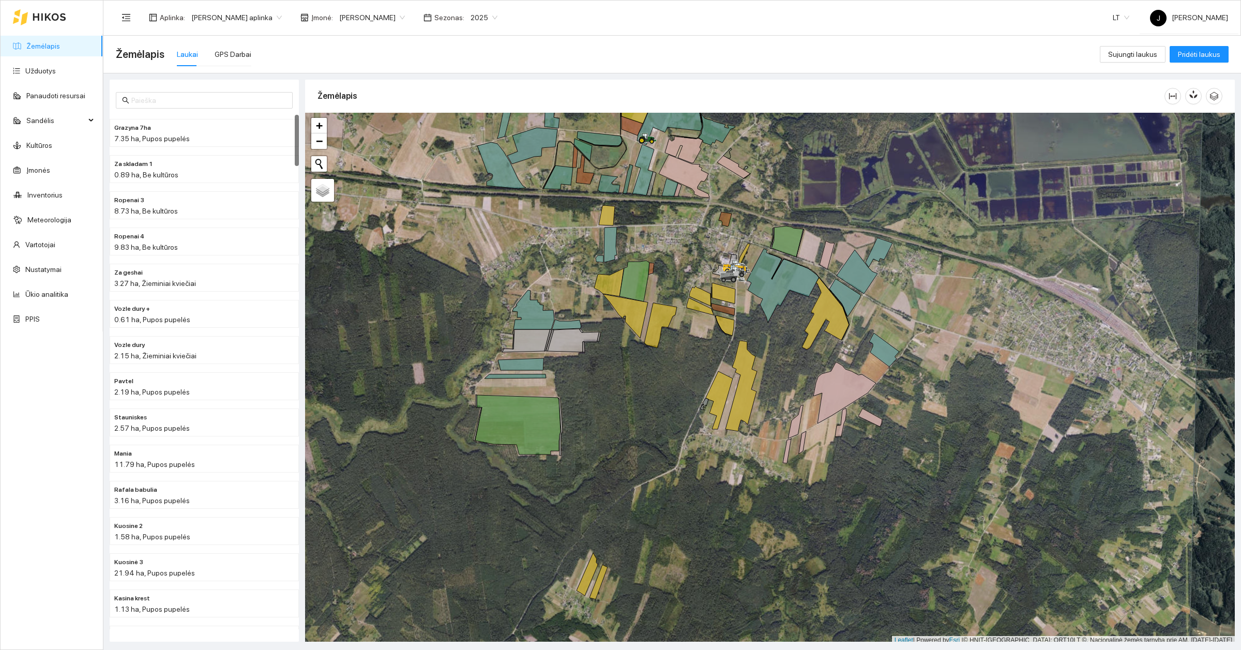
click at [470, 22] on span "2025" at bounding box center [483, 18] width 27 height 16
click at [472, 90] on div "2026" at bounding box center [467, 87] width 27 height 11
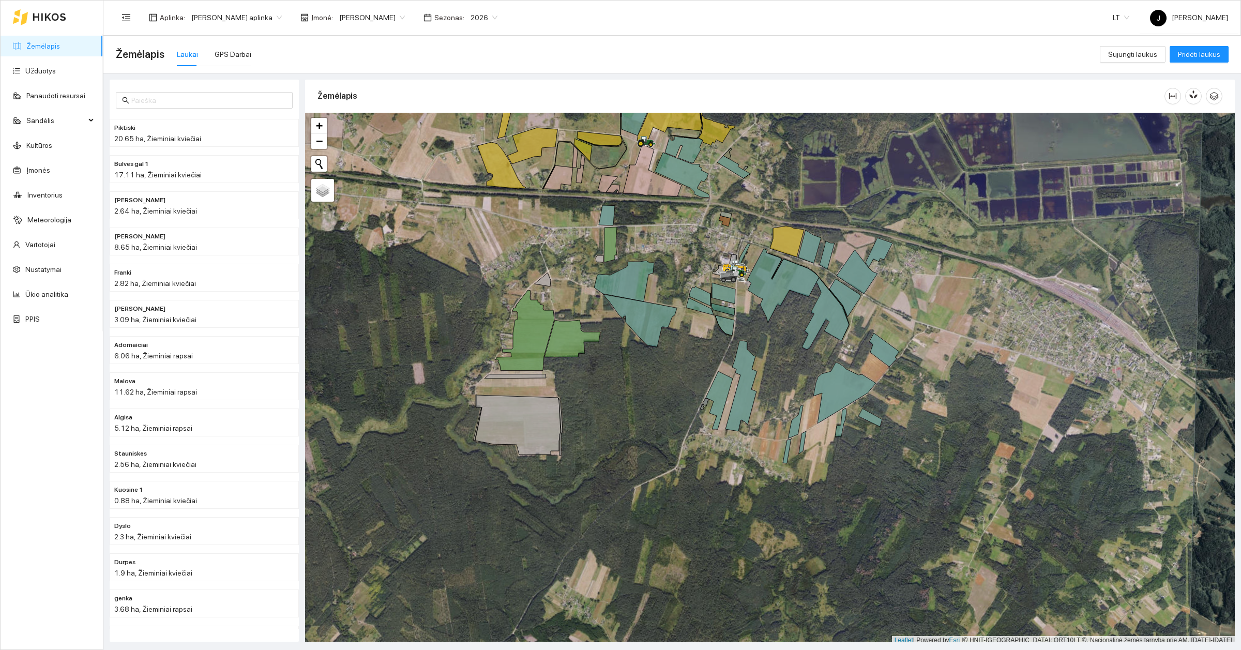
click at [470, 19] on span "2026" at bounding box center [483, 18] width 27 height 16
click at [471, 102] on div "2027" at bounding box center [467, 103] width 27 height 11
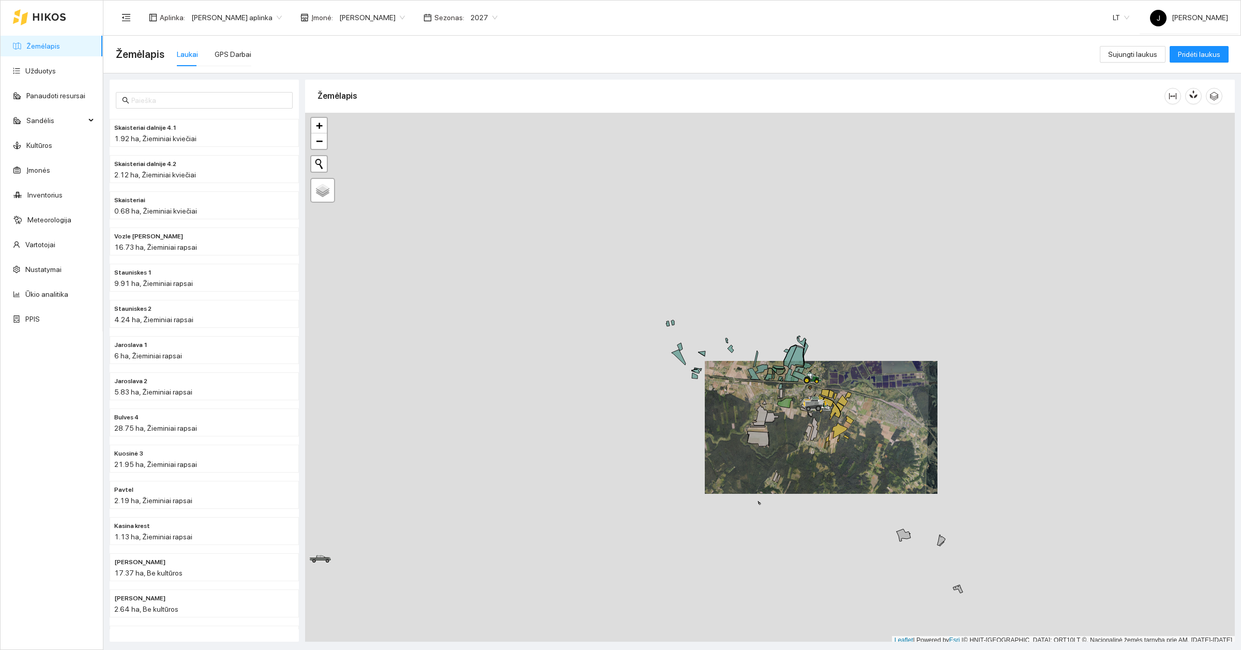
scroll to position [3, 0]
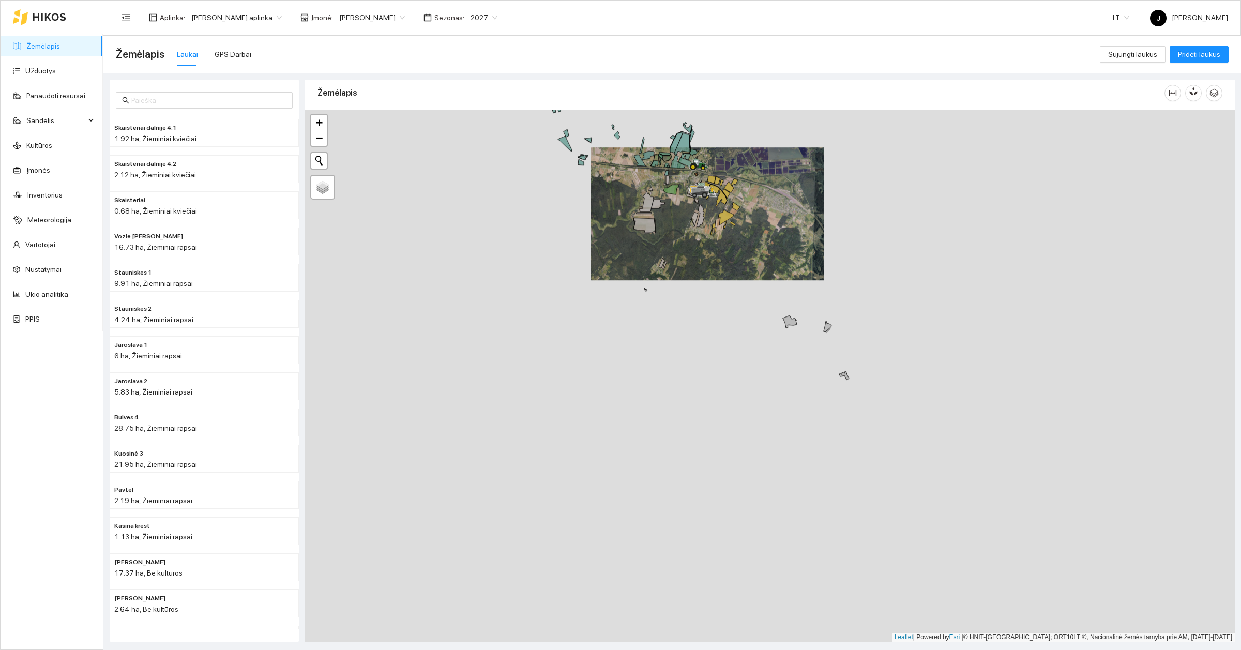
drag, startPoint x: 880, startPoint y: 490, endPoint x: 764, endPoint y: 275, distance: 243.8
click at [764, 275] on div at bounding box center [770, 376] width 930 height 532
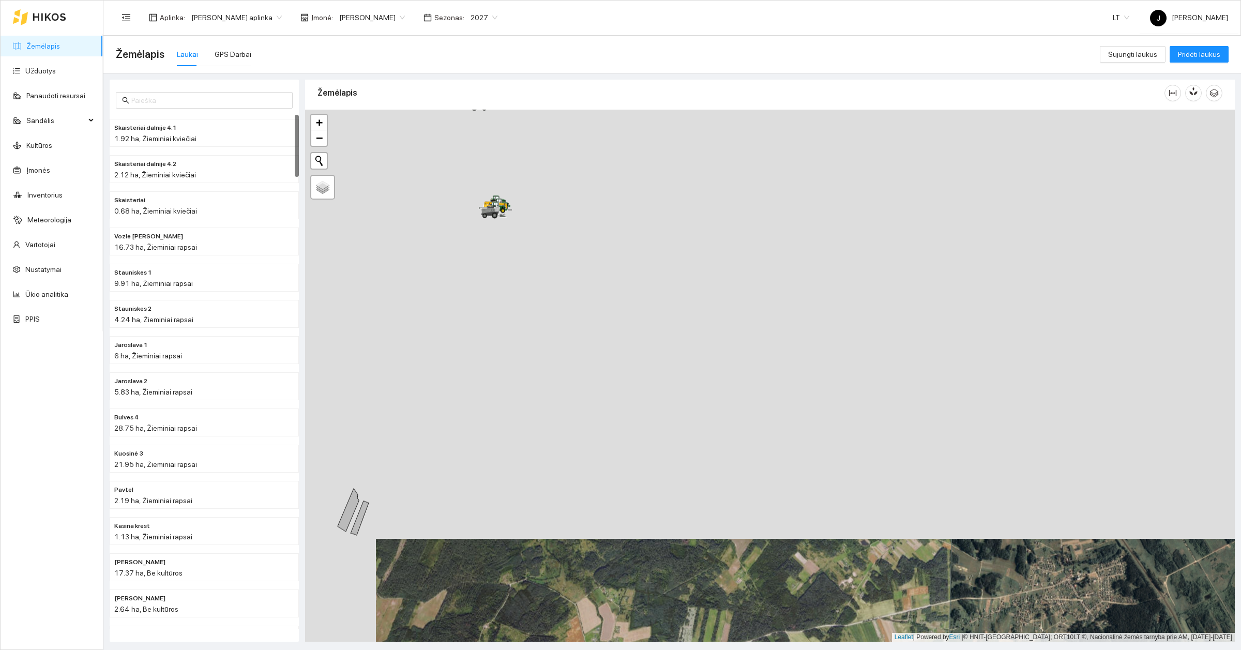
drag, startPoint x: 818, startPoint y: 298, endPoint x: 867, endPoint y: 655, distance: 360.0
click at [867, 649] on html "Žemėlapis Užduotys Panaudoti resursai Sandėlis Kultūros Įmonės Inventorius Mete…" at bounding box center [620, 325] width 1241 height 650
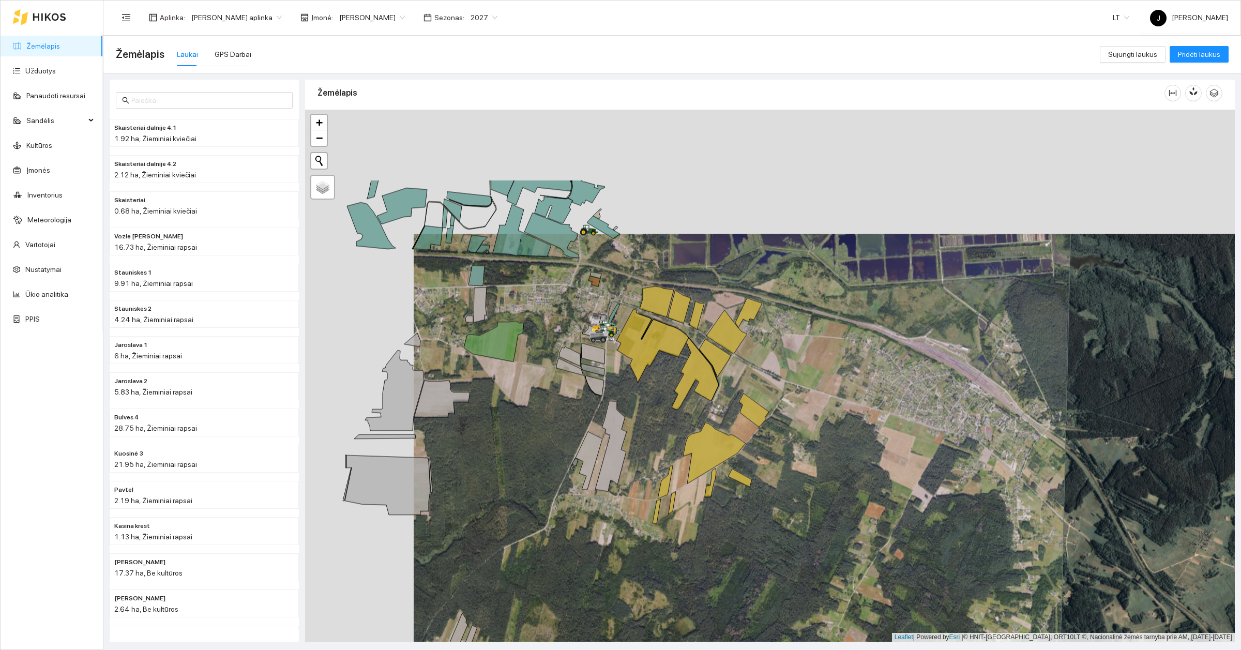
drag, startPoint x: 742, startPoint y: 378, endPoint x: 833, endPoint y: 493, distance: 146.4
click at [833, 493] on div at bounding box center [770, 376] width 930 height 532
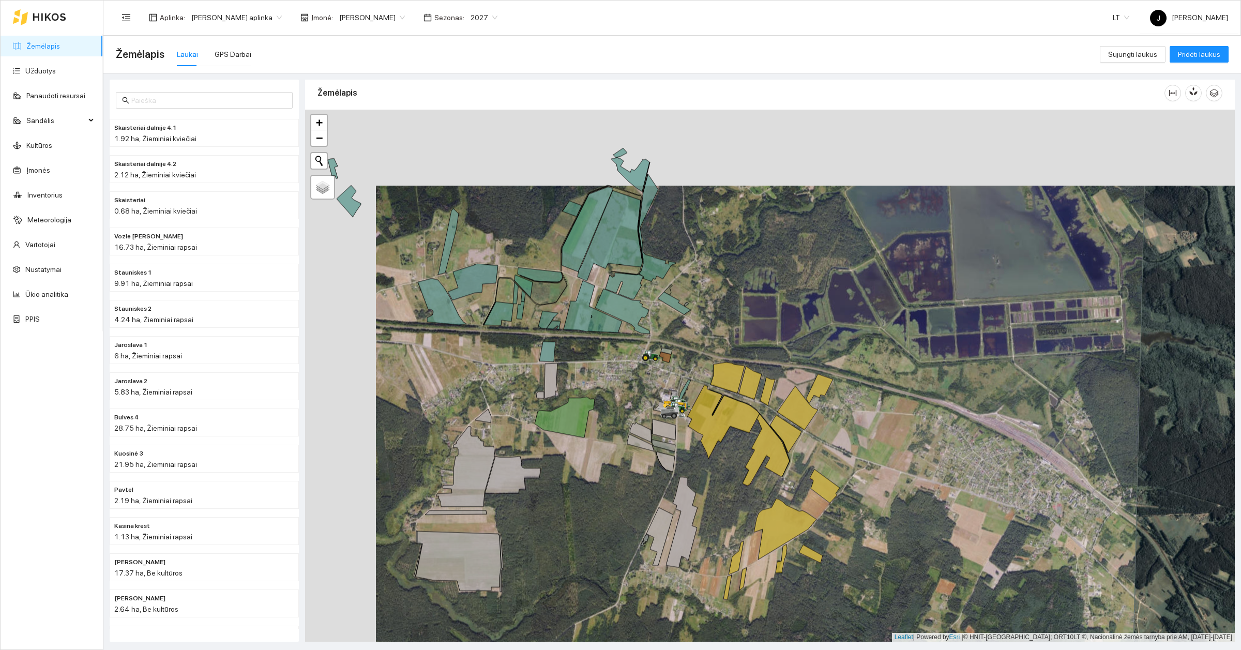
drag, startPoint x: 534, startPoint y: 318, endPoint x: 599, endPoint y: 391, distance: 97.8
click at [599, 391] on div at bounding box center [770, 376] width 930 height 532
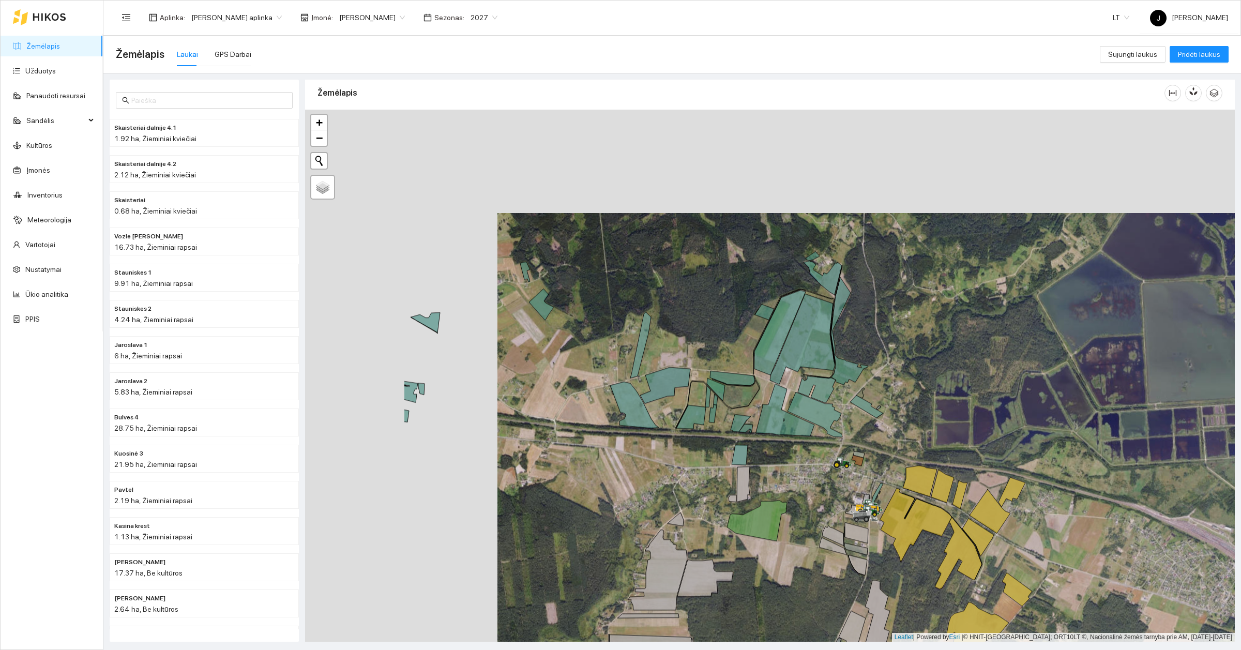
drag, startPoint x: 464, startPoint y: 402, endPoint x: 664, endPoint y: 508, distance: 226.4
click at [664, 508] on div at bounding box center [770, 376] width 930 height 532
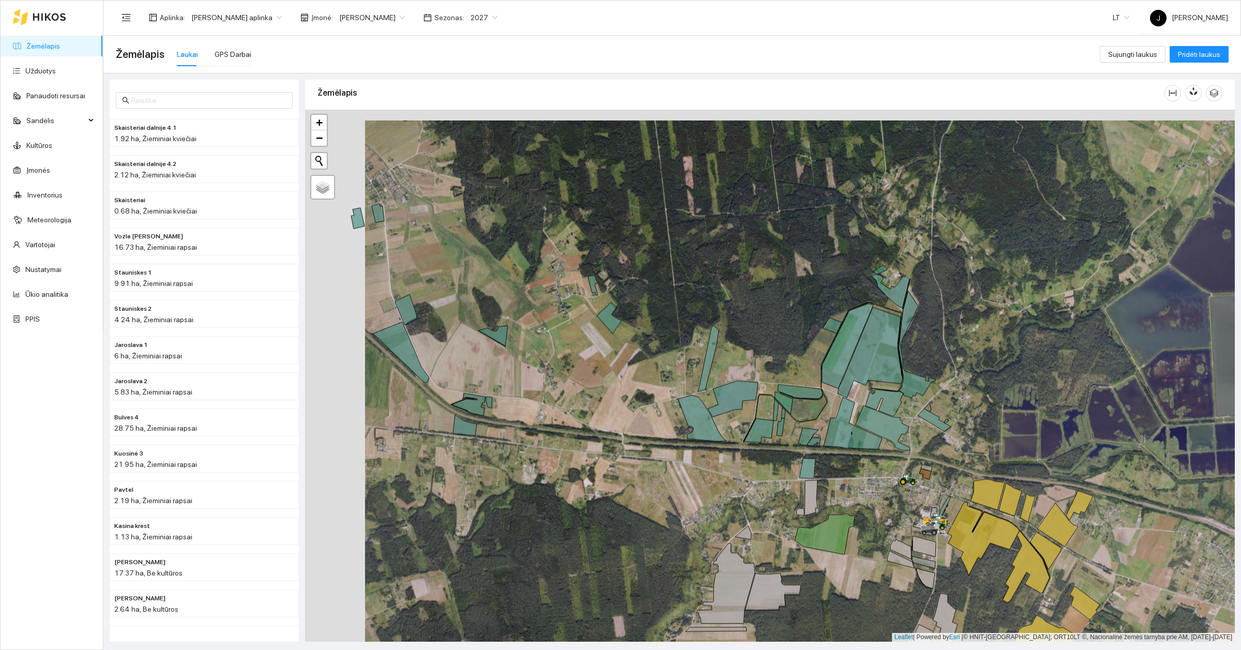
drag, startPoint x: 558, startPoint y: 396, endPoint x: 626, endPoint y: 401, distance: 67.9
click at [626, 401] on div at bounding box center [770, 376] width 930 height 532
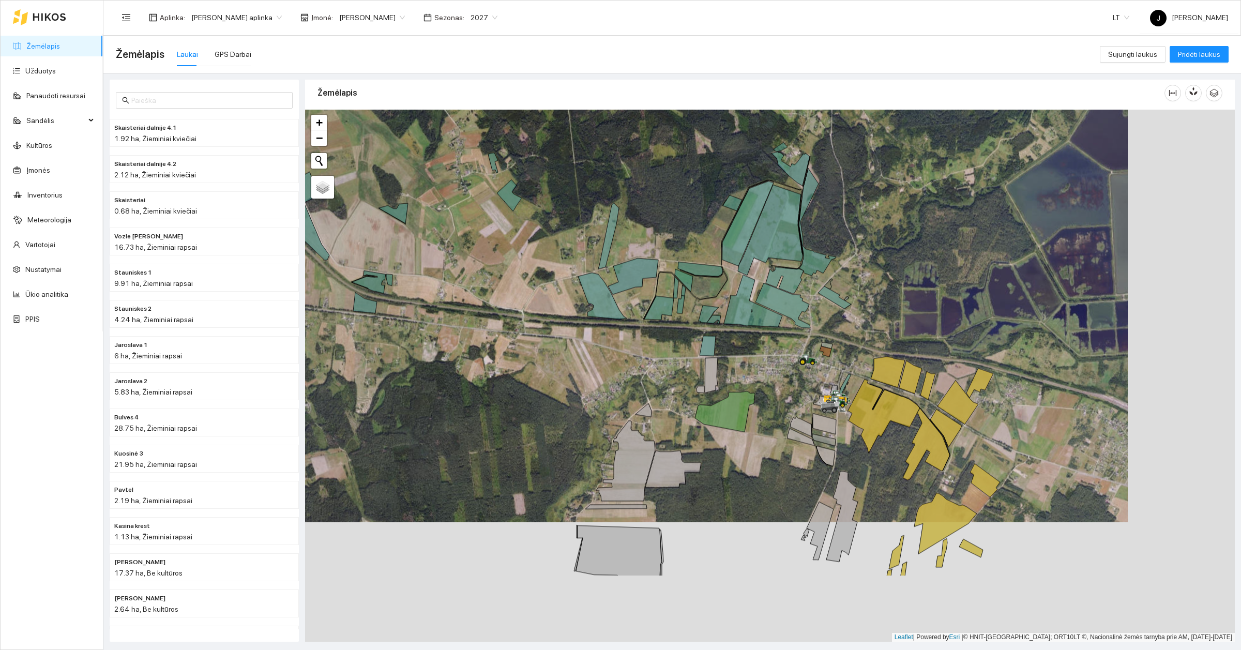
drag, startPoint x: 650, startPoint y: 472, endPoint x: 568, endPoint y: 373, distance: 128.4
click at [568, 373] on div at bounding box center [770, 376] width 930 height 532
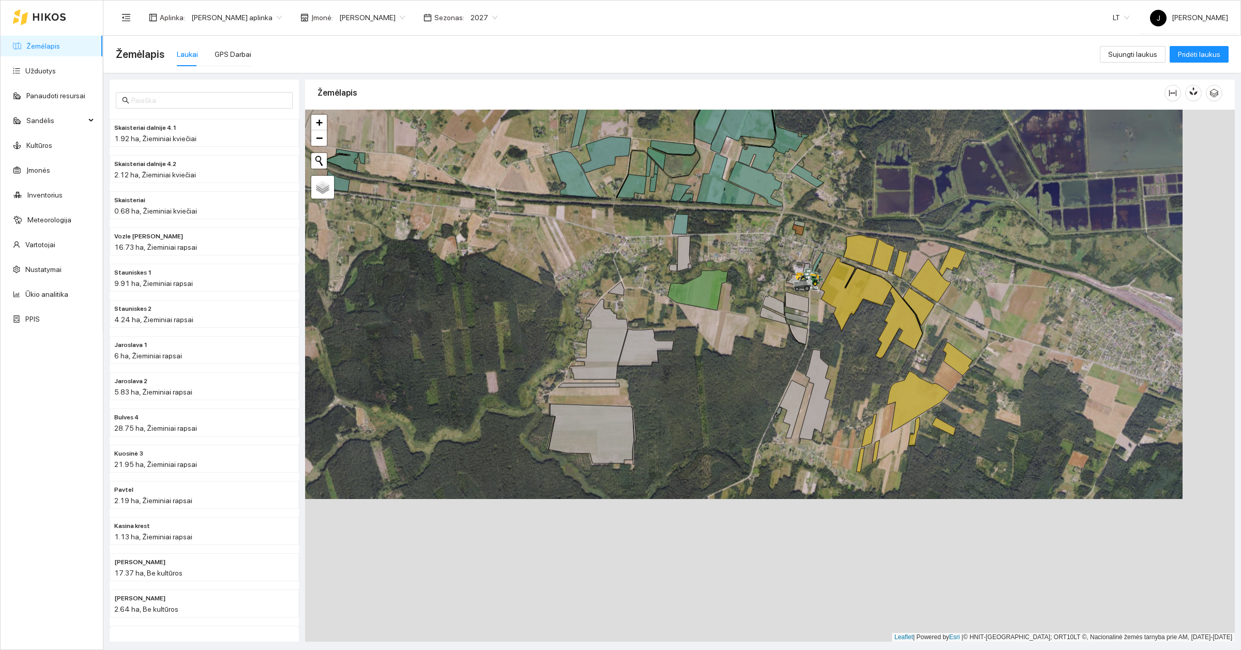
drag, startPoint x: 898, startPoint y: 534, endPoint x: 841, endPoint y: 388, distance: 157.0
click at [841, 388] on div at bounding box center [770, 376] width 930 height 532
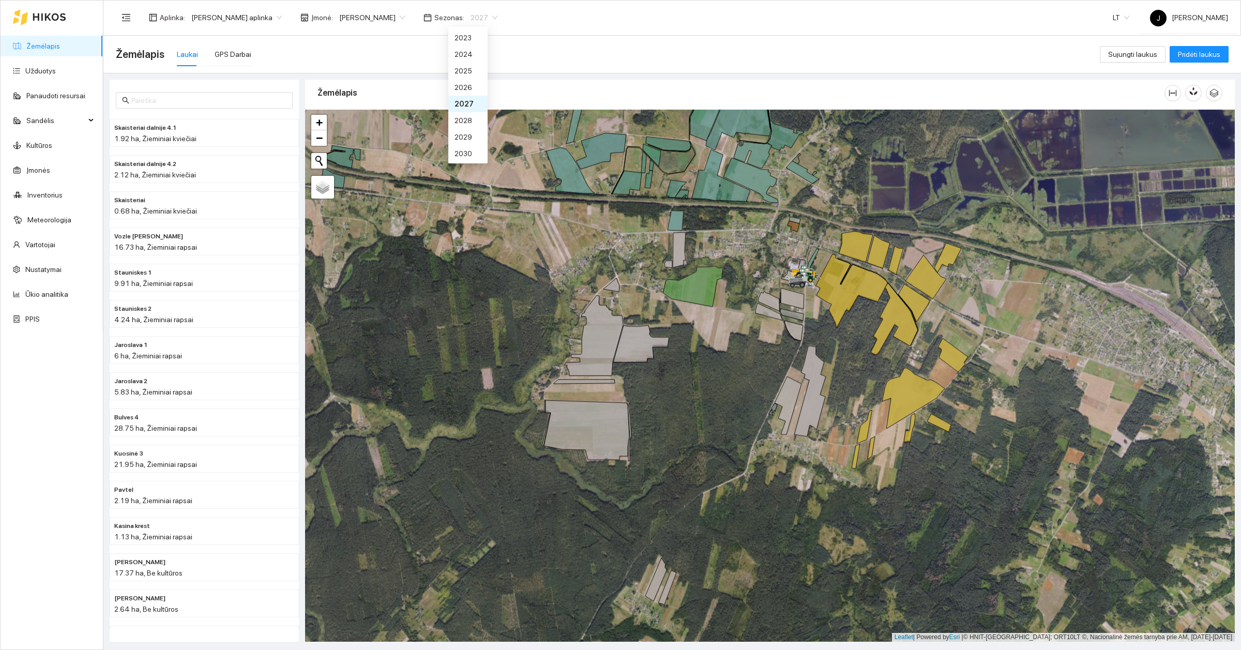
click at [472, 16] on span "2027" at bounding box center [483, 18] width 27 height 16
click at [464, 89] on div "2026" at bounding box center [467, 87] width 27 height 11
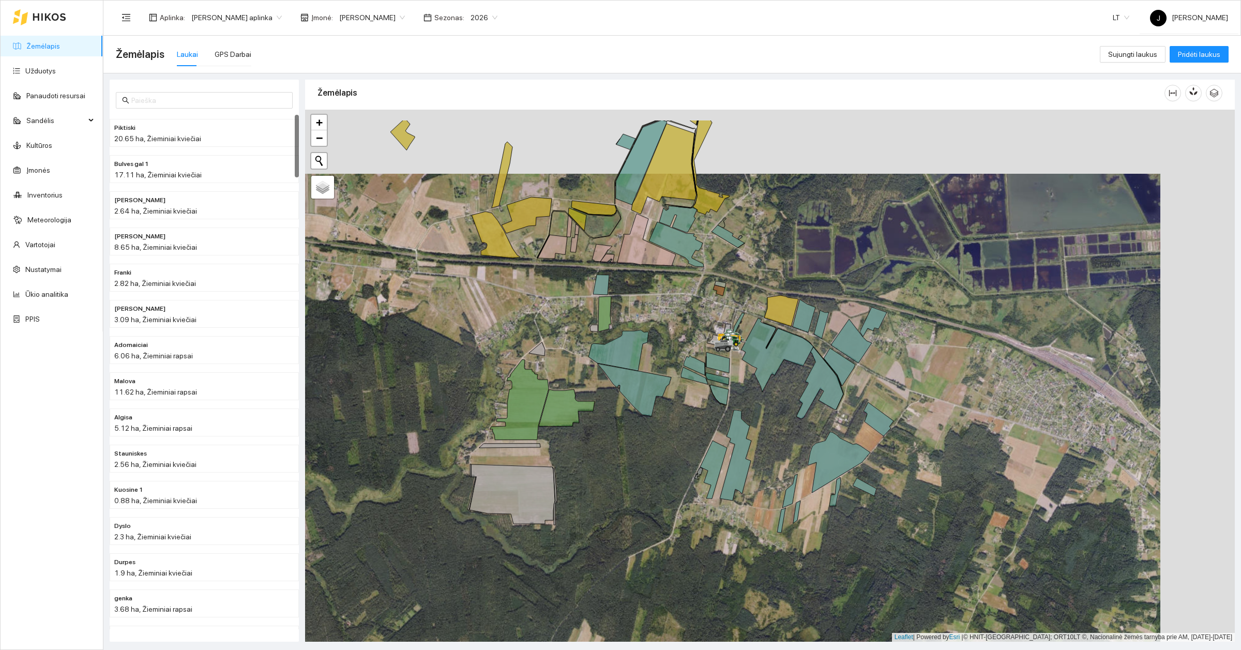
drag, startPoint x: 857, startPoint y: 503, endPoint x: 764, endPoint y: 582, distance: 122.1
click at [766, 581] on div at bounding box center [770, 376] width 930 height 532
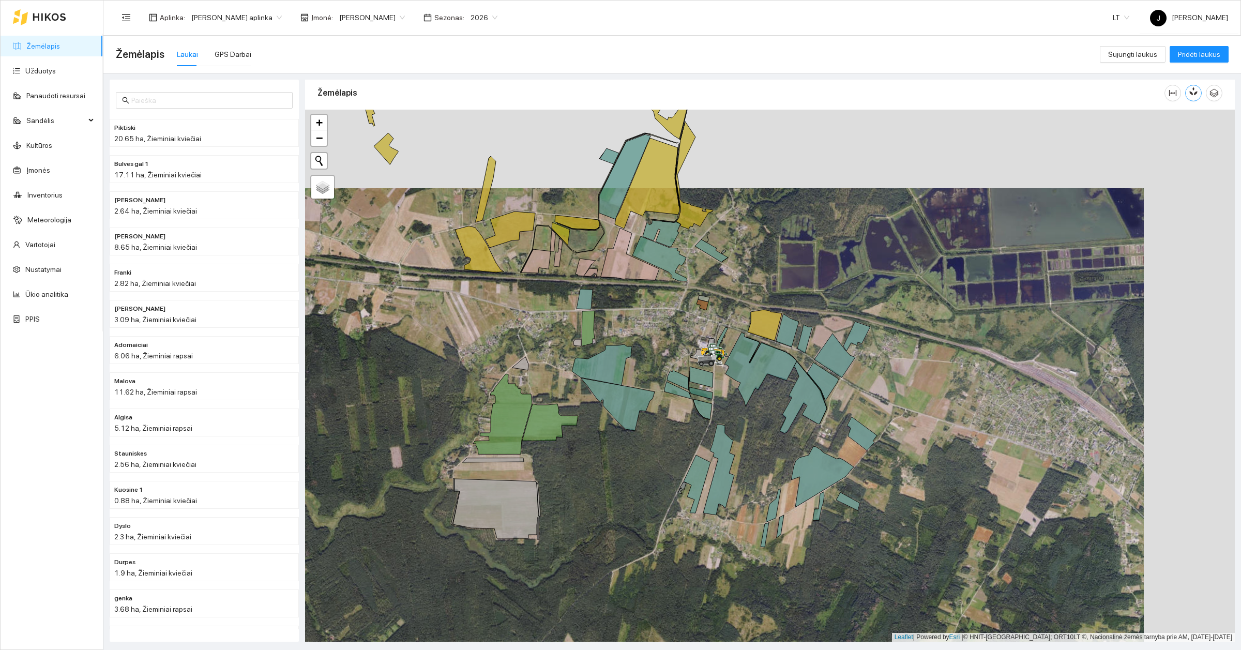
click at [1198, 93] on button "button" at bounding box center [1193, 93] width 17 height 17
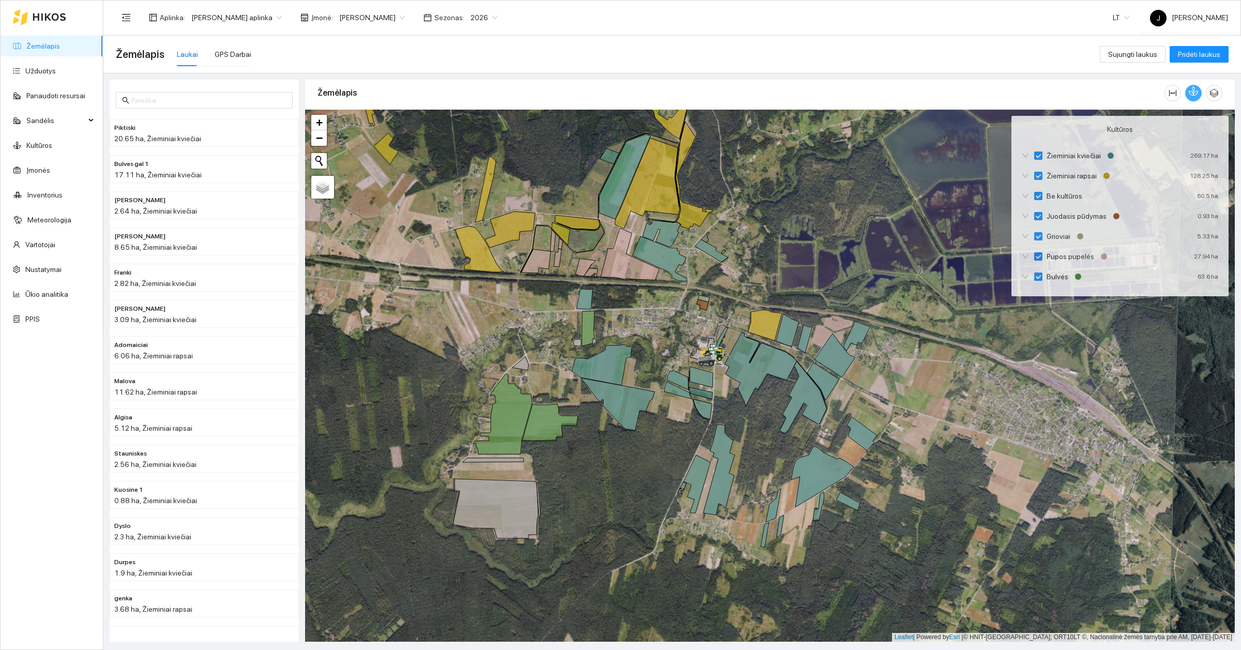
click at [1198, 93] on button "button" at bounding box center [1193, 93] width 17 height 17
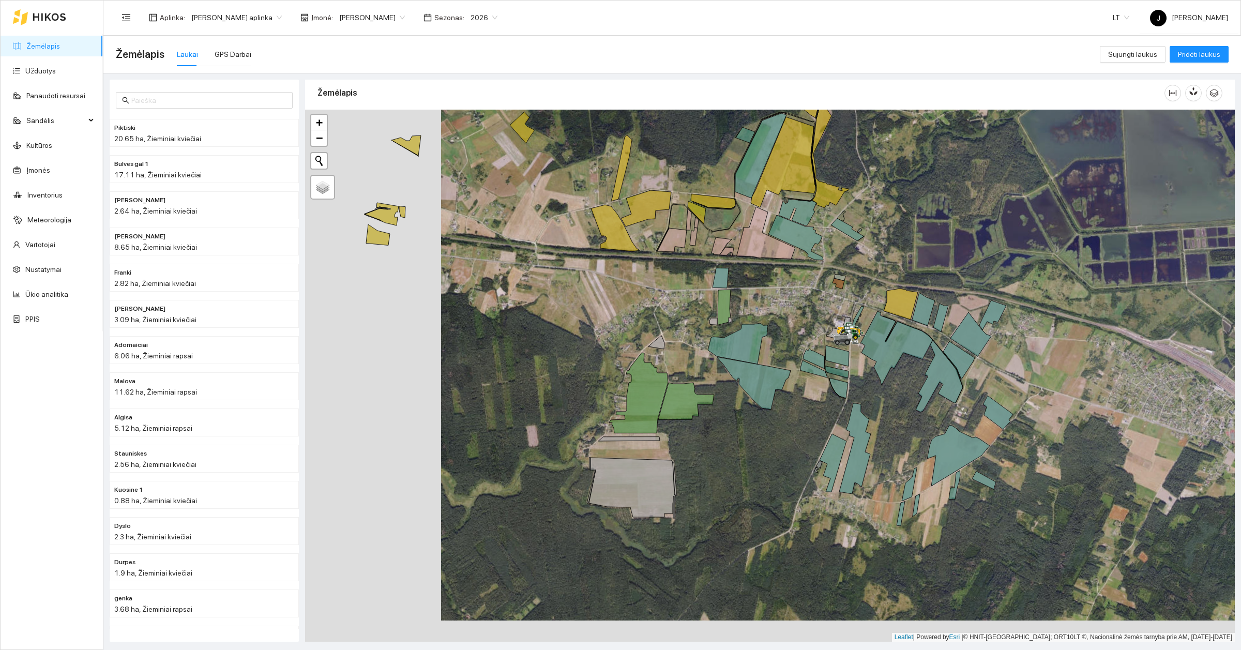
drag, startPoint x: 669, startPoint y: 327, endPoint x: 800, endPoint y: 303, distance: 133.5
click at [800, 303] on div at bounding box center [770, 376] width 930 height 532
